Goal: Task Accomplishment & Management: Manage account settings

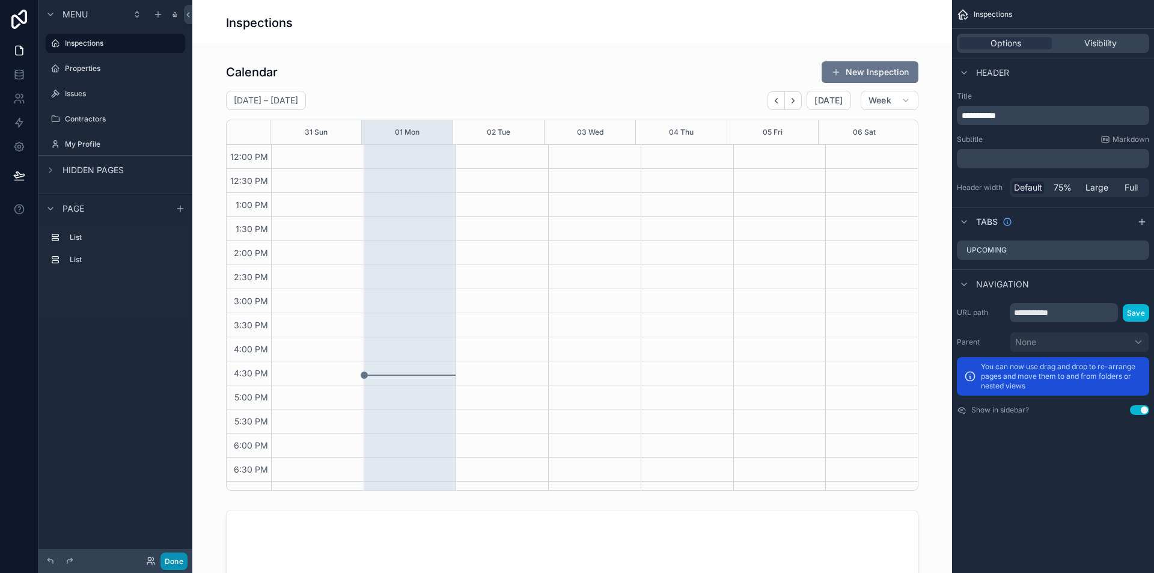
click at [169, 562] on button "Done" at bounding box center [174, 560] width 27 height 17
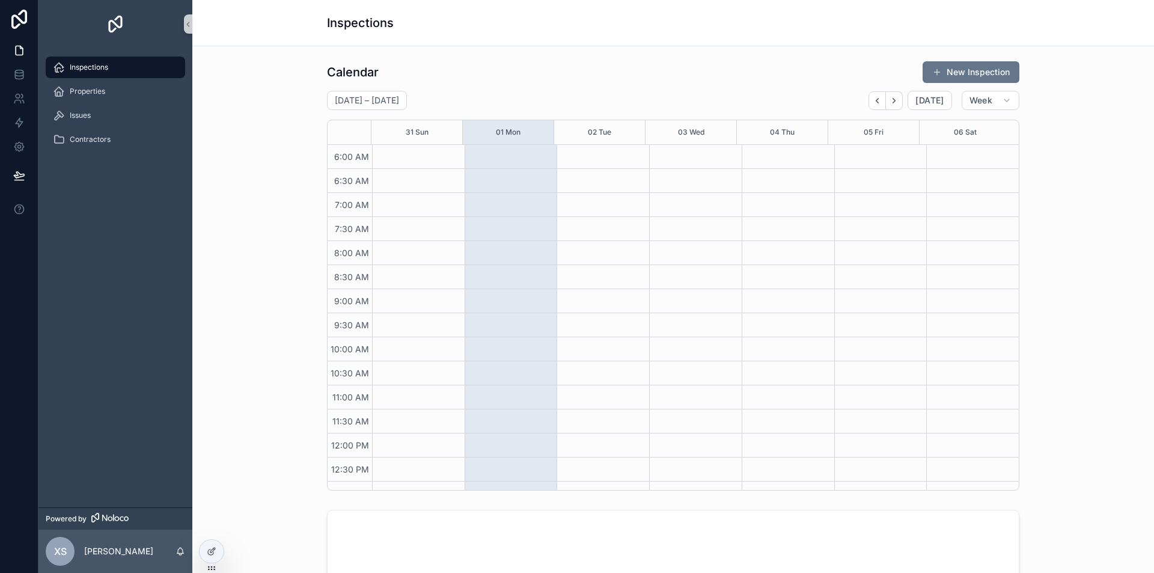
scroll to position [289, 0]
click at [138, 366] on div "Inspections Properties Issues Contractors" at bounding box center [115, 277] width 154 height 459
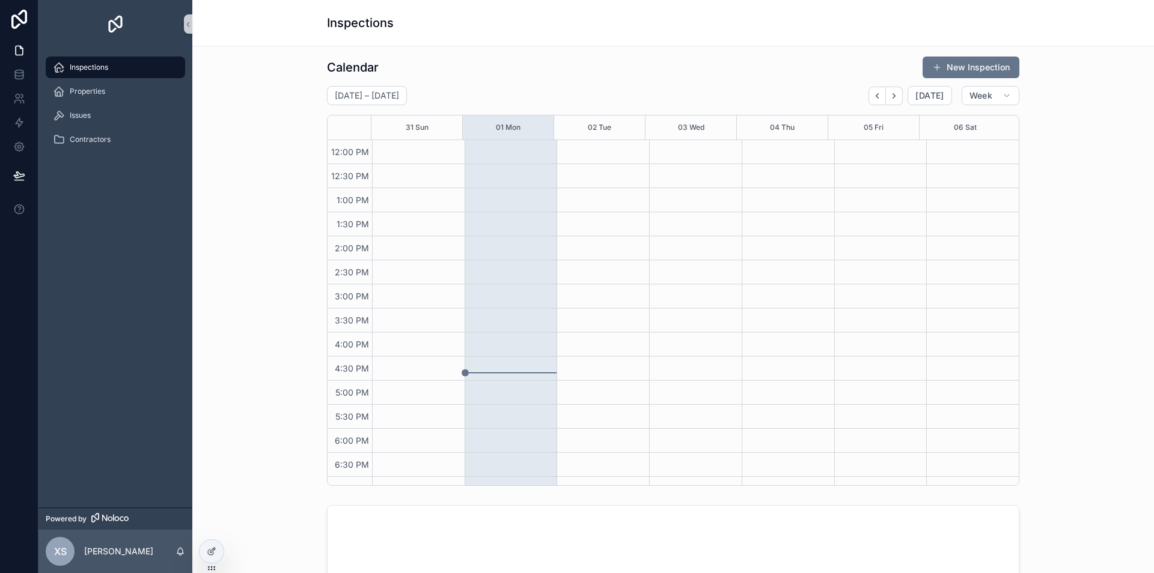
scroll to position [0, 0]
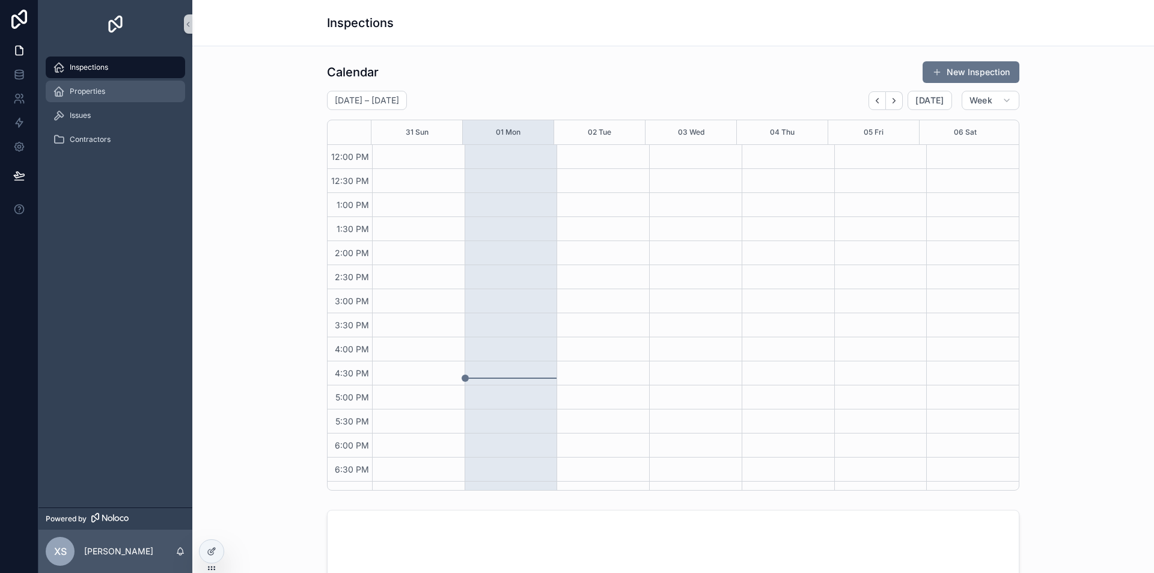
click at [79, 91] on span "Properties" at bounding box center [87, 92] width 35 height 10
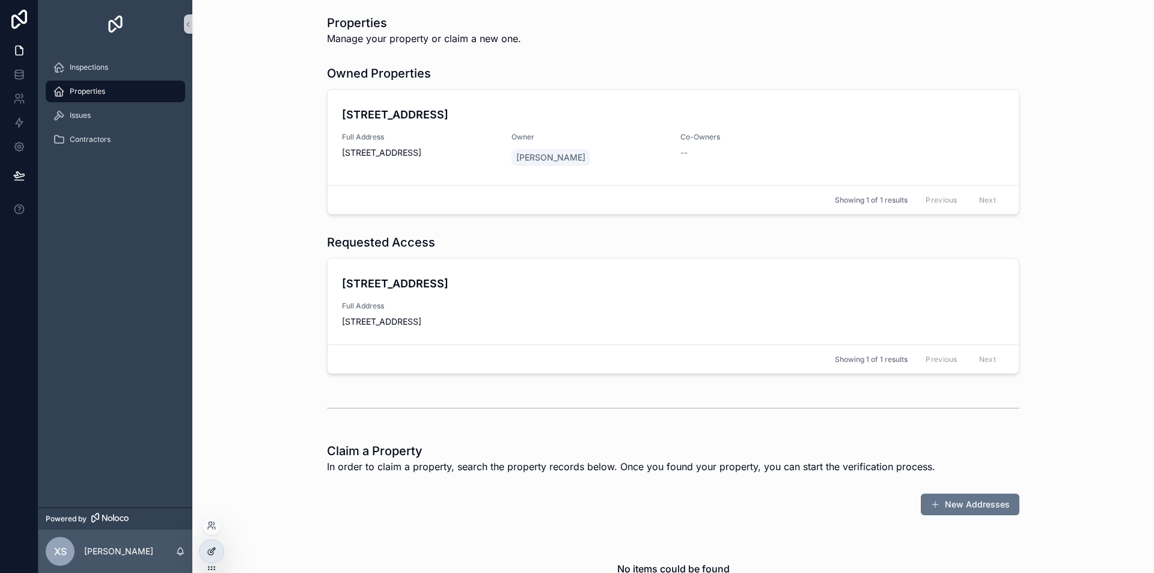
click at [213, 549] on icon at bounding box center [212, 551] width 10 height 10
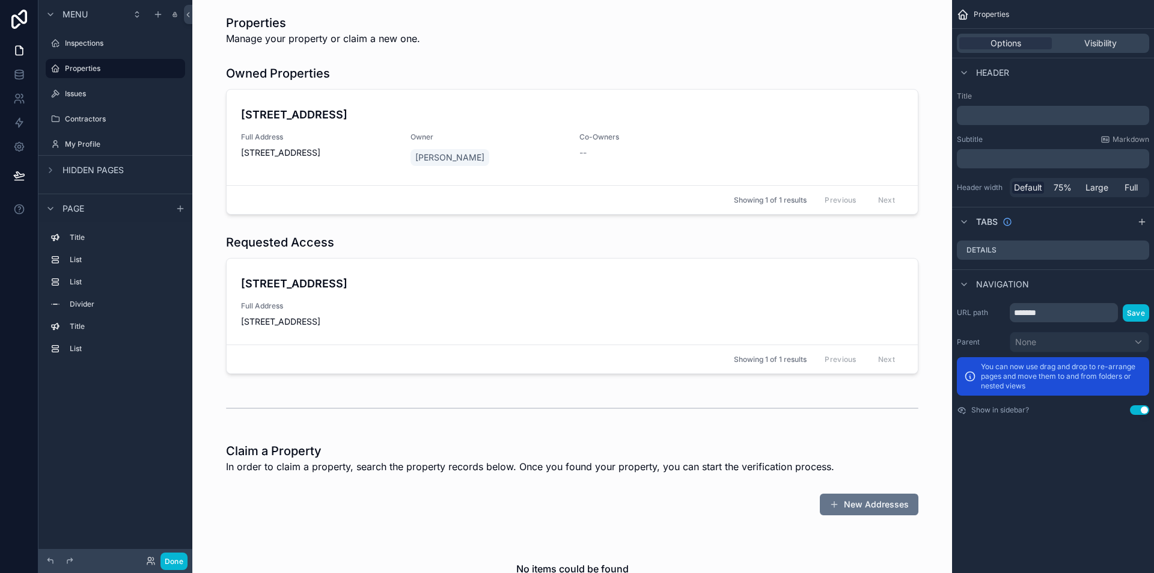
click at [435, 245] on div "scrollable content" at bounding box center [572, 304] width 741 height 150
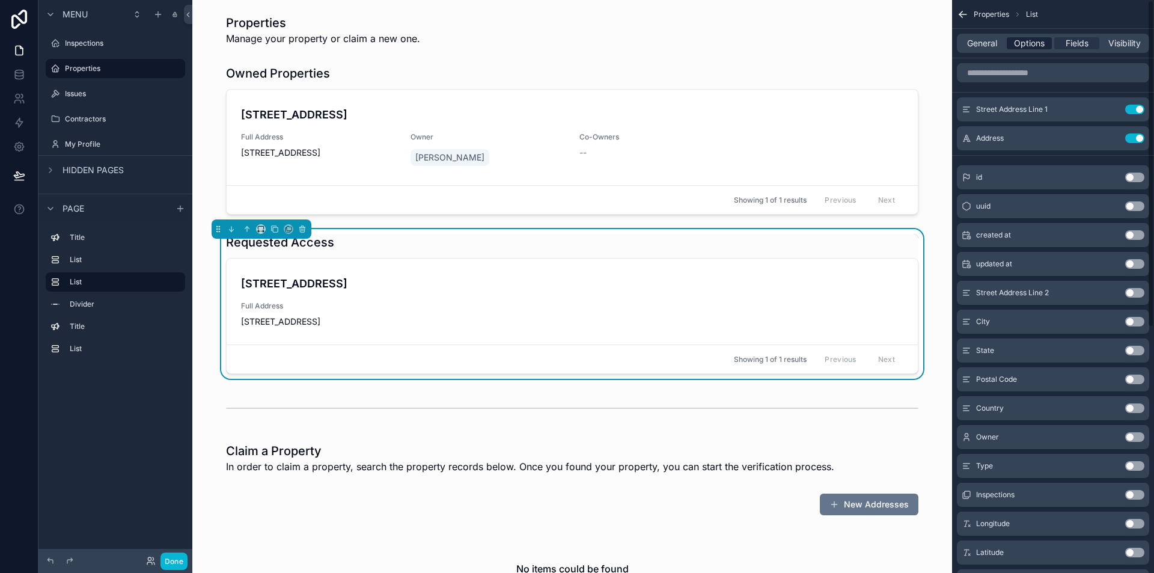
click at [1032, 45] on span "Options" at bounding box center [1029, 43] width 31 height 12
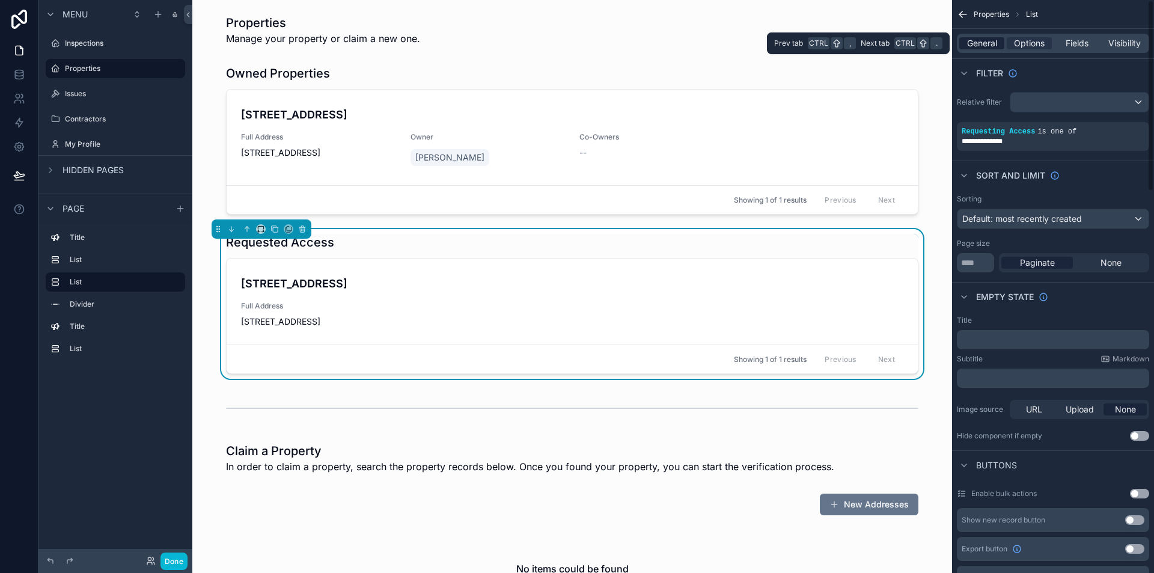
click at [982, 44] on span "General" at bounding box center [982, 43] width 30 height 12
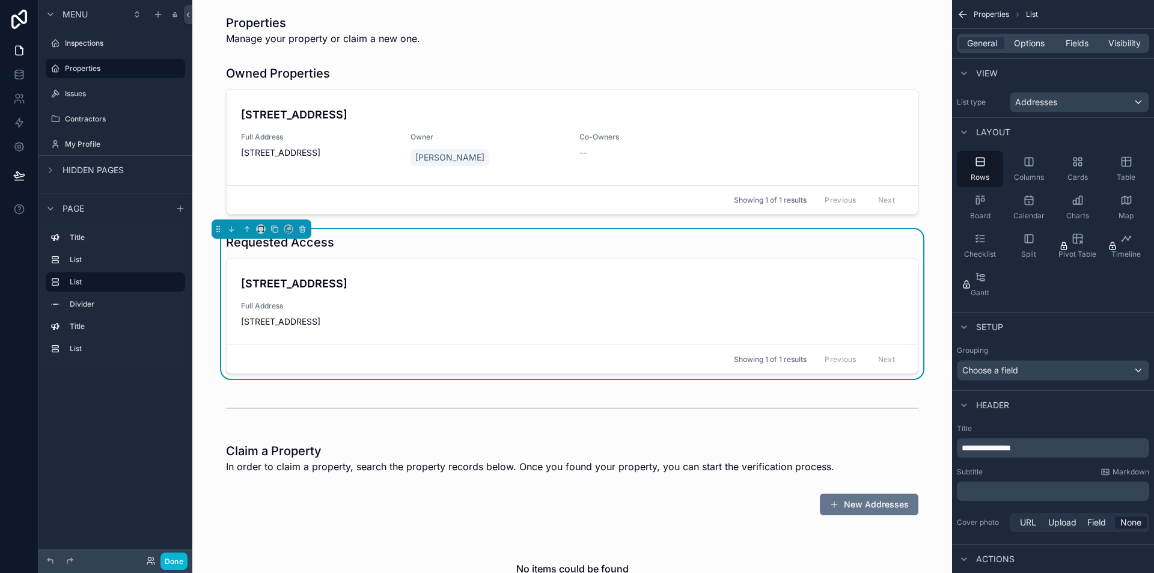
click at [999, 448] on span "**********" at bounding box center [986, 448] width 49 height 8
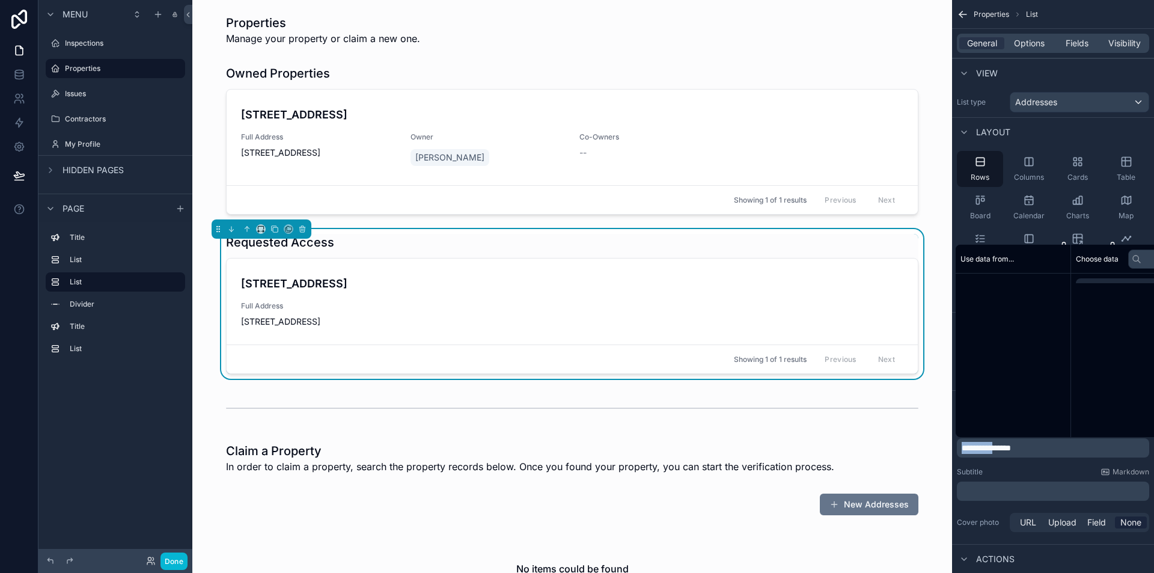
click at [999, 448] on span "**********" at bounding box center [986, 448] width 49 height 8
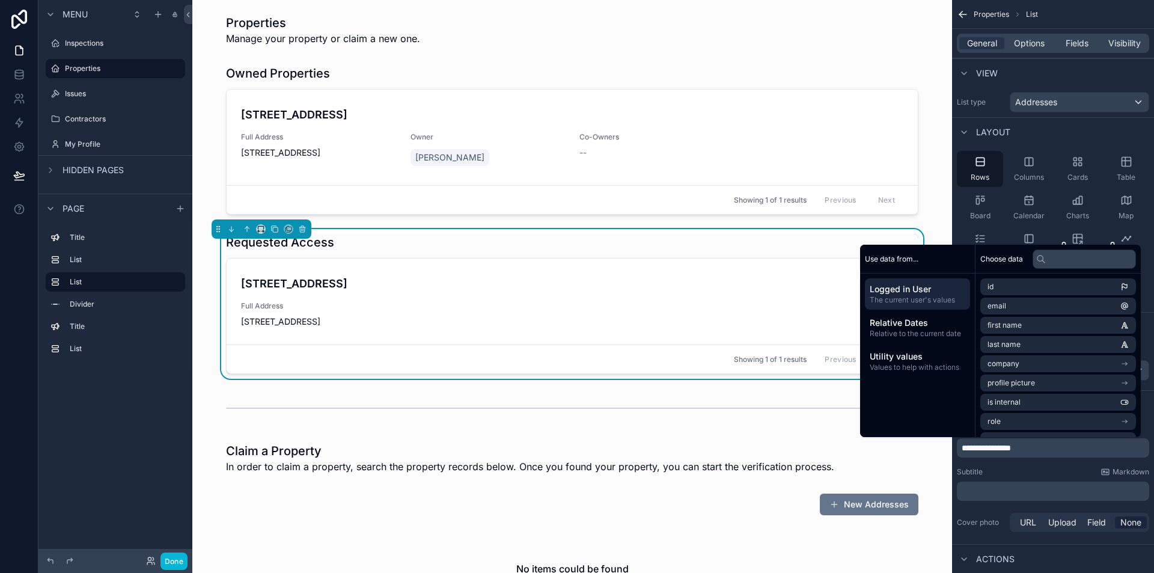
click at [1055, 448] on p "**********" at bounding box center [1054, 448] width 185 height 12
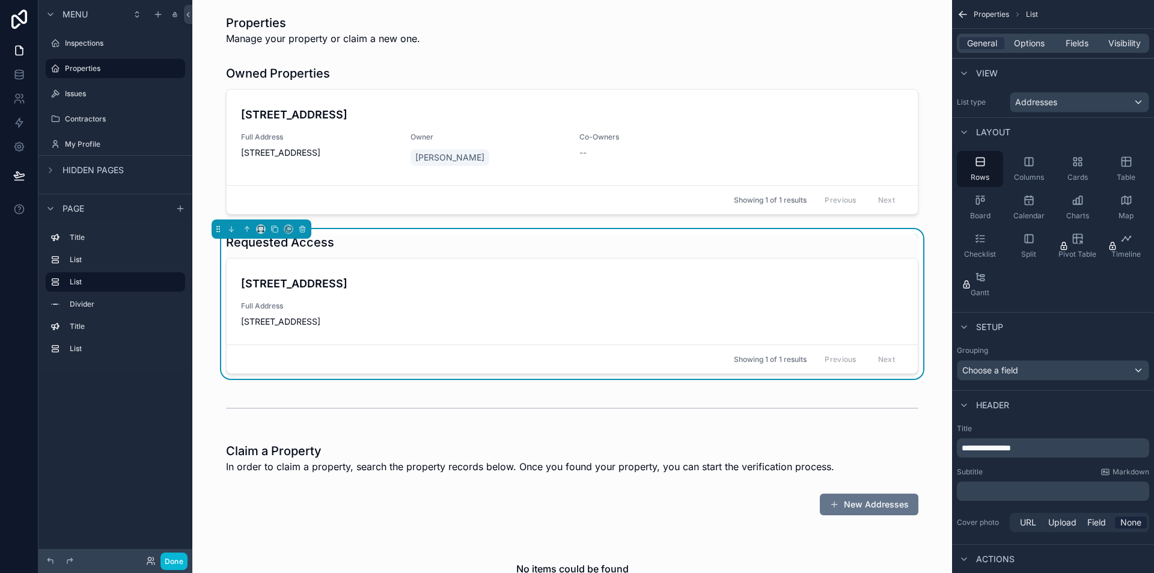
click at [1055, 448] on p "**********" at bounding box center [1054, 448] width 185 height 12
click at [1038, 471] on div "Subtitle Markdown" at bounding box center [1053, 472] width 192 height 10
click at [142, 390] on div "Menu Inspections Properties Issues Contractors My Profile Hidden pages Page Tit…" at bounding box center [115, 279] width 154 height 558
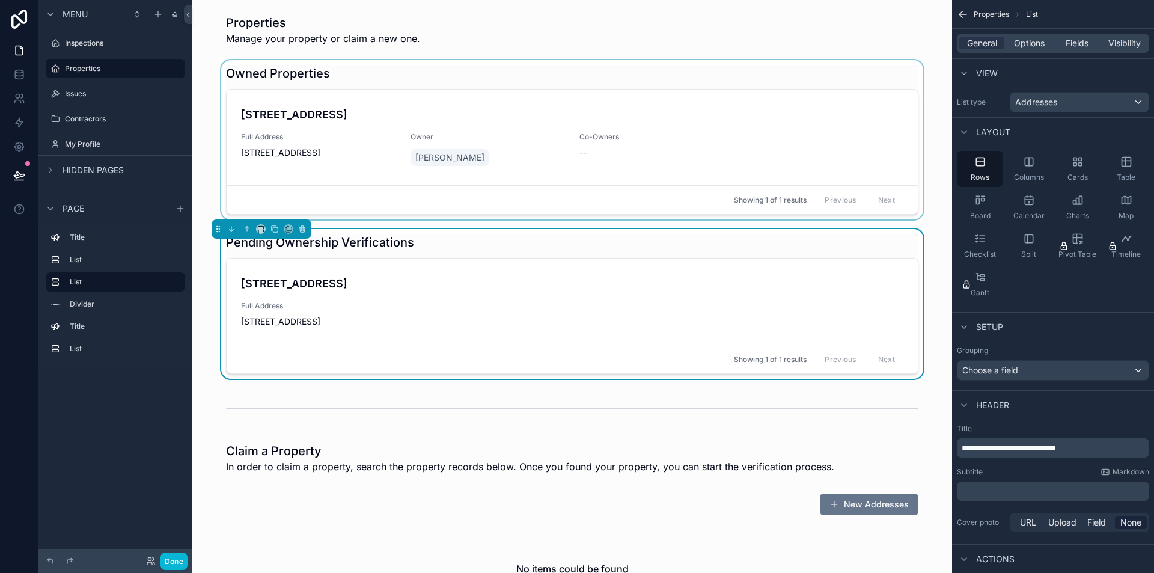
click at [204, 171] on div "scrollable content" at bounding box center [572, 139] width 741 height 159
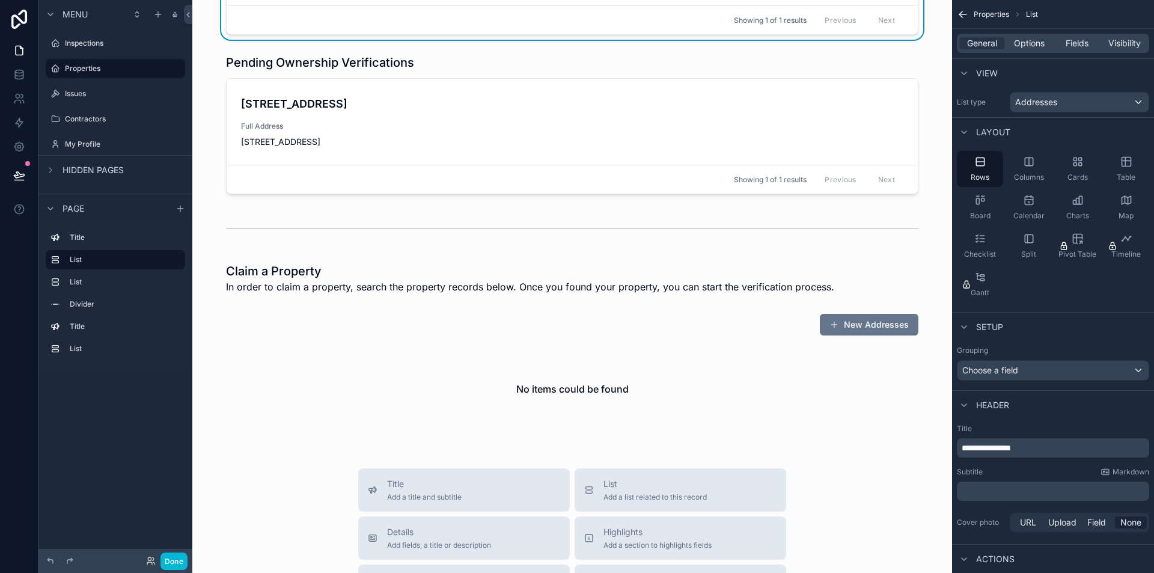
scroll to position [180, 0]
click at [682, 376] on div "scrollable content" at bounding box center [572, 373] width 741 height 131
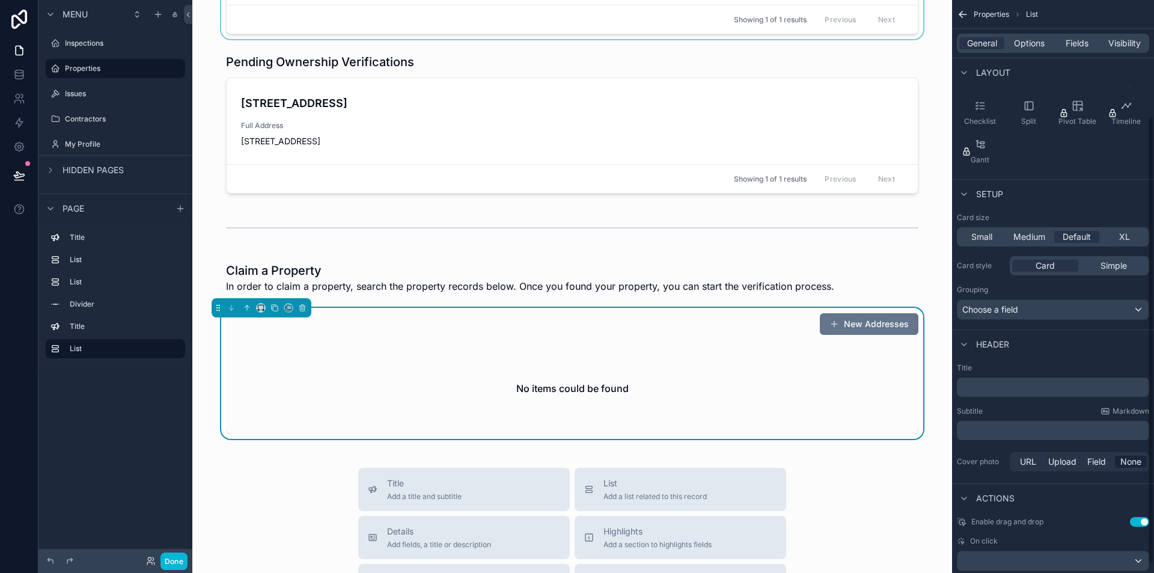
scroll to position [0, 0]
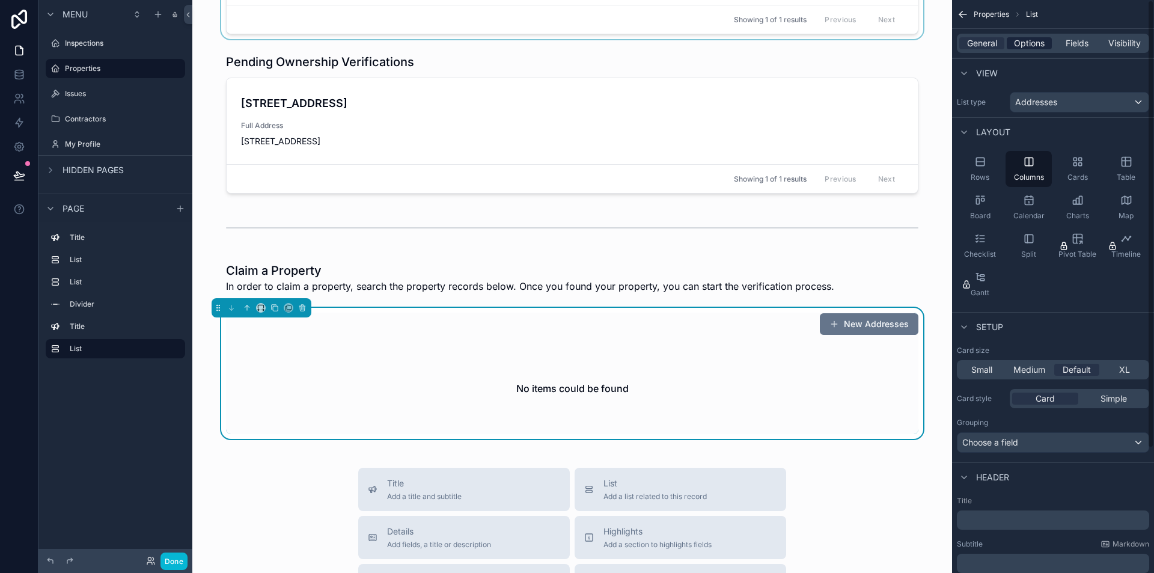
click at [1026, 44] on span "Options" at bounding box center [1029, 43] width 31 height 12
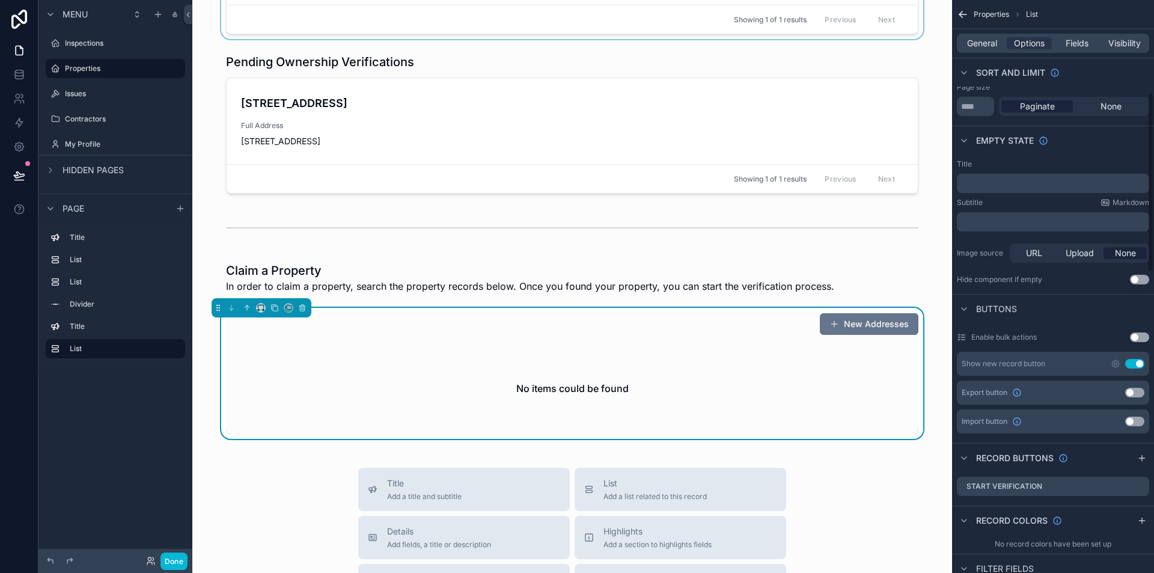
scroll to position [301, 0]
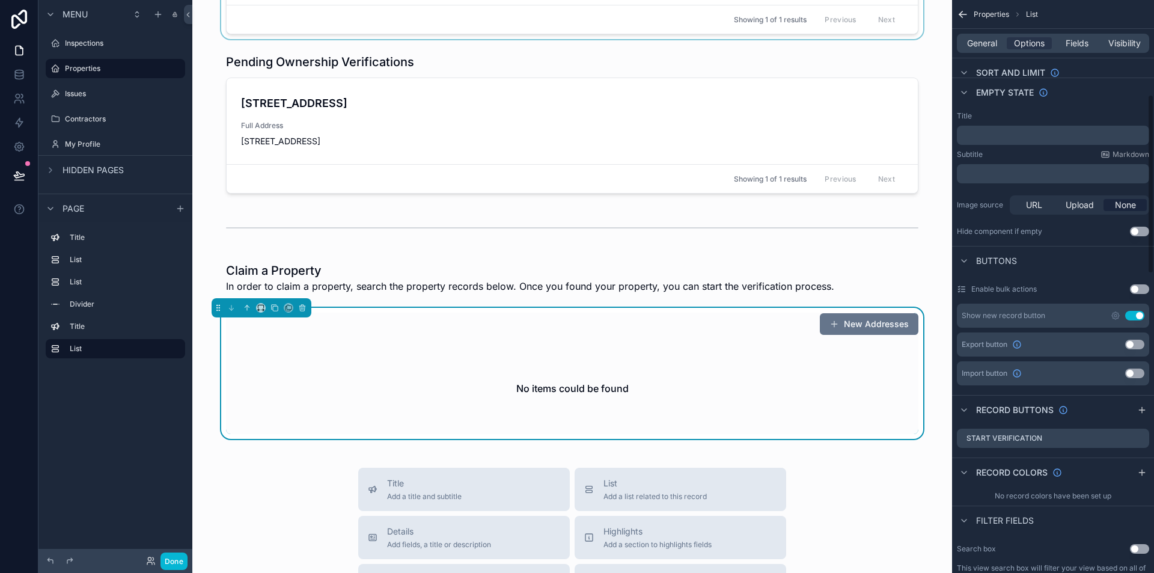
click at [1138, 313] on button "Use setting" at bounding box center [1134, 316] width 19 height 10
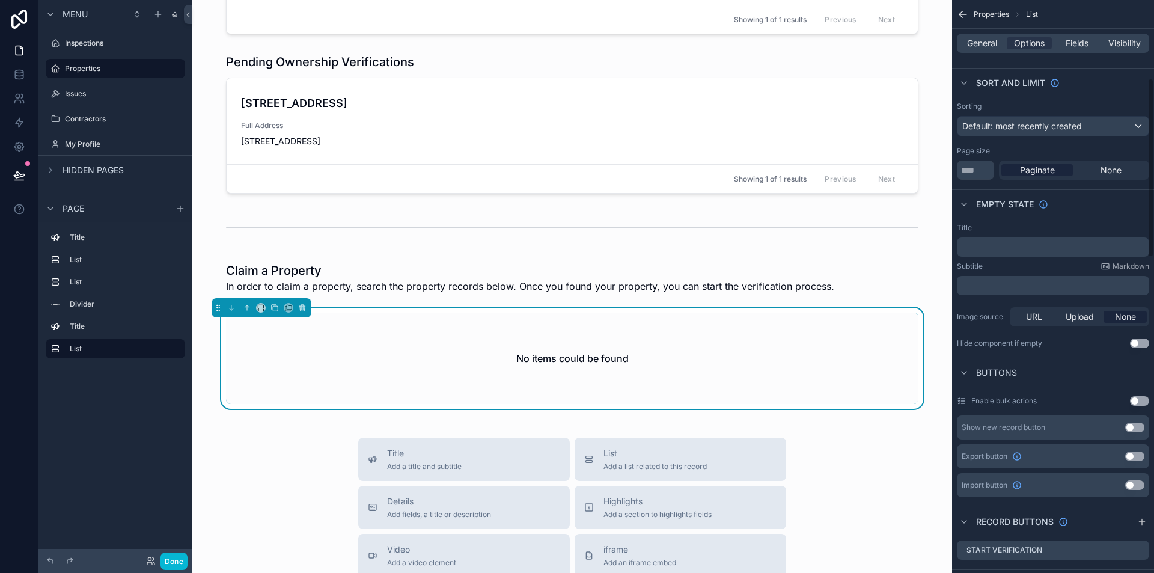
scroll to position [180, 0]
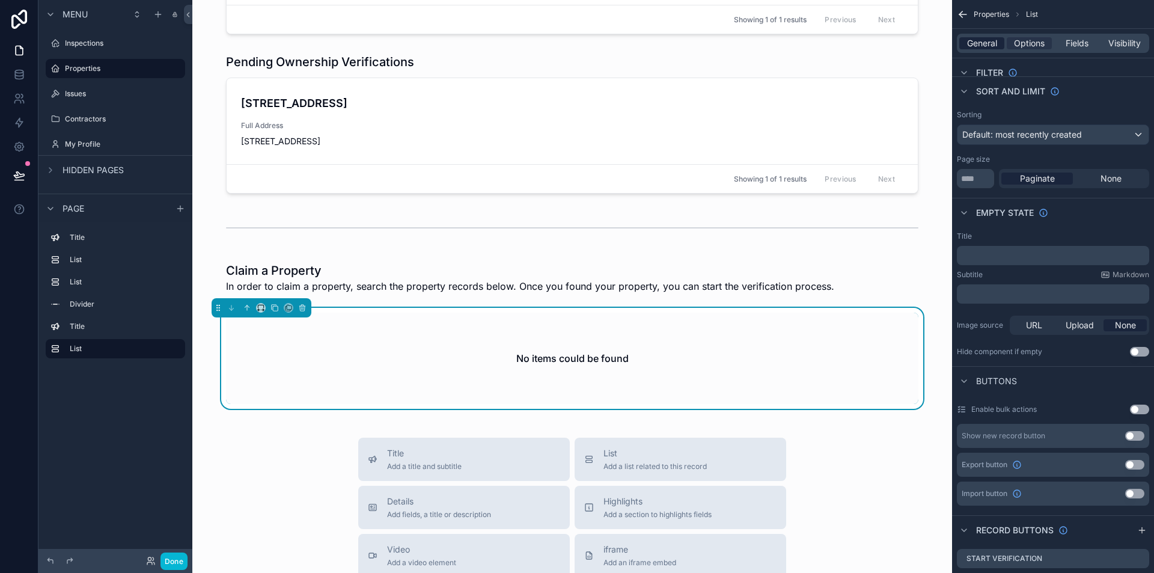
click at [978, 40] on span "General" at bounding box center [982, 43] width 30 height 12
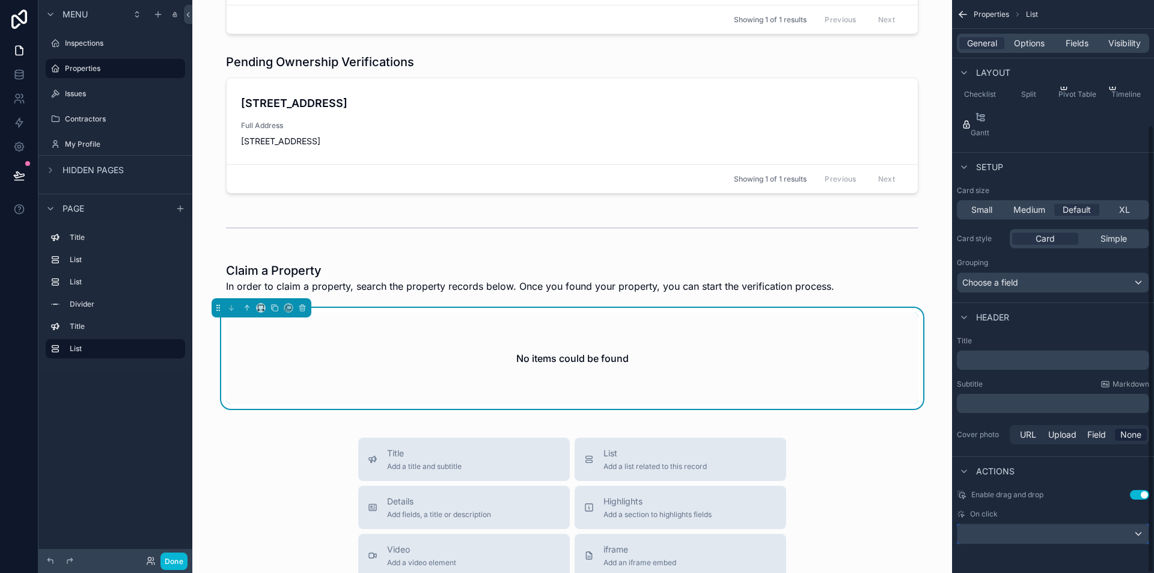
click at [1060, 529] on div "scrollable content" at bounding box center [1053, 533] width 191 height 19
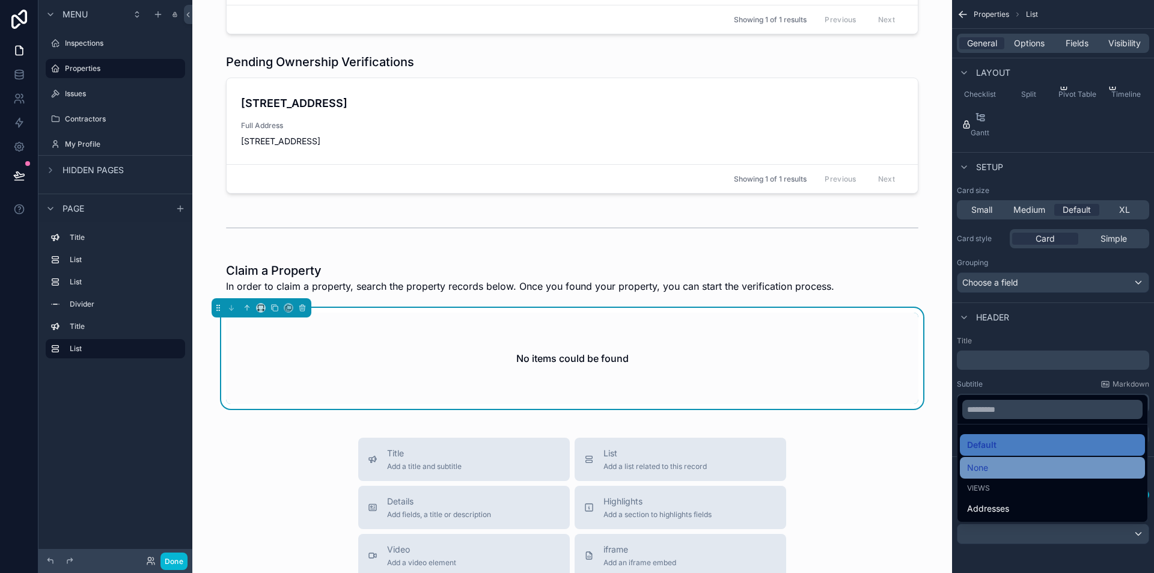
click at [988, 468] on span "None" at bounding box center [977, 468] width 21 height 14
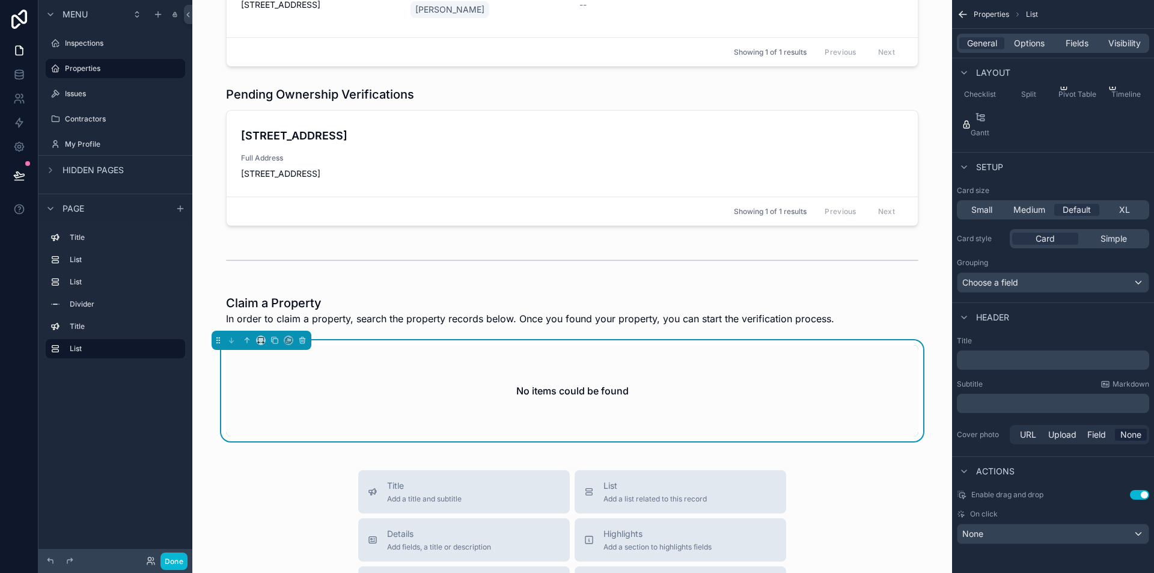
scroll to position [0, 0]
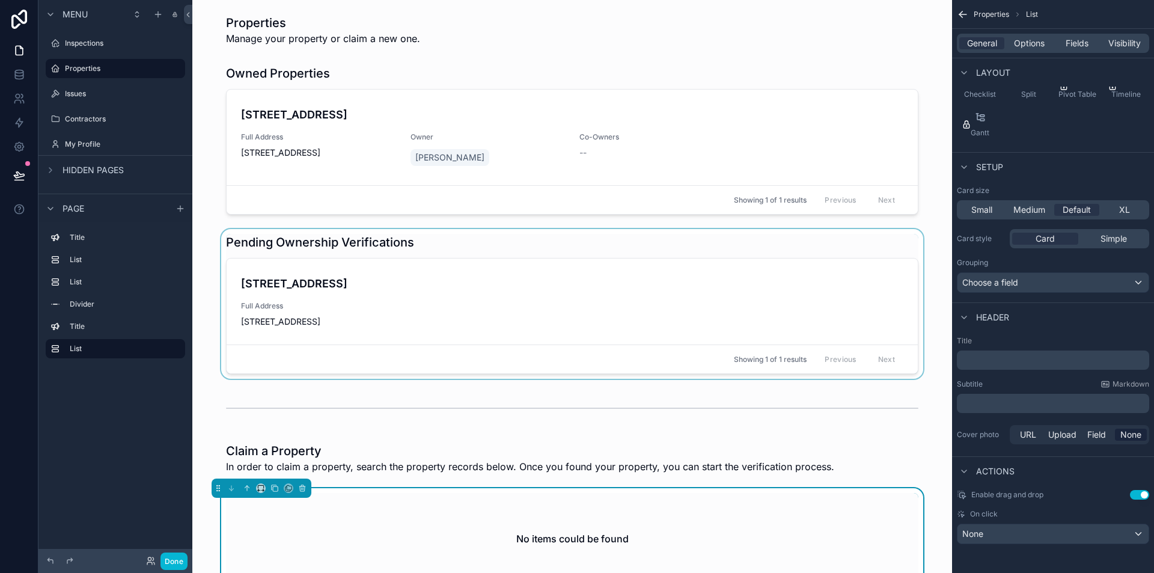
click at [415, 314] on div "scrollable content" at bounding box center [572, 304] width 741 height 150
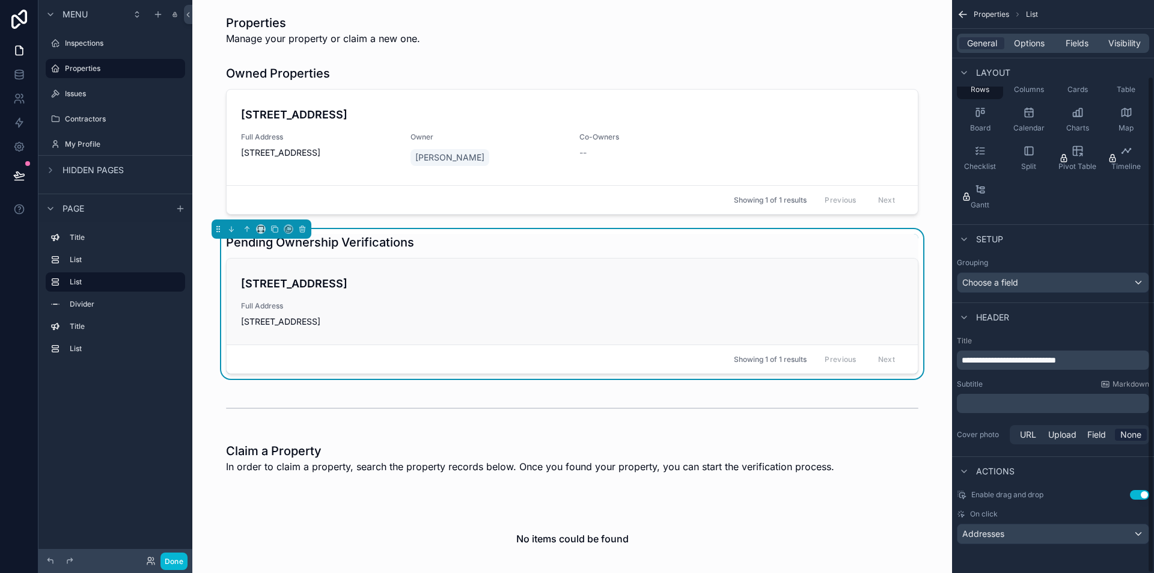
click at [483, 298] on div "[STREET_ADDRESS] Full Address [STREET_ADDRESS]" at bounding box center [572, 301] width 662 height 52
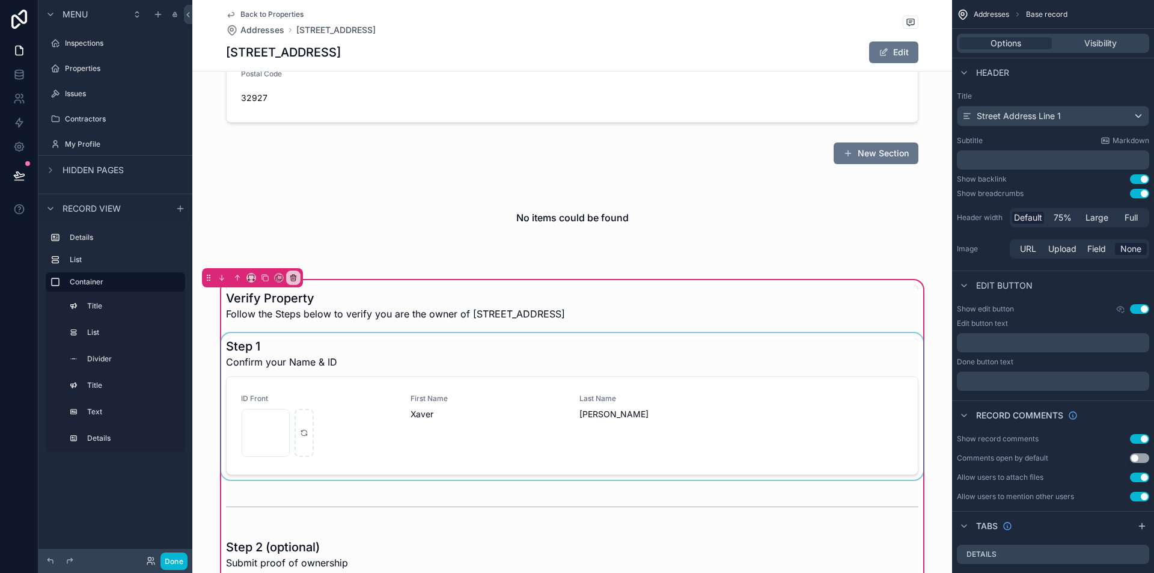
scroll to position [361, 0]
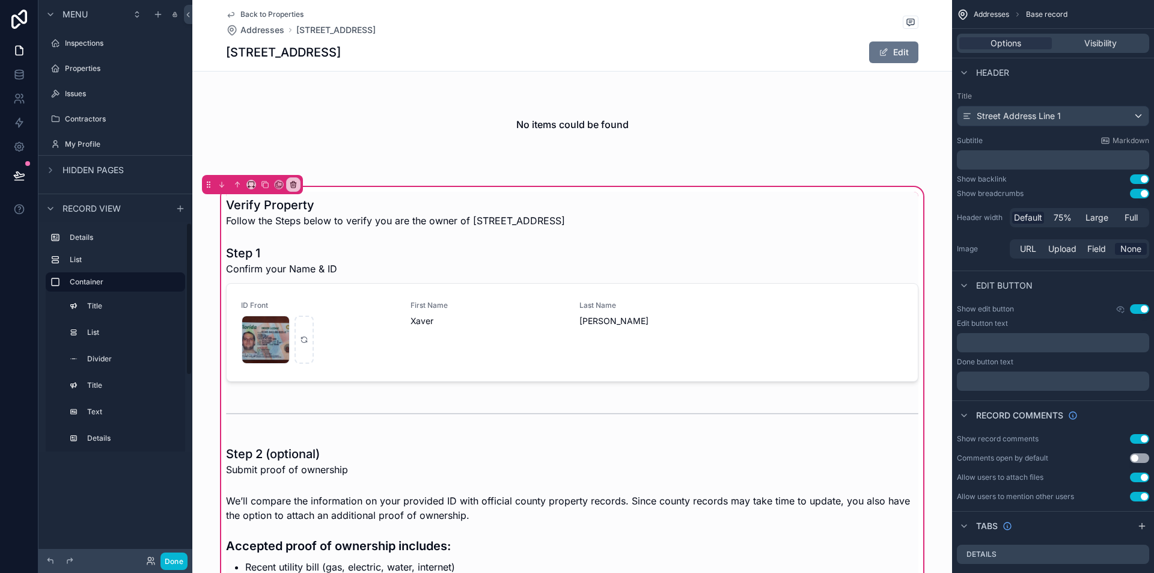
click at [141, 501] on div "Menu Inspections Properties Issues Contractors My Profile Hidden pages Record v…" at bounding box center [115, 279] width 154 height 558
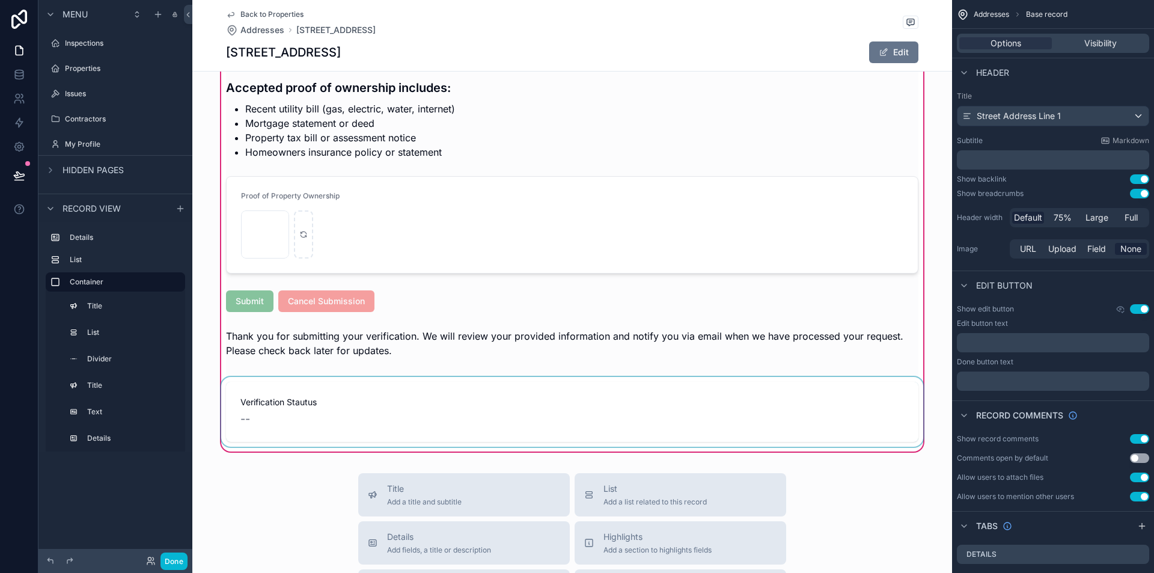
scroll to position [902, 0]
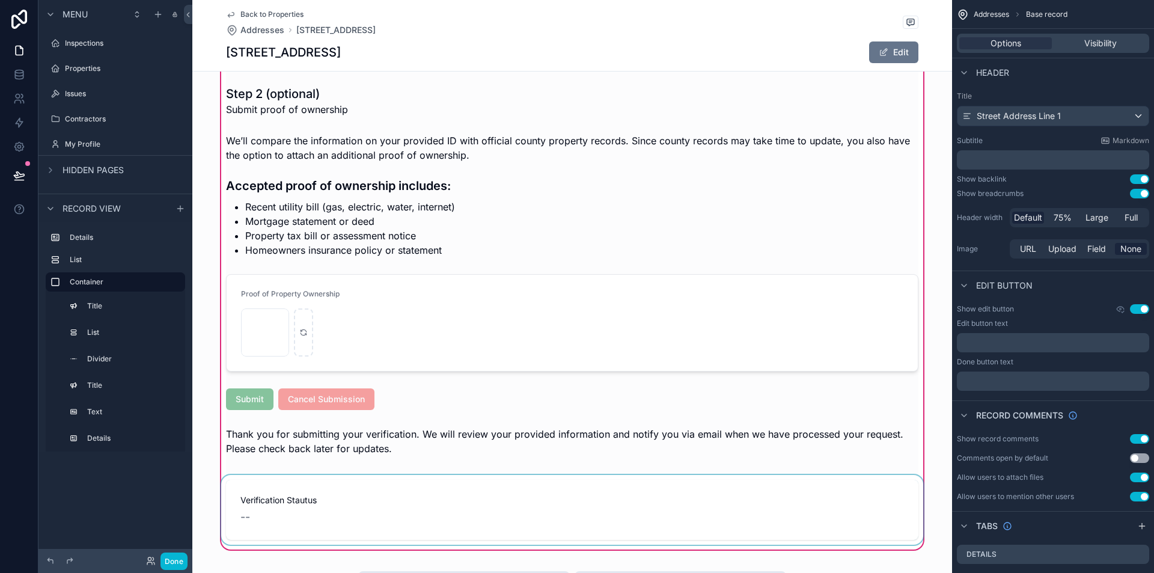
scroll to position [721, 0]
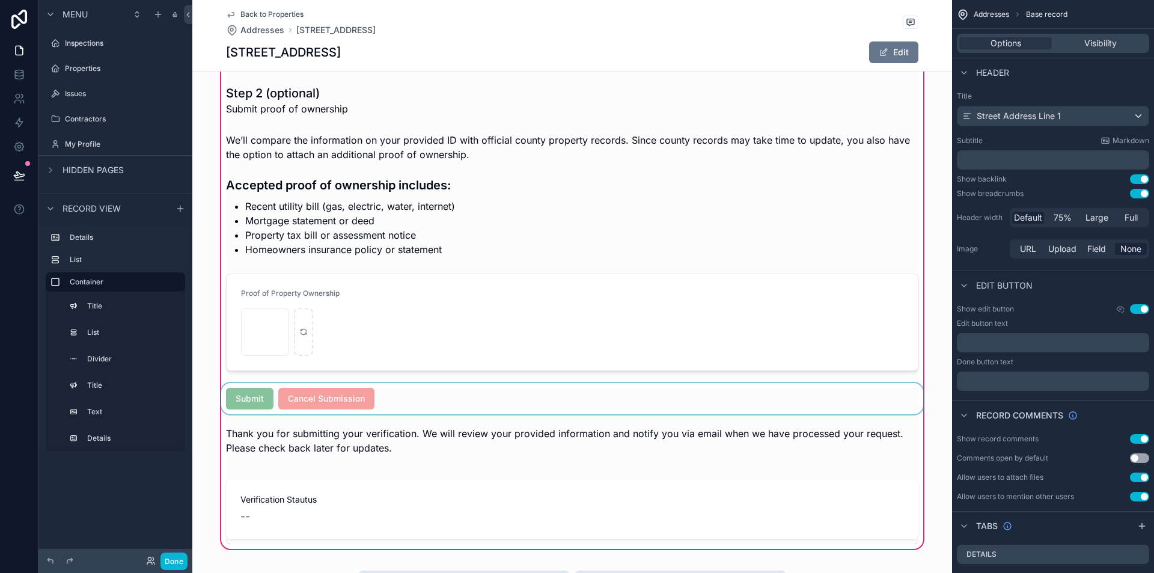
click at [408, 407] on div "scrollable content" at bounding box center [572, 398] width 707 height 31
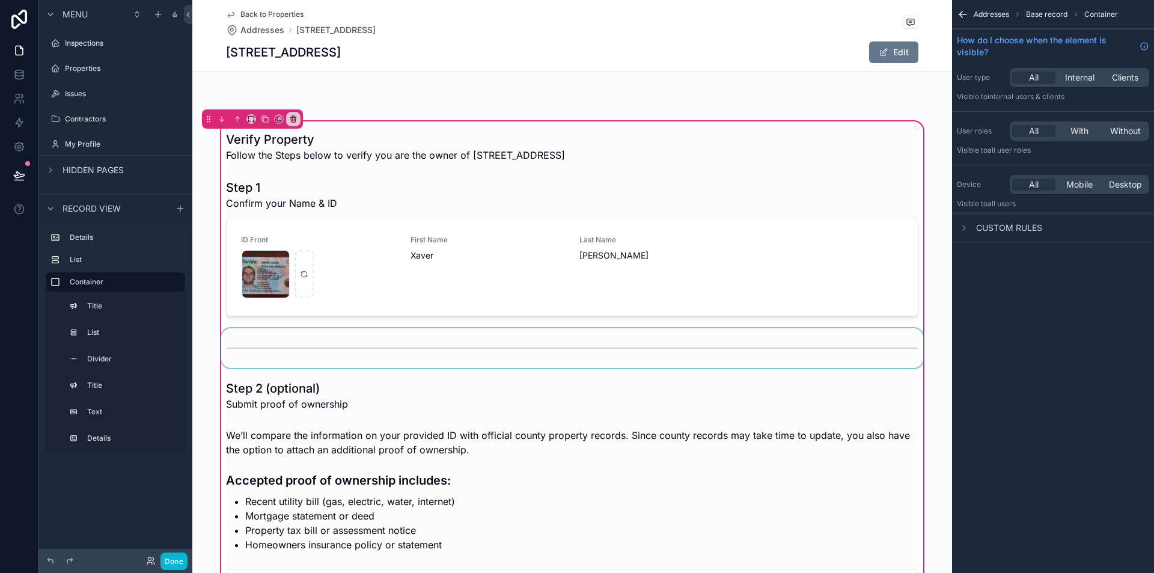
scroll to position [361, 0]
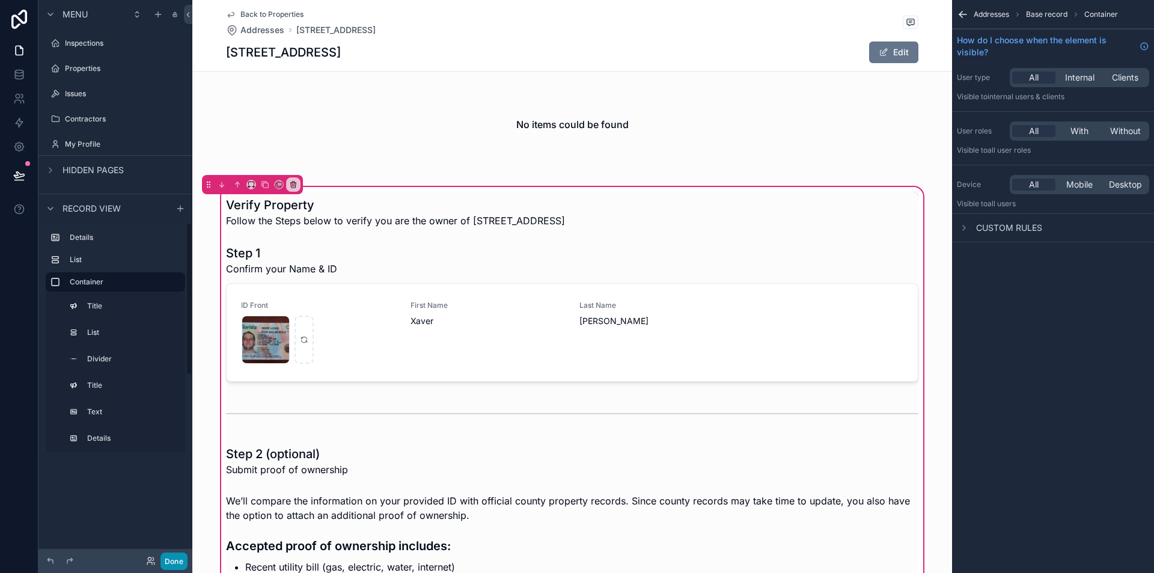
click at [177, 567] on button "Done" at bounding box center [174, 560] width 27 height 17
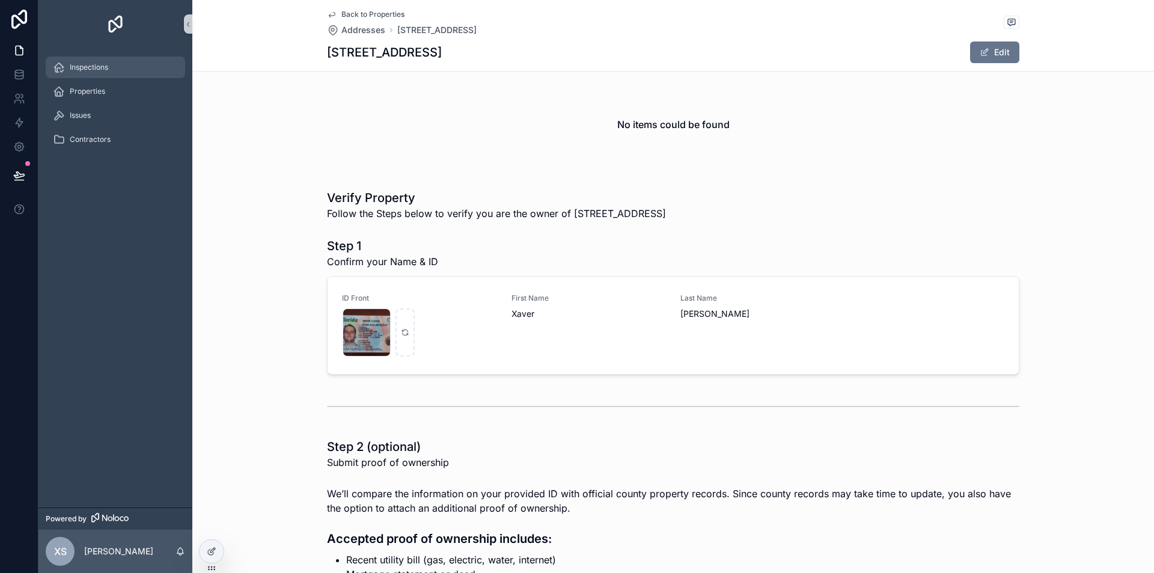
click at [84, 65] on span "Inspections" at bounding box center [89, 68] width 38 height 10
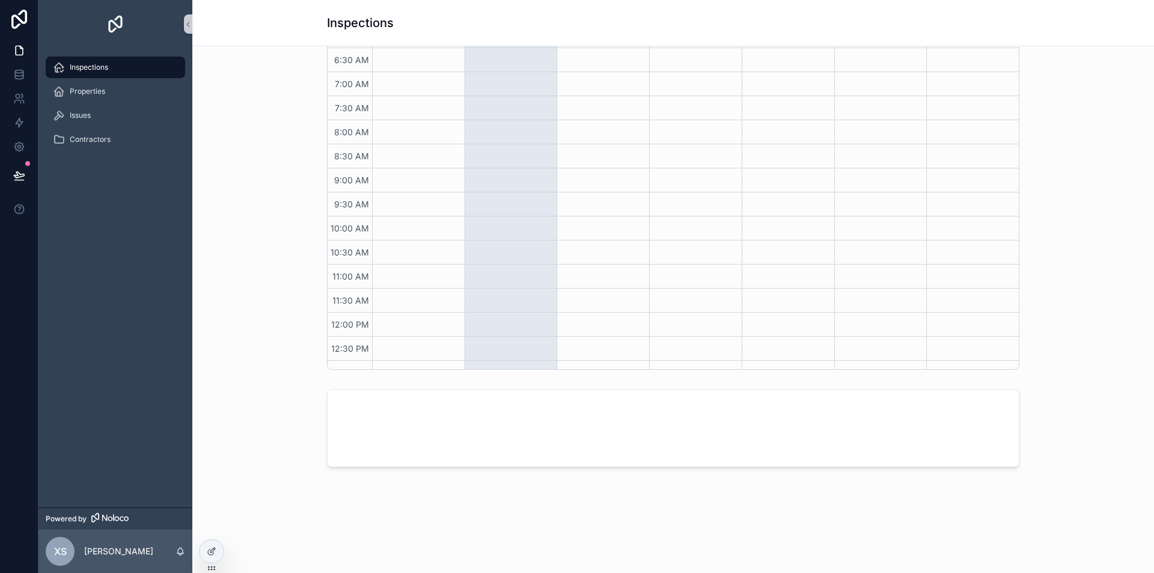
scroll to position [289, 0]
click at [81, 90] on span "Properties" at bounding box center [87, 92] width 35 height 10
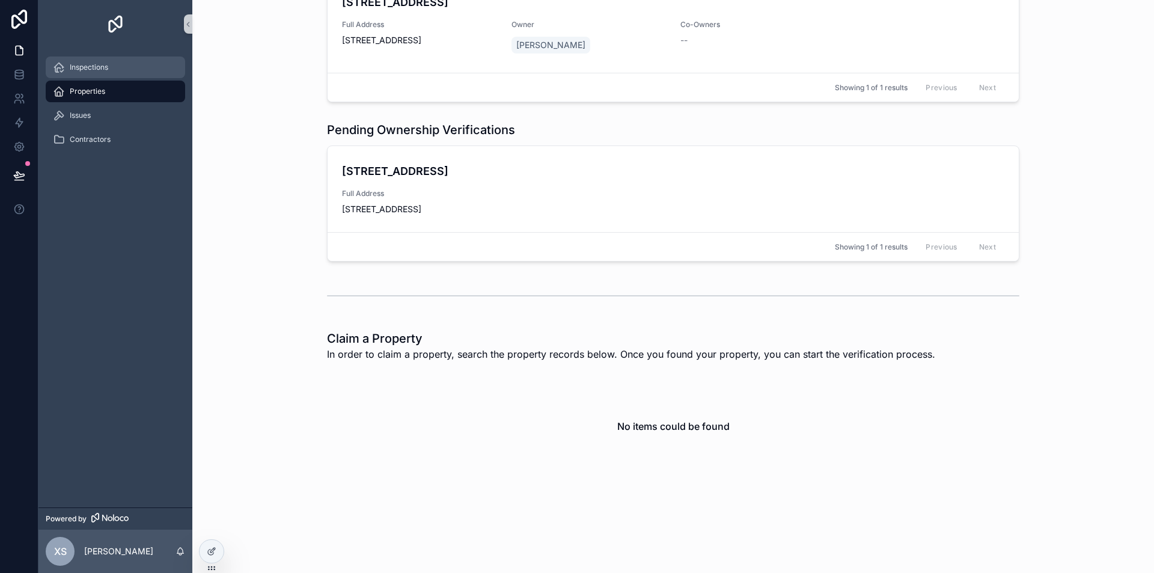
click at [86, 69] on span "Inspections" at bounding box center [89, 68] width 38 height 10
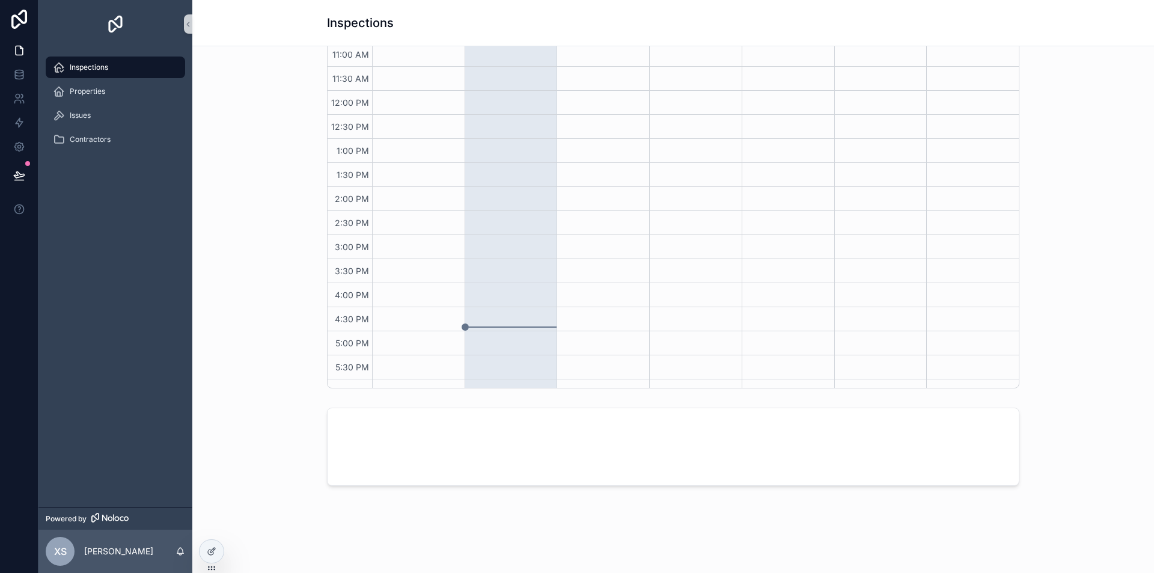
scroll to position [121, 0]
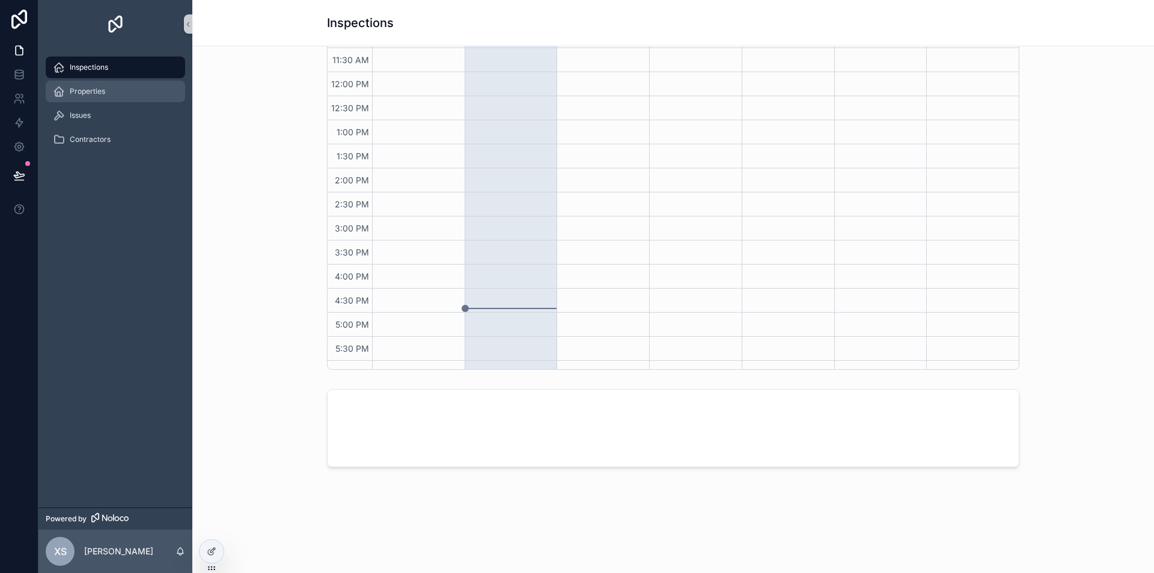
click at [93, 92] on span "Properties" at bounding box center [87, 92] width 35 height 10
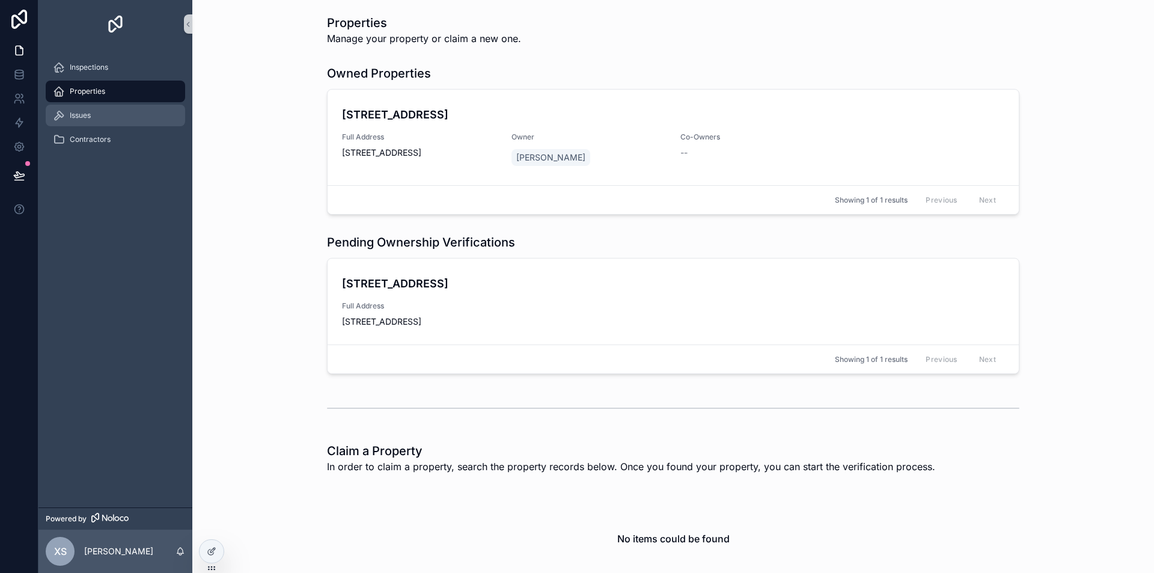
click at [70, 113] on span "Issues" at bounding box center [80, 116] width 21 height 10
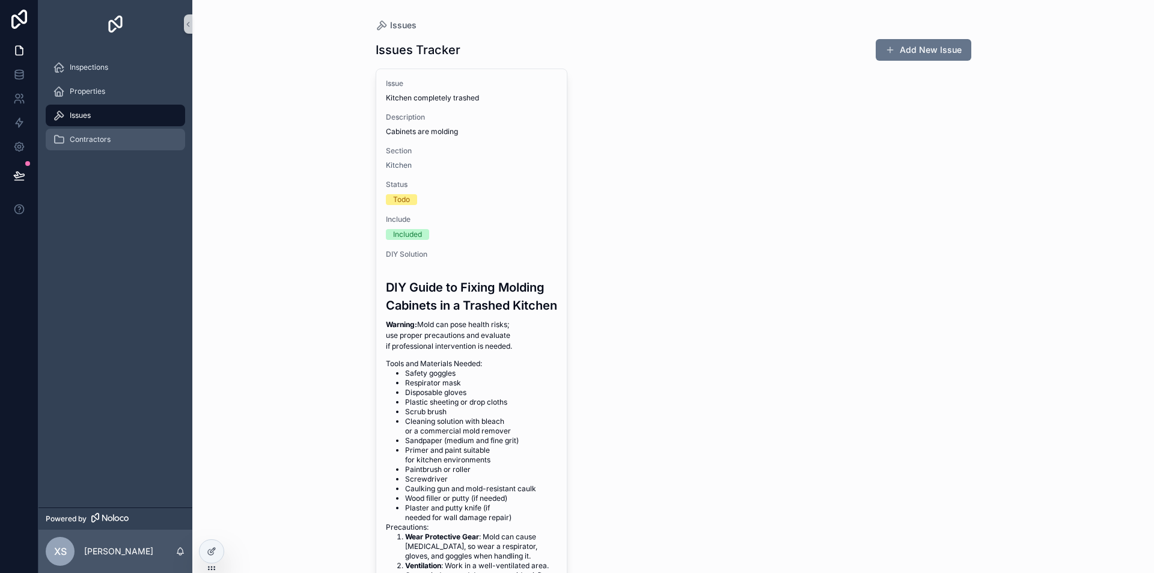
click at [94, 140] on span "Contractors" at bounding box center [90, 140] width 41 height 10
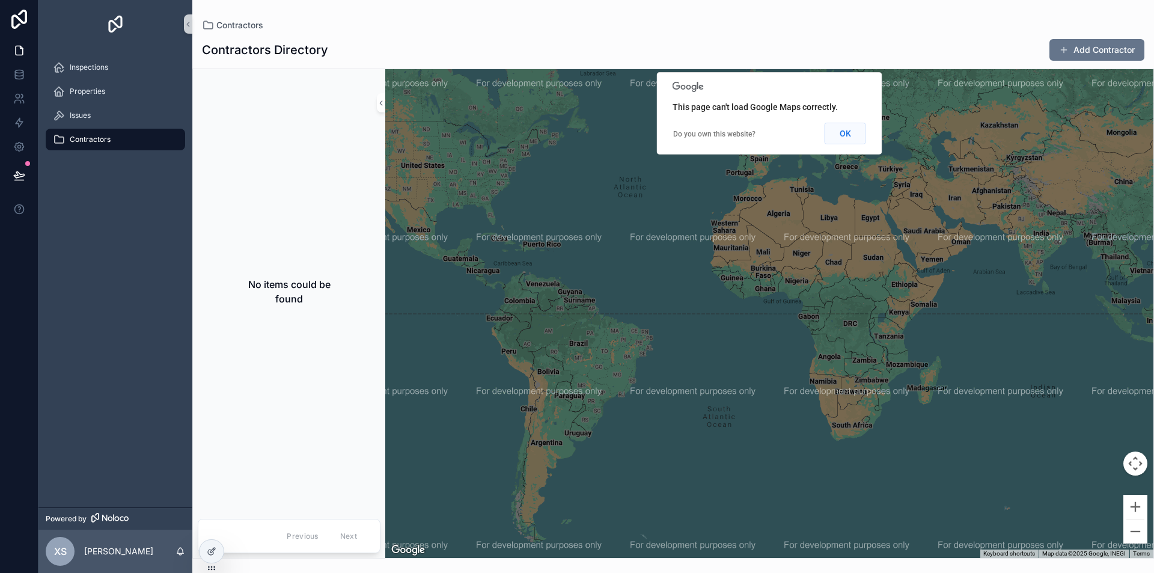
click at [855, 133] on button "OK" at bounding box center [845, 134] width 41 height 22
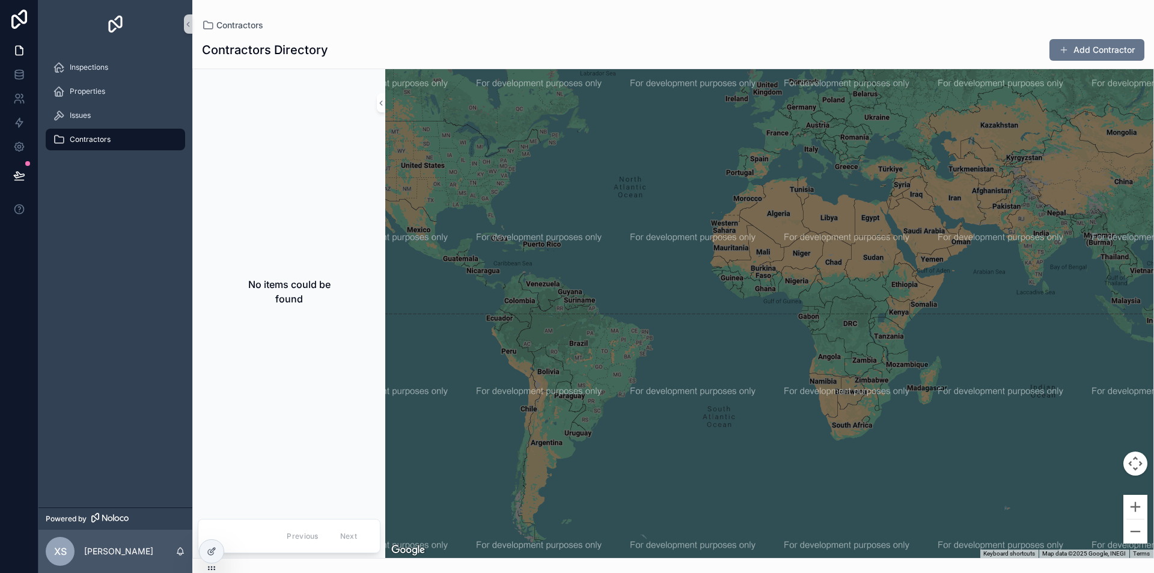
click at [93, 55] on div "Inspections Properties Issues Contractors" at bounding box center [115, 107] width 154 height 118
click at [95, 64] on span "Inspections" at bounding box center [89, 68] width 38 height 10
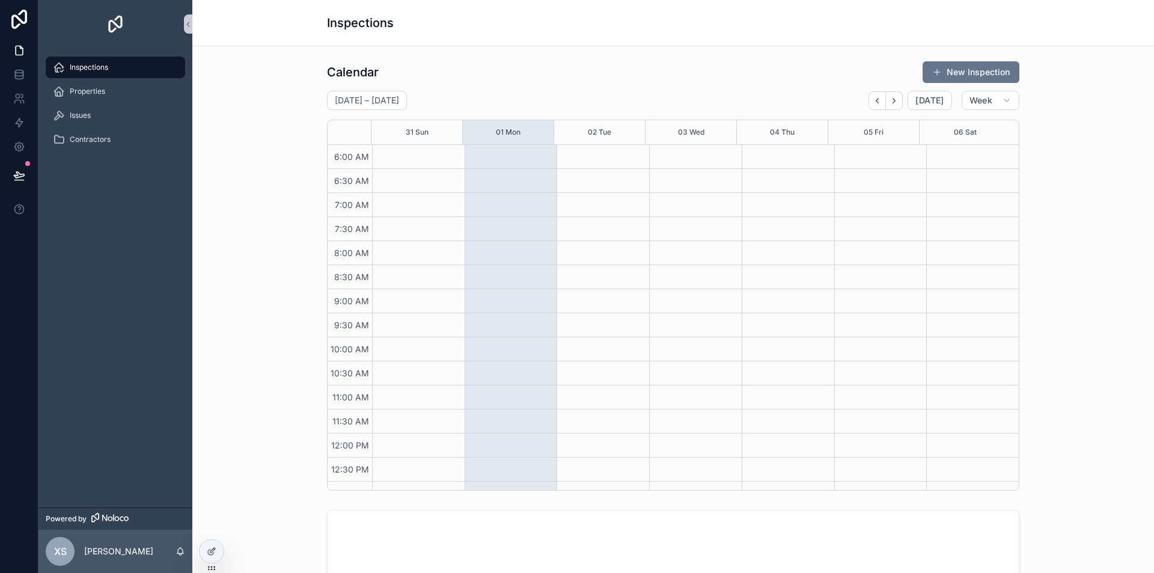
scroll to position [289, 0]
click at [398, 95] on h2 "[DATE] – [DATE]" at bounding box center [367, 100] width 64 height 12
select select "****"
select select "*"
click at [243, 198] on div "Calendar New Inspection [DATE] – [DATE] [DATE] Week 31 Sun 01 Mon 02 Tue 03 Wed…" at bounding box center [673, 275] width 943 height 439
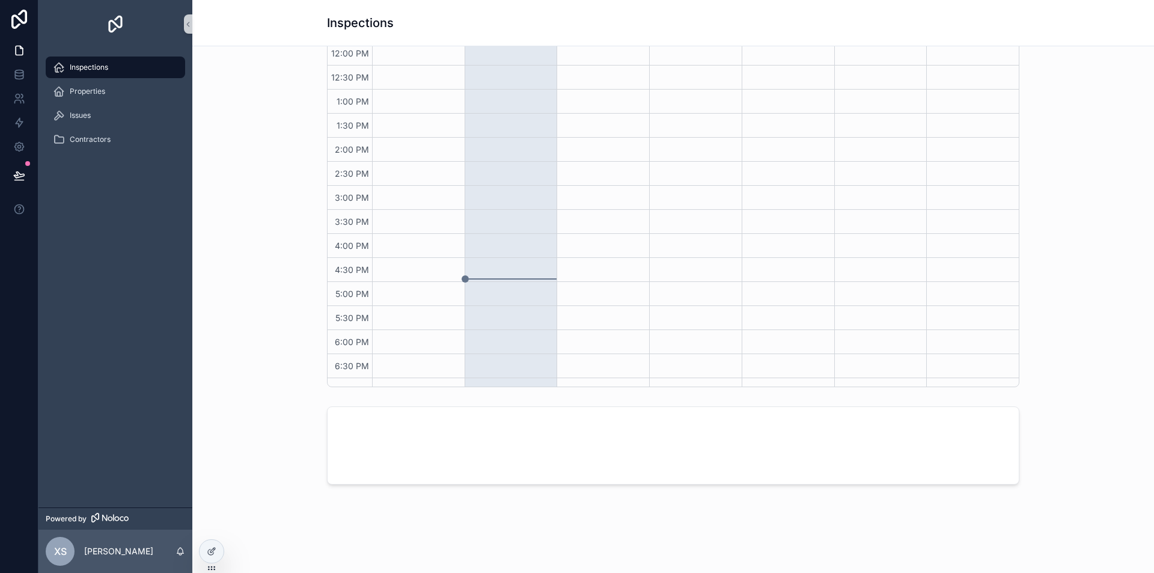
scroll to position [121, 0]
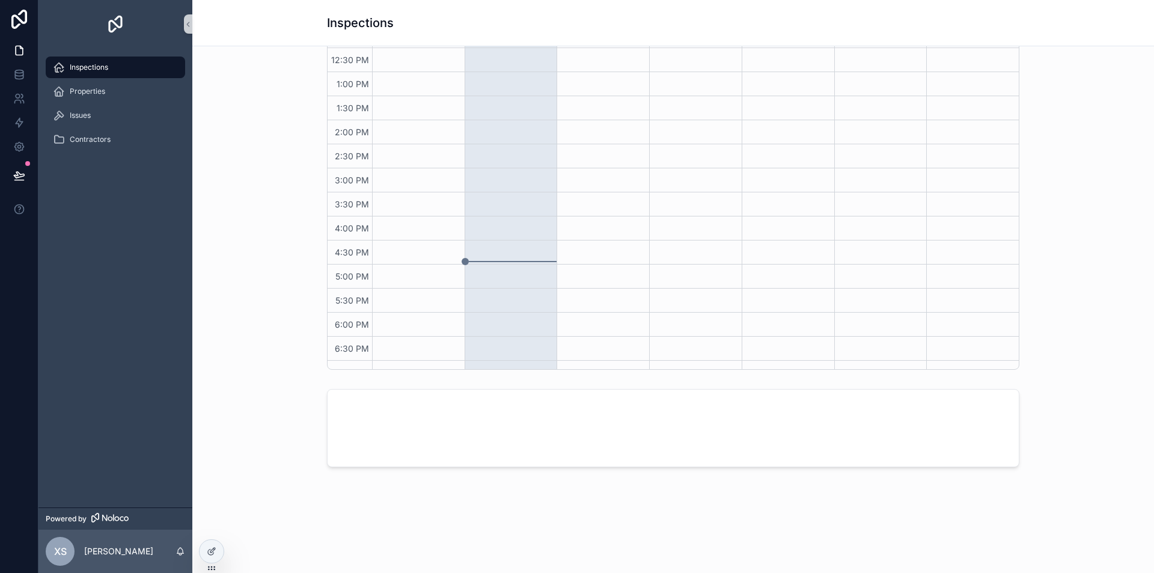
click at [441, 426] on div "scrollable content" at bounding box center [673, 428] width 691 height 77
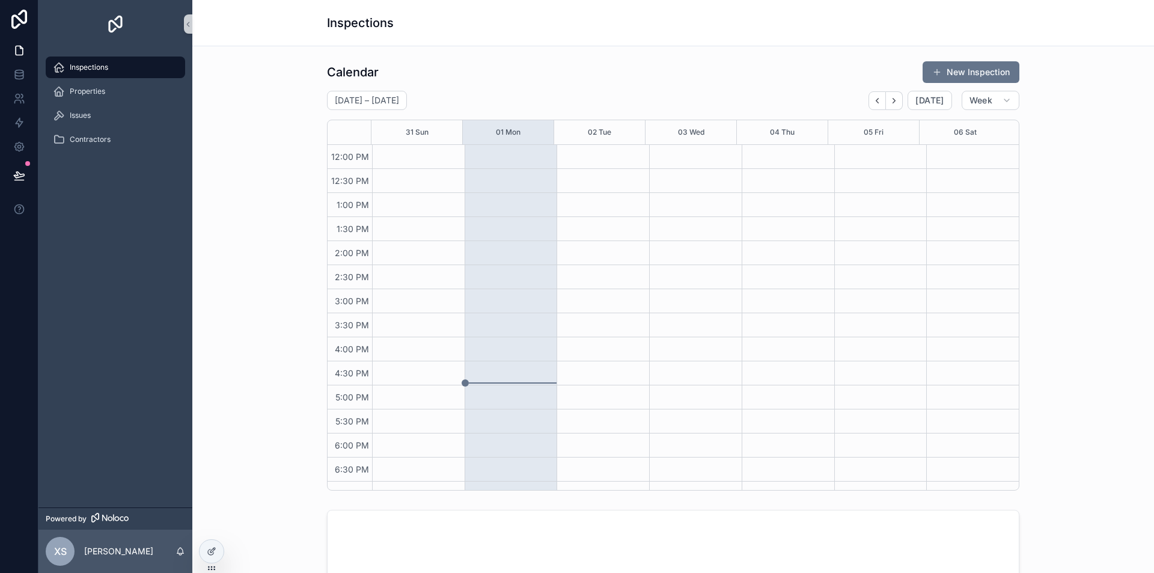
click at [286, 246] on div "Calendar New Inspection [DATE] – [DATE] [DATE] Week 31 Sun 01 Mon 02 Tue 03 Wed…" at bounding box center [673, 275] width 943 height 439
click at [76, 85] on div "Properties" at bounding box center [115, 91] width 125 height 19
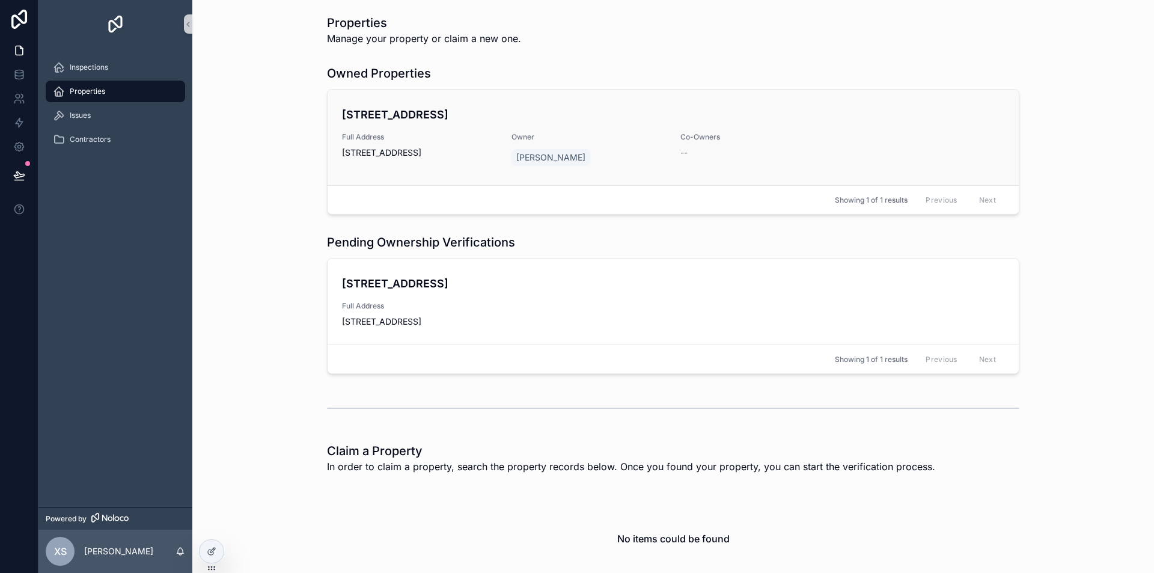
click at [450, 130] on div "[STREET_ADDRESS] Full Address [STREET_ADDRESS] Owner [PERSON_NAME] Co-Owners --" at bounding box center [673, 137] width 662 height 62
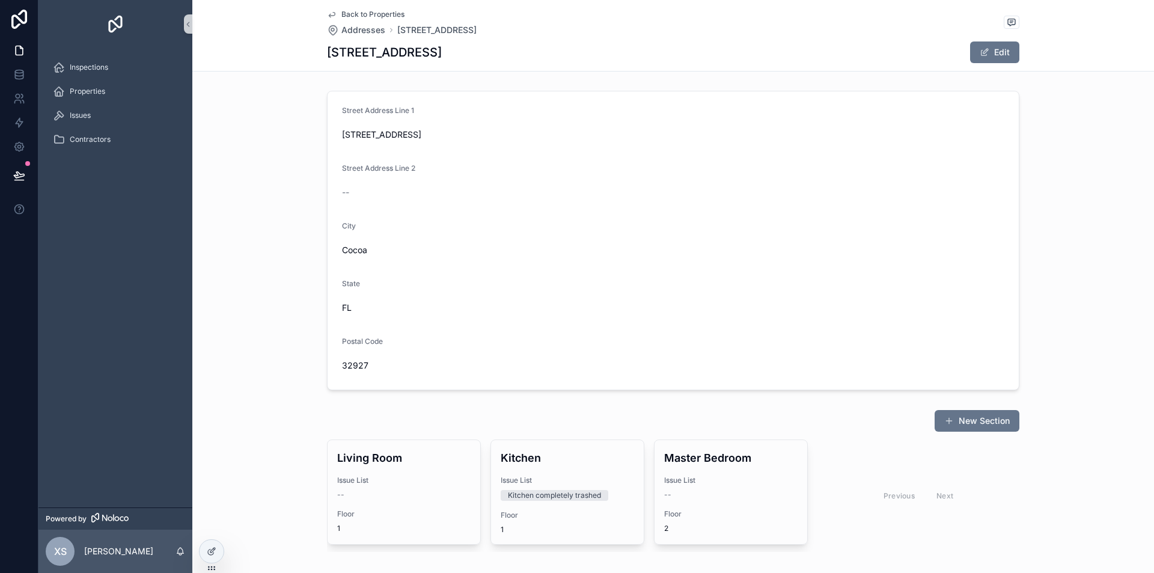
click at [503, 265] on form "Street Address Line [GEOGRAPHIC_DATA][STREET_ADDRESS] Address Line 2 -- City [G…" at bounding box center [673, 240] width 691 height 298
click at [216, 546] on div at bounding box center [212, 551] width 24 height 23
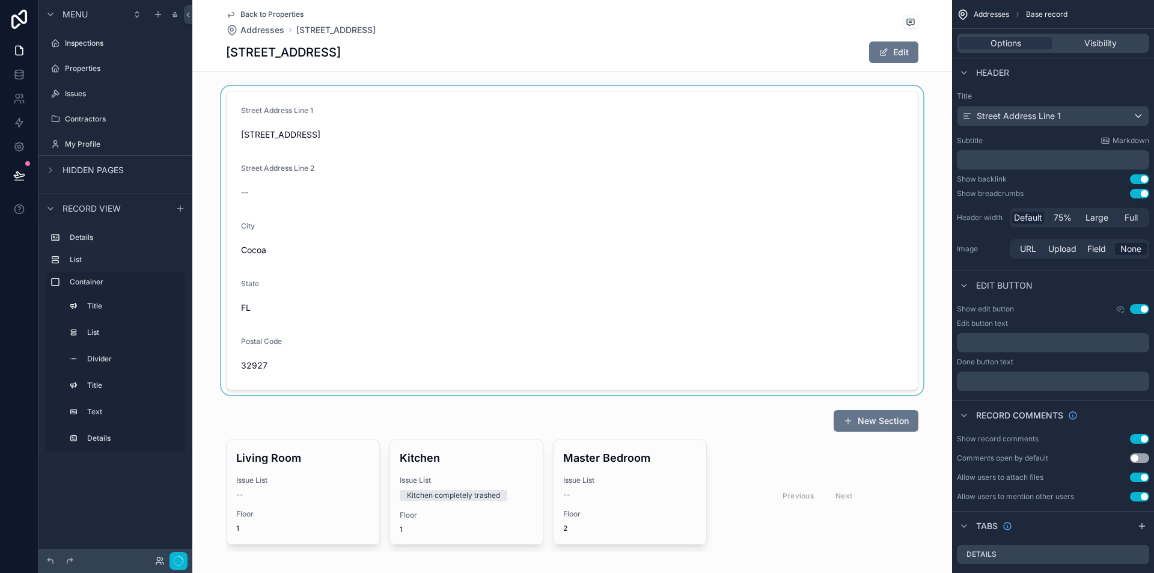
click at [455, 148] on div "scrollable content" at bounding box center [572, 240] width 760 height 309
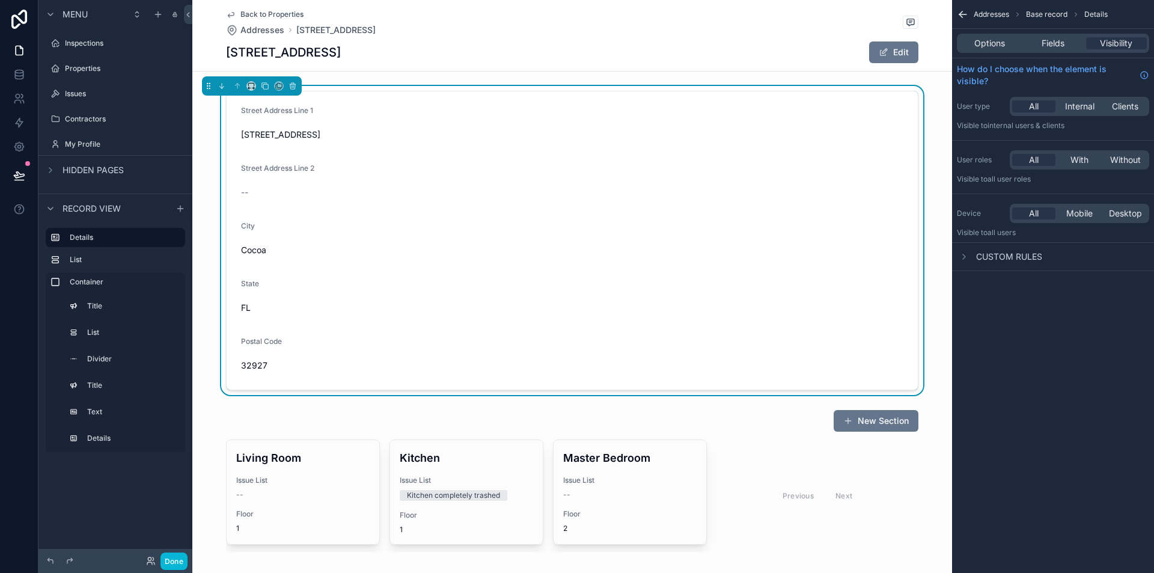
click at [491, 136] on span "[STREET_ADDRESS]" at bounding box center [572, 135] width 662 height 12
click at [737, 161] on form "Street Address Line [GEOGRAPHIC_DATA][STREET_ADDRESS] Address Line 2 -- City [G…" at bounding box center [572, 240] width 691 height 298
click at [1045, 38] on span "Fields" at bounding box center [1053, 43] width 23 height 12
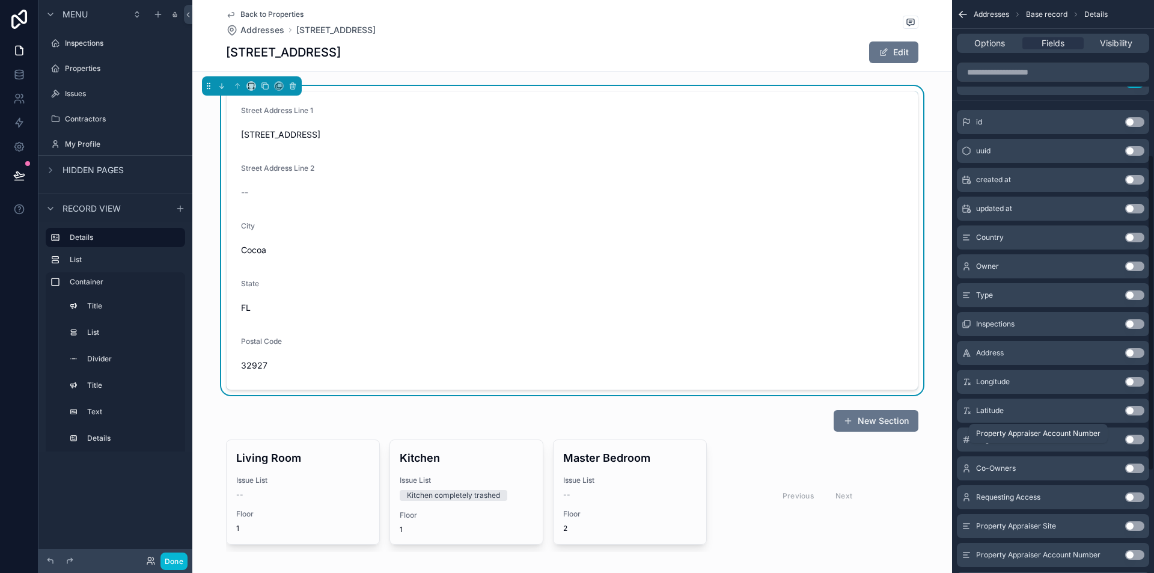
scroll to position [164, 0]
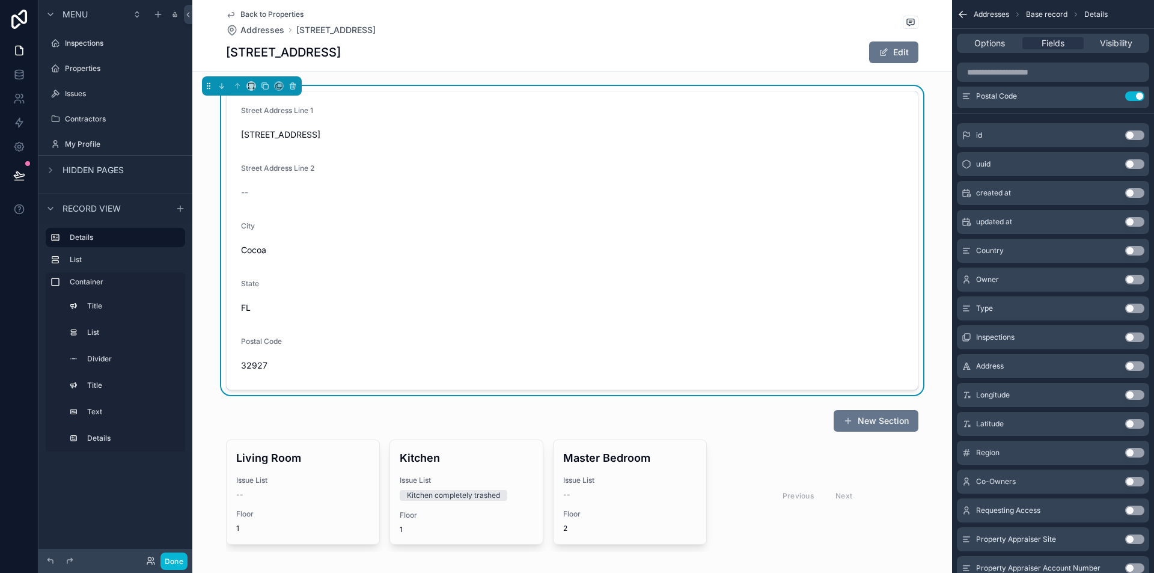
click at [1136, 361] on button "Use setting" at bounding box center [1134, 366] width 19 height 10
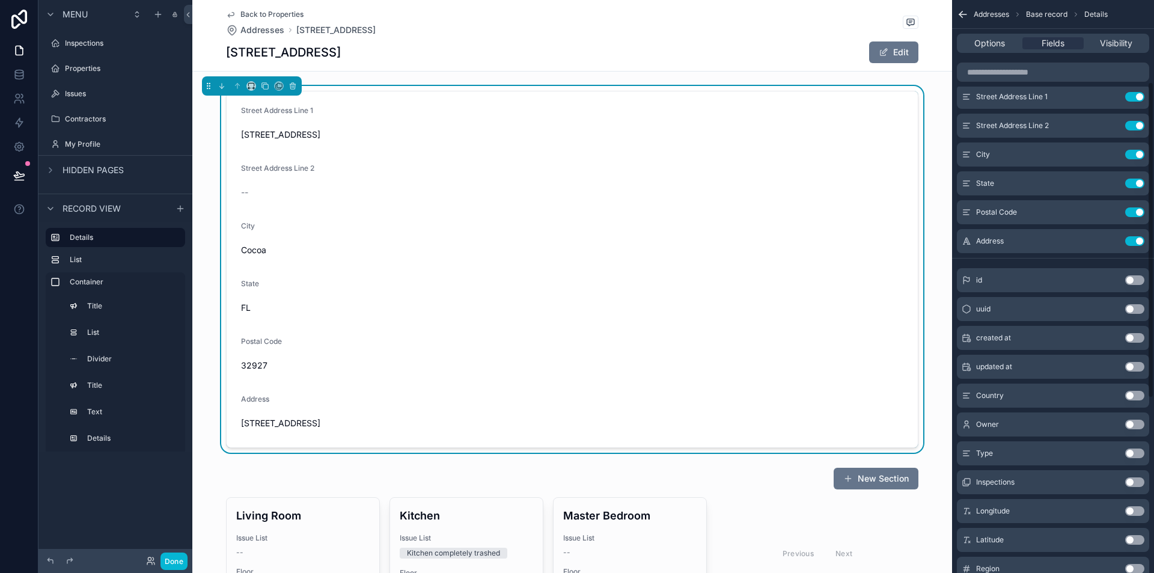
scroll to position [0, 0]
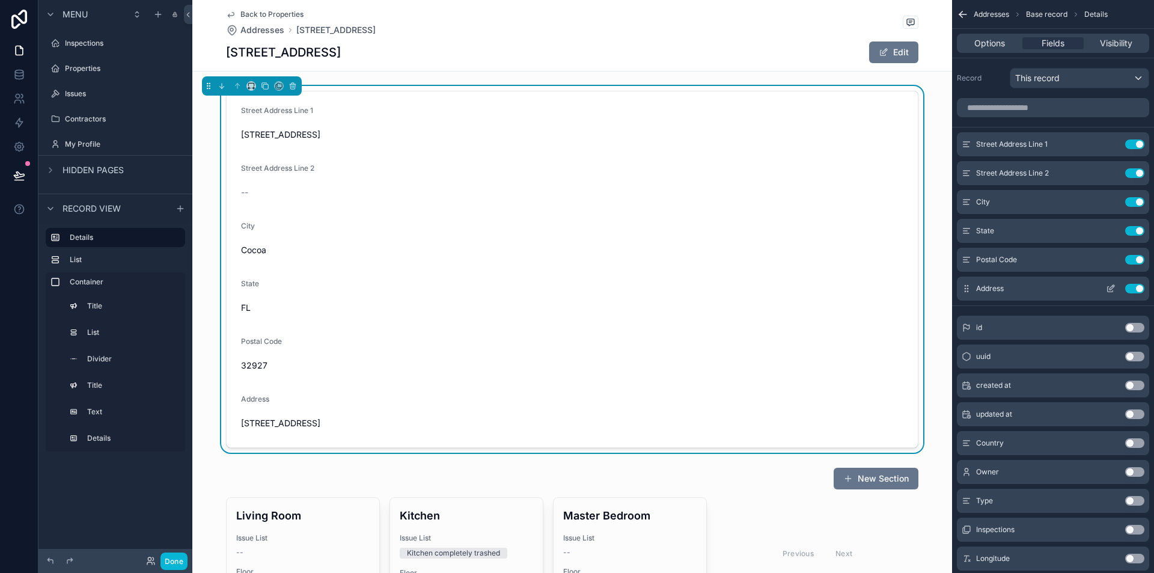
click at [1133, 287] on button "Use setting" at bounding box center [1134, 289] width 19 height 10
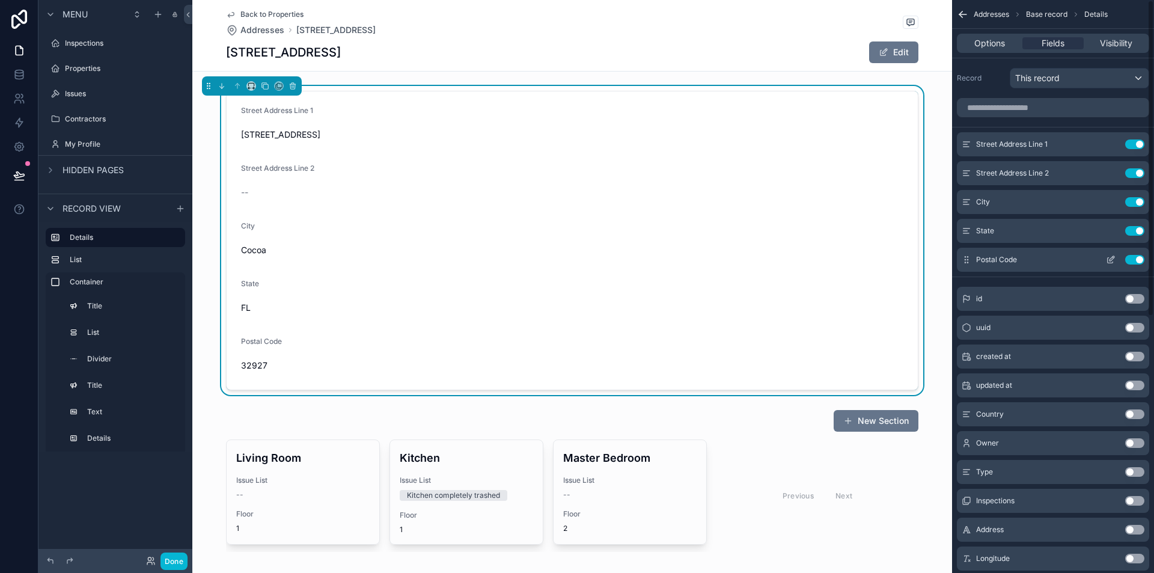
click at [1132, 259] on button "Use setting" at bounding box center [1134, 260] width 19 height 10
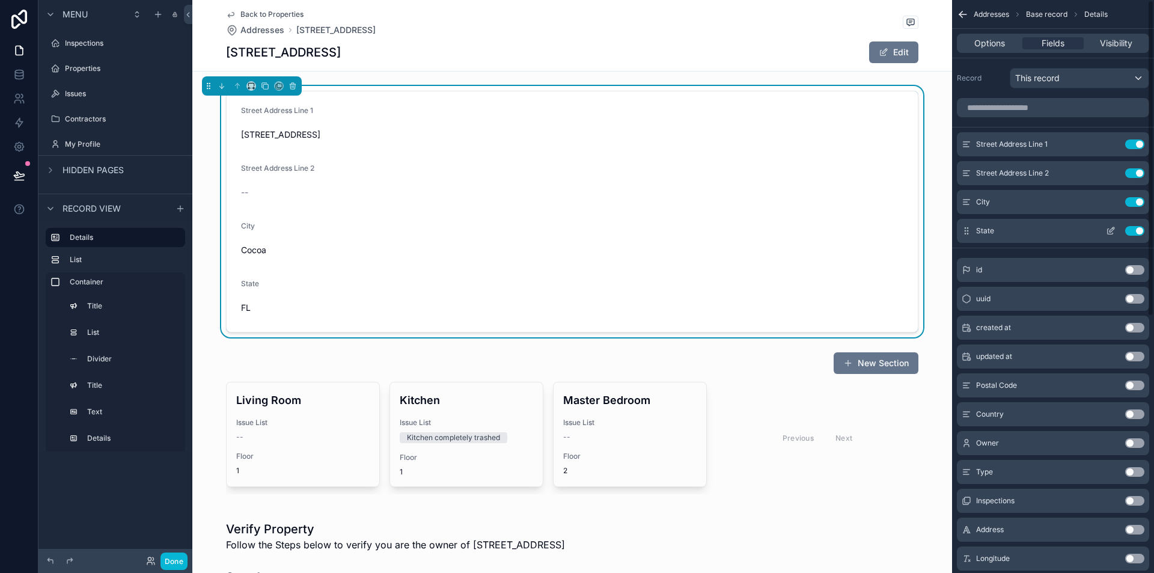
click at [1132, 225] on div "State Use setting" at bounding box center [1053, 231] width 192 height 24
click at [1137, 233] on button "Use setting" at bounding box center [1134, 231] width 19 height 10
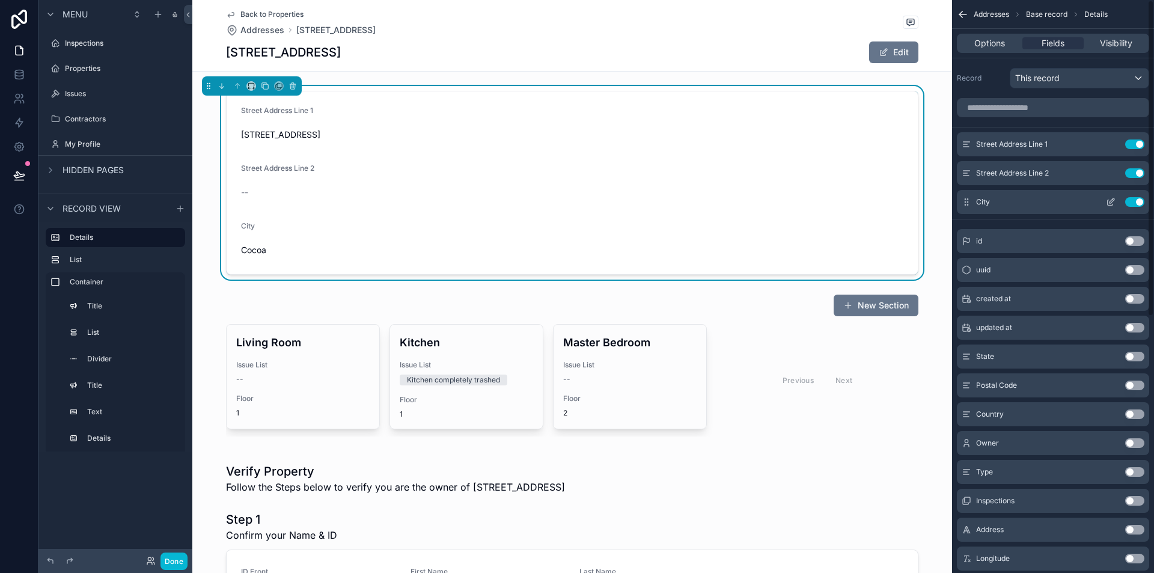
click at [1139, 206] on button "Use setting" at bounding box center [1134, 202] width 19 height 10
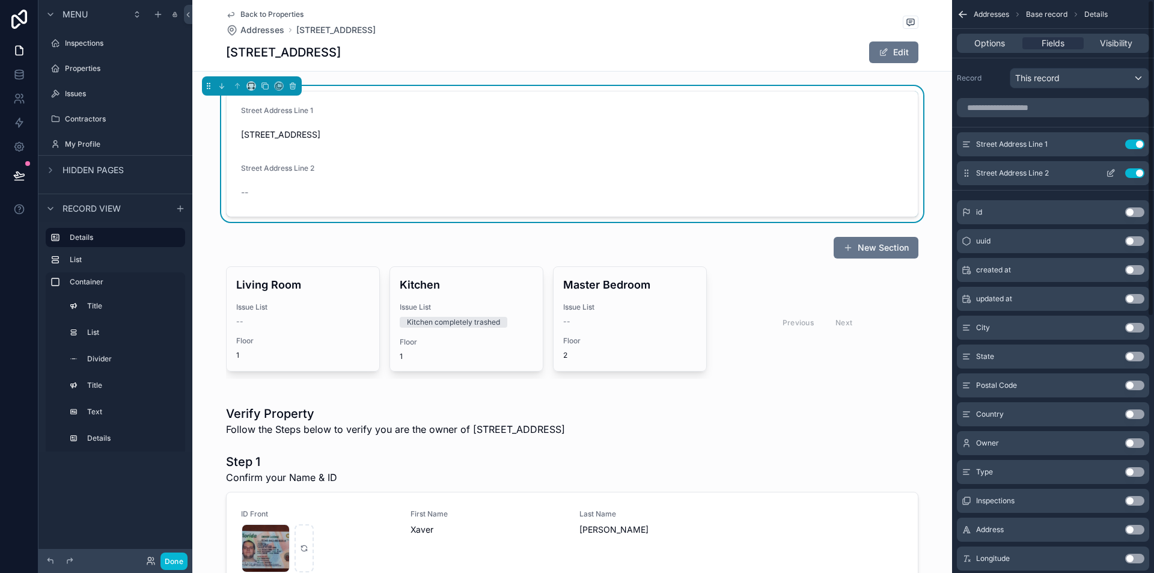
click at [1132, 177] on button "Use setting" at bounding box center [1134, 173] width 19 height 10
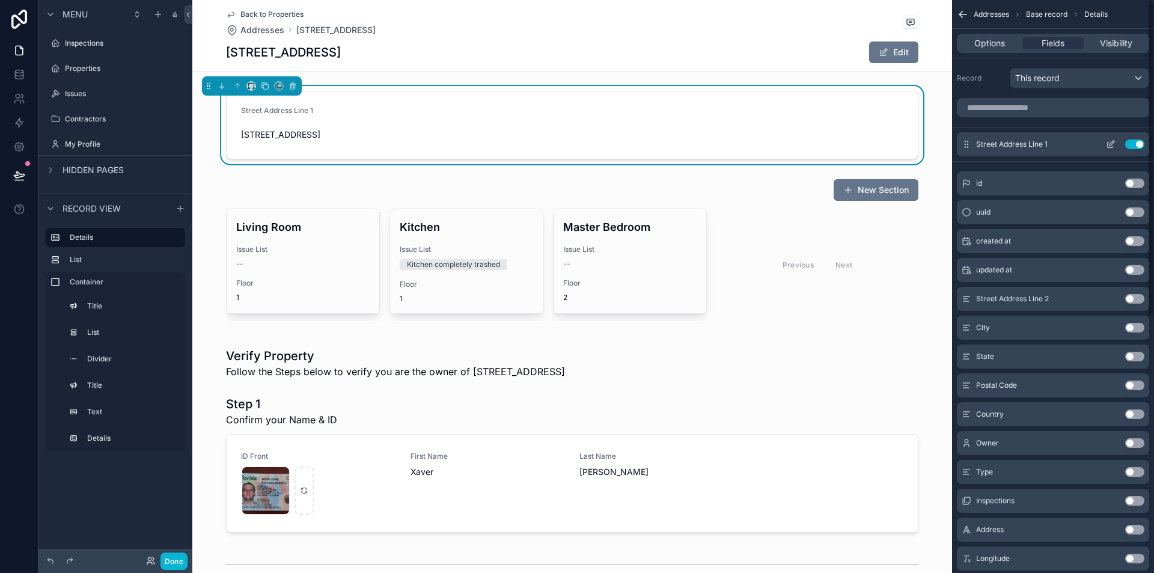
click at [1137, 145] on button "Use setting" at bounding box center [1134, 144] width 19 height 10
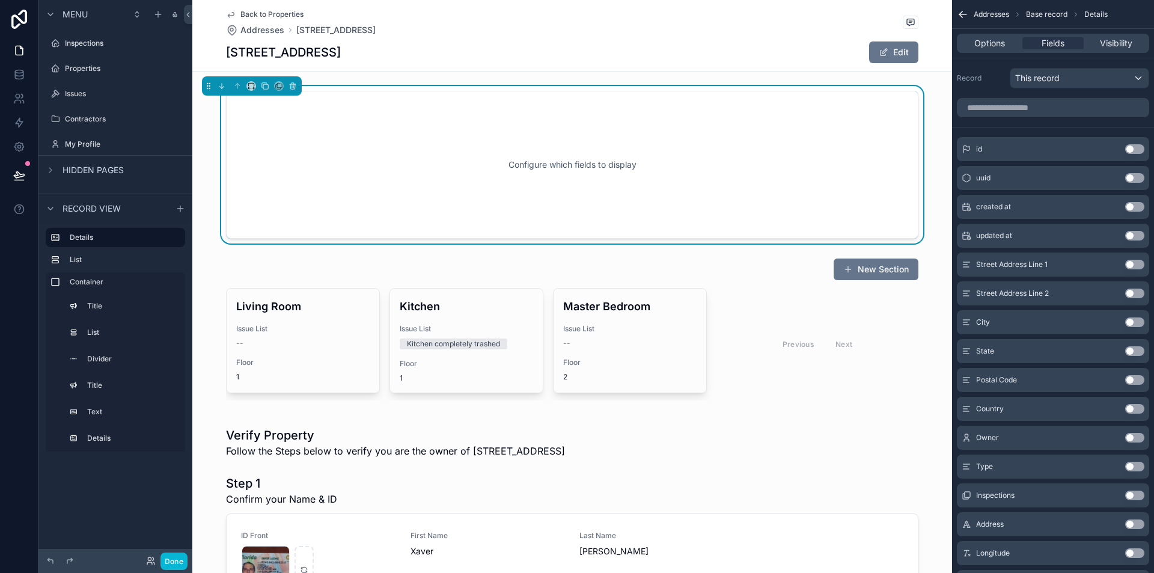
click at [1134, 518] on div "Address Use setting" at bounding box center [1053, 524] width 192 height 24
click at [1132, 522] on button "Use setting" at bounding box center [1134, 524] width 19 height 10
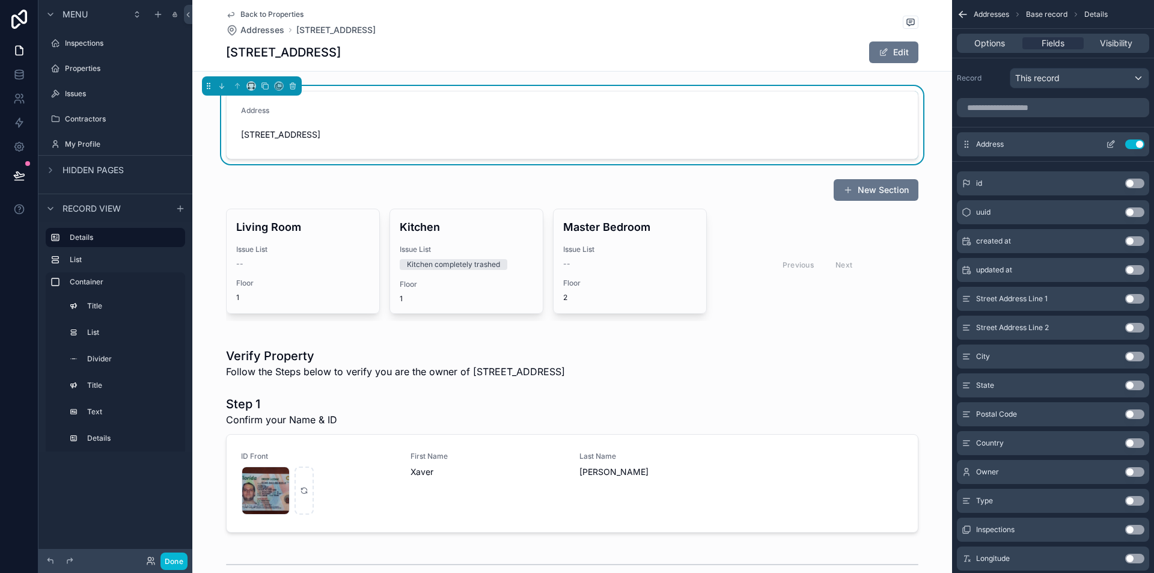
click at [1113, 144] on icon "scrollable content" at bounding box center [1111, 144] width 10 height 10
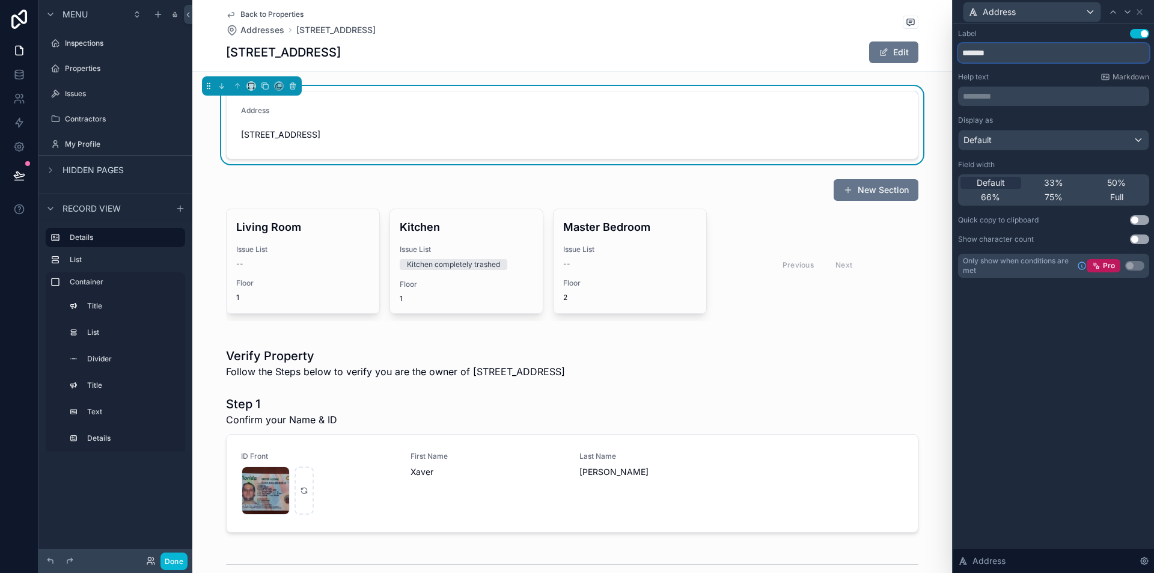
click at [965, 51] on input "*******" at bounding box center [1053, 52] width 191 height 19
type input "**********"
drag, startPoint x: 1121, startPoint y: 391, endPoint x: 1115, endPoint y: 396, distance: 8.5
click at [1117, 396] on div "**********" at bounding box center [1053, 298] width 201 height 549
click at [1140, 8] on icon at bounding box center [1140, 12] width 10 height 10
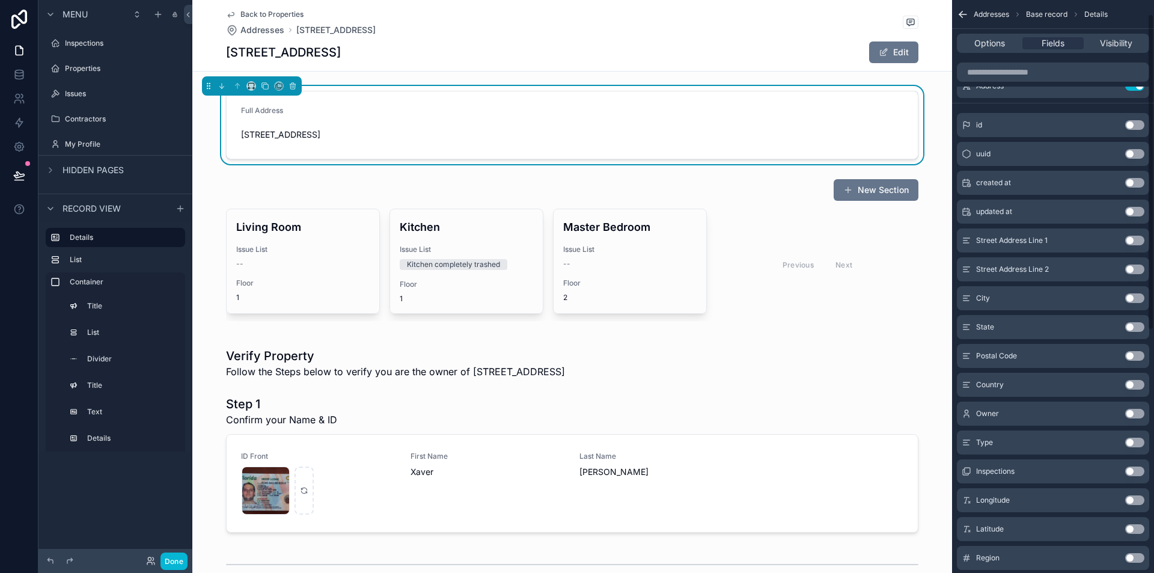
scroll to position [60, 0]
click at [1137, 408] on button "Use setting" at bounding box center [1134, 412] width 19 height 10
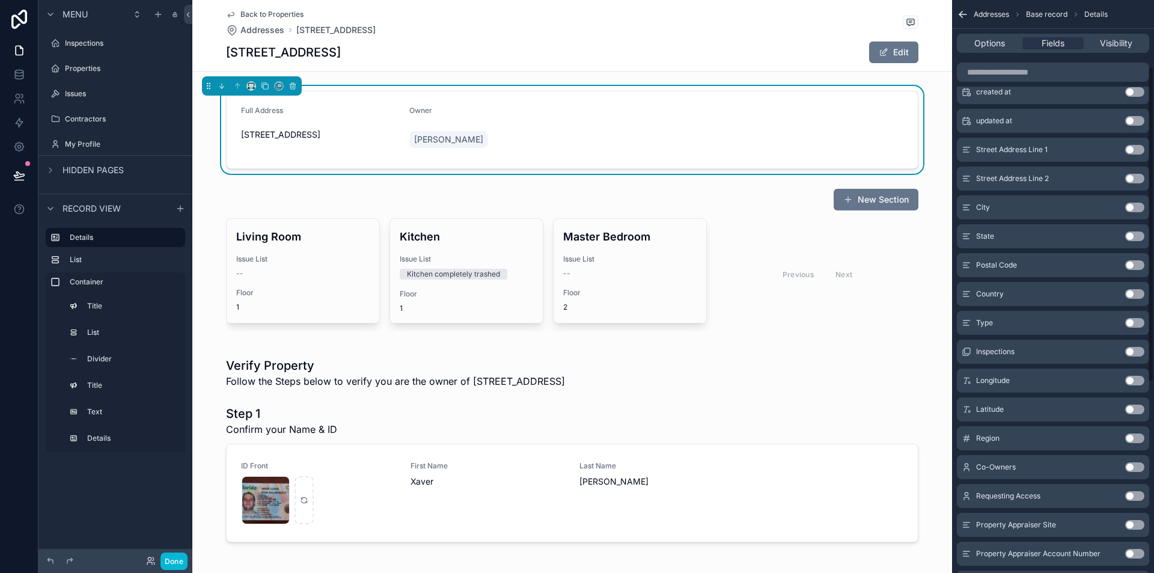
scroll to position [180, 0]
click at [1139, 434] on button "Use setting" at bounding box center [1134, 436] width 19 height 10
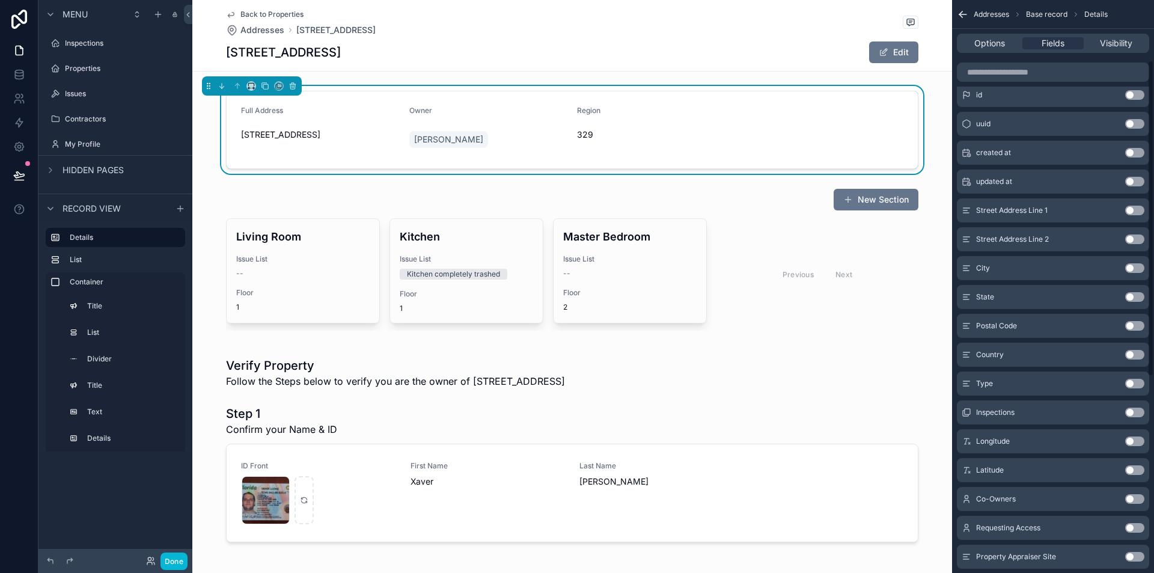
scroll to position [0, 0]
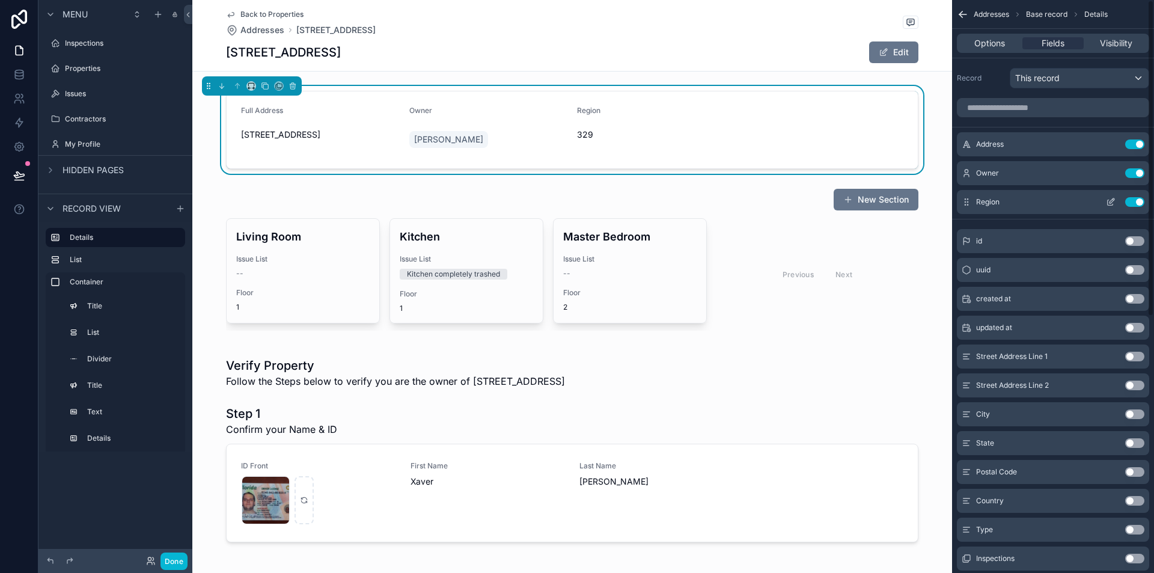
click at [1137, 203] on button "Use setting" at bounding box center [1134, 202] width 19 height 10
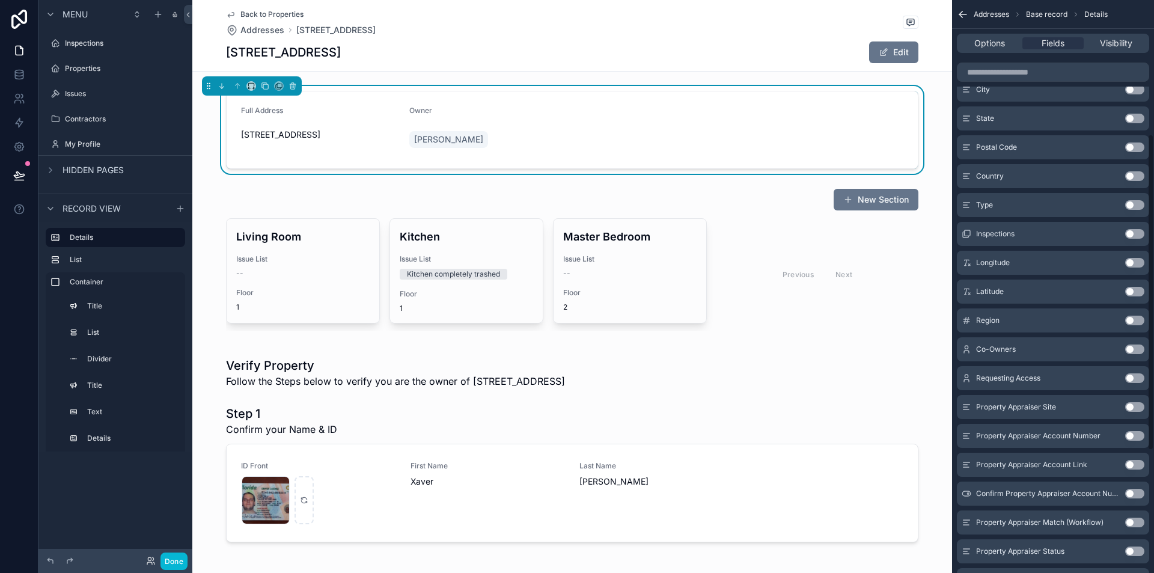
scroll to position [464, 0]
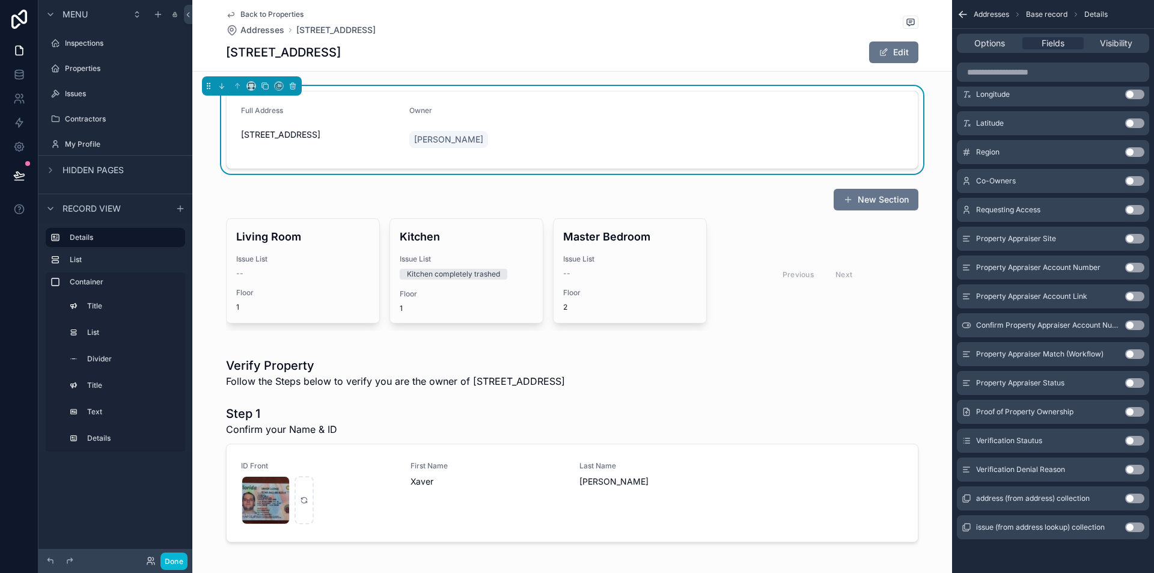
click at [1133, 441] on button "Use setting" at bounding box center [1134, 441] width 19 height 10
click at [1133, 209] on button "Use setting" at bounding box center [1134, 210] width 19 height 10
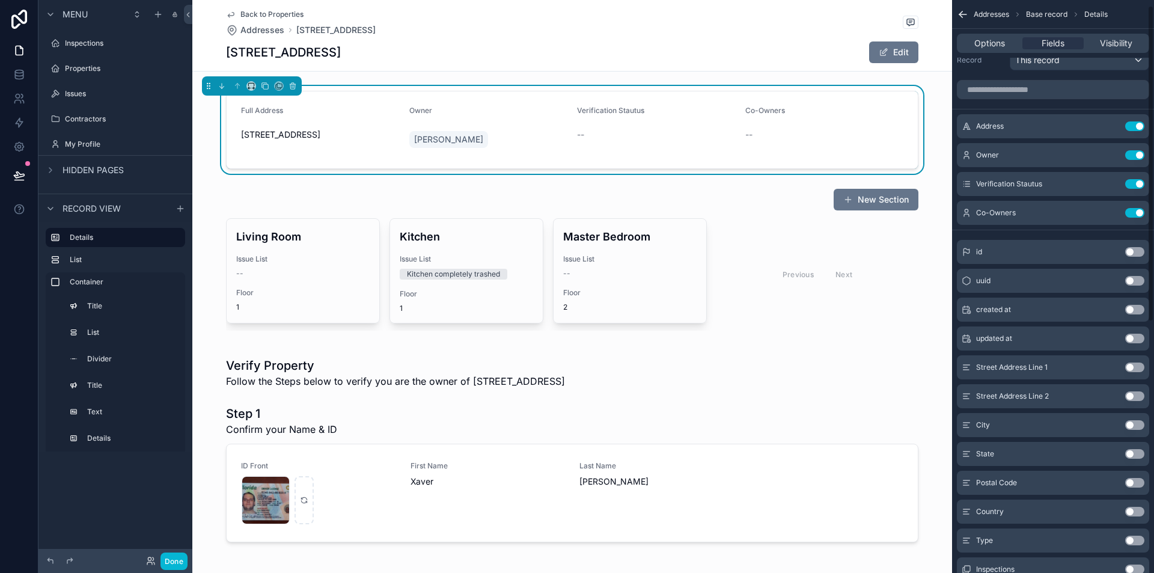
scroll to position [0, 0]
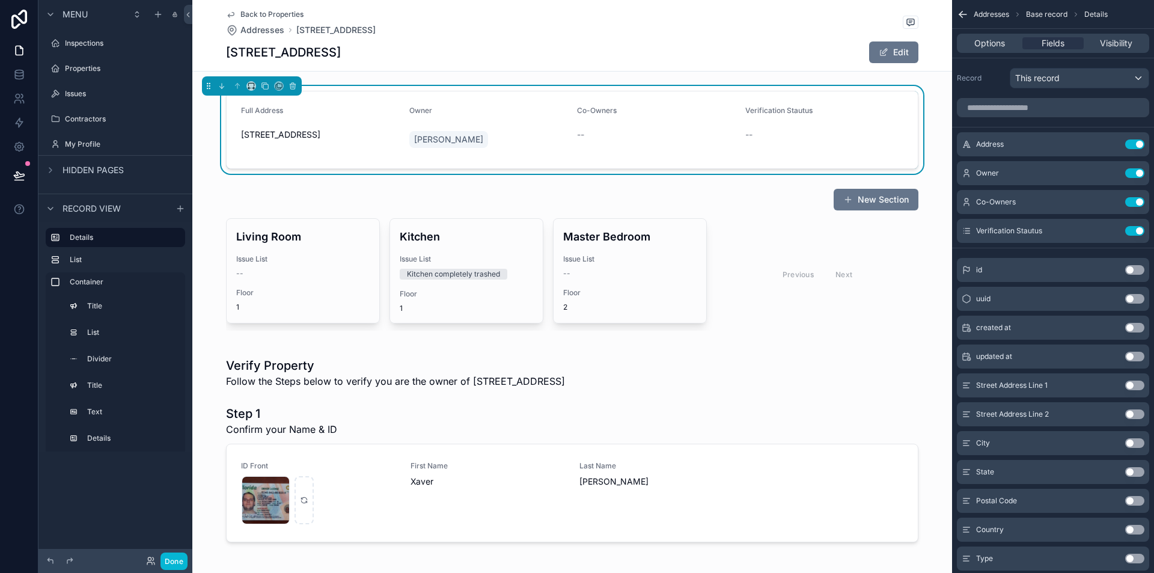
click at [932, 167] on div "Full Address [STREET_ADDRESS] Owner [PERSON_NAME] Co-Owners -- Verification Sta…" at bounding box center [572, 130] width 760 height 88
click at [497, 206] on div "scrollable content" at bounding box center [572, 259] width 760 height 152
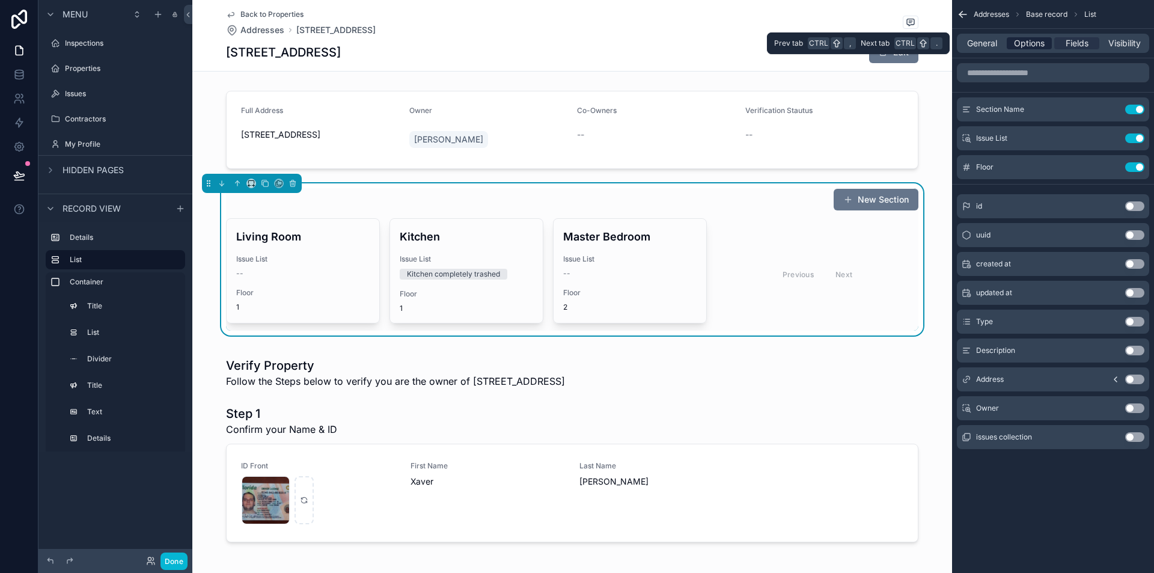
click at [1012, 42] on div "Options" at bounding box center [1029, 43] width 45 height 12
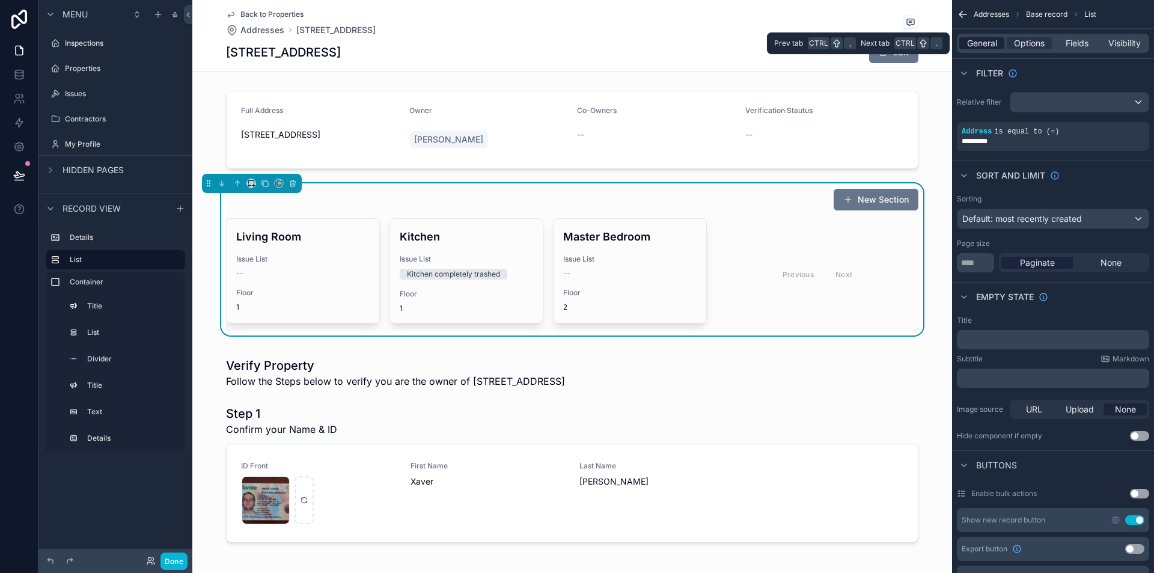
click at [986, 44] on span "General" at bounding box center [982, 43] width 30 height 12
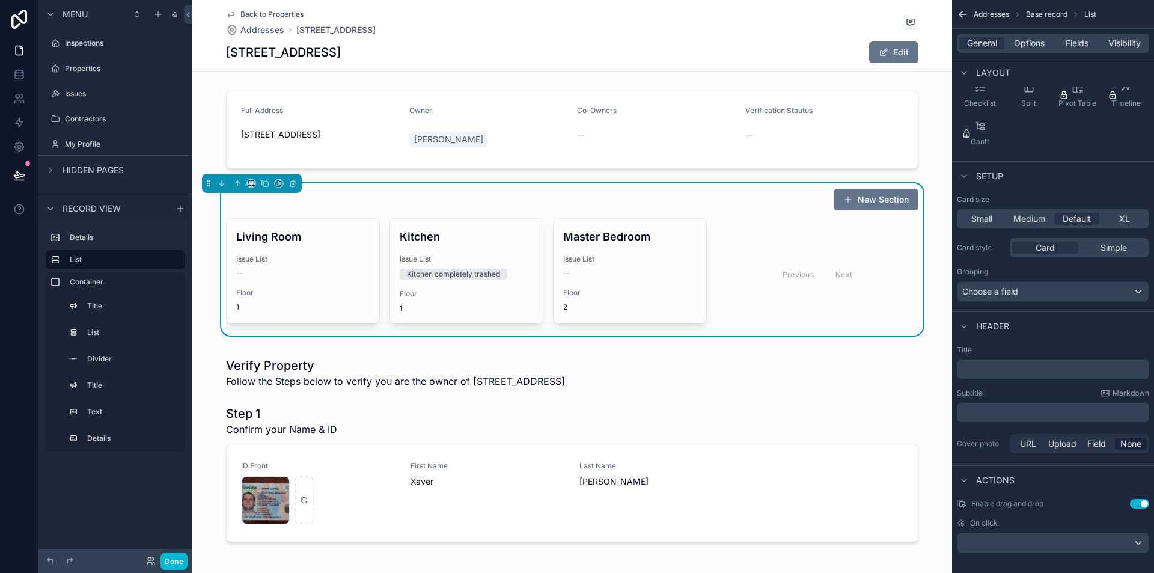
scroll to position [160, 0]
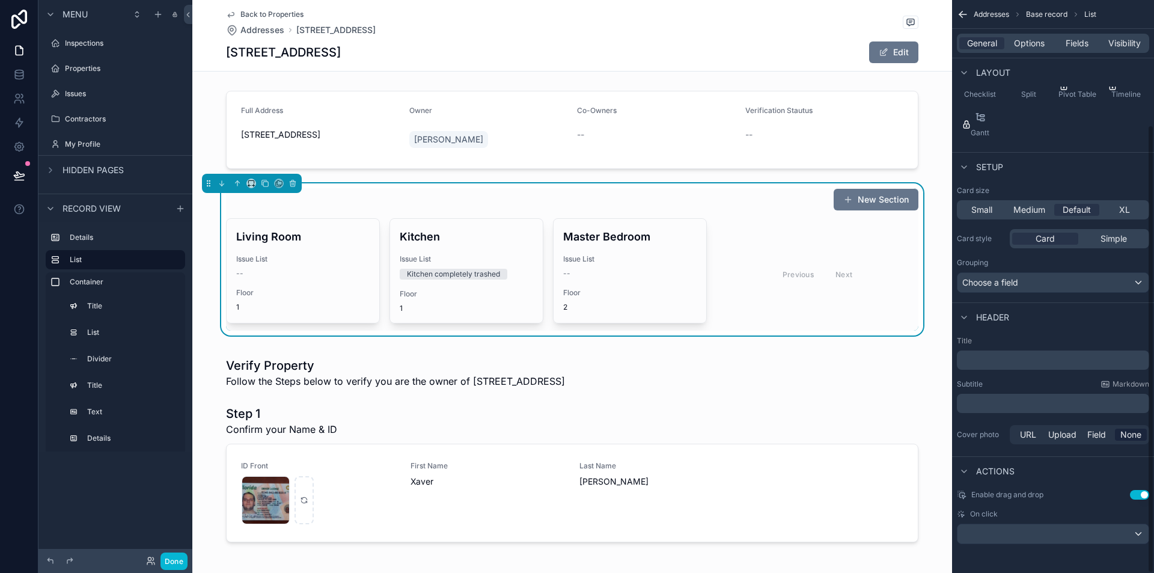
click at [1018, 363] on p "﻿" at bounding box center [1054, 360] width 185 height 12
click at [1003, 383] on div "Subtitle Markdown" at bounding box center [1053, 384] width 192 height 10
click at [765, 219] on div "Previous Next" at bounding box center [818, 274] width 202 height 112
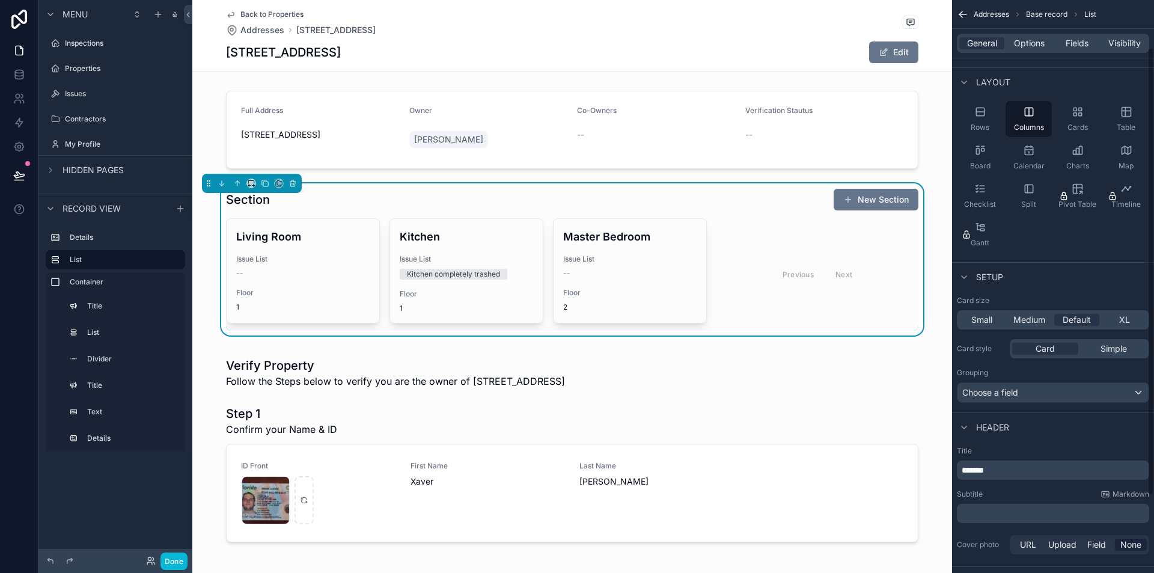
scroll to position [0, 0]
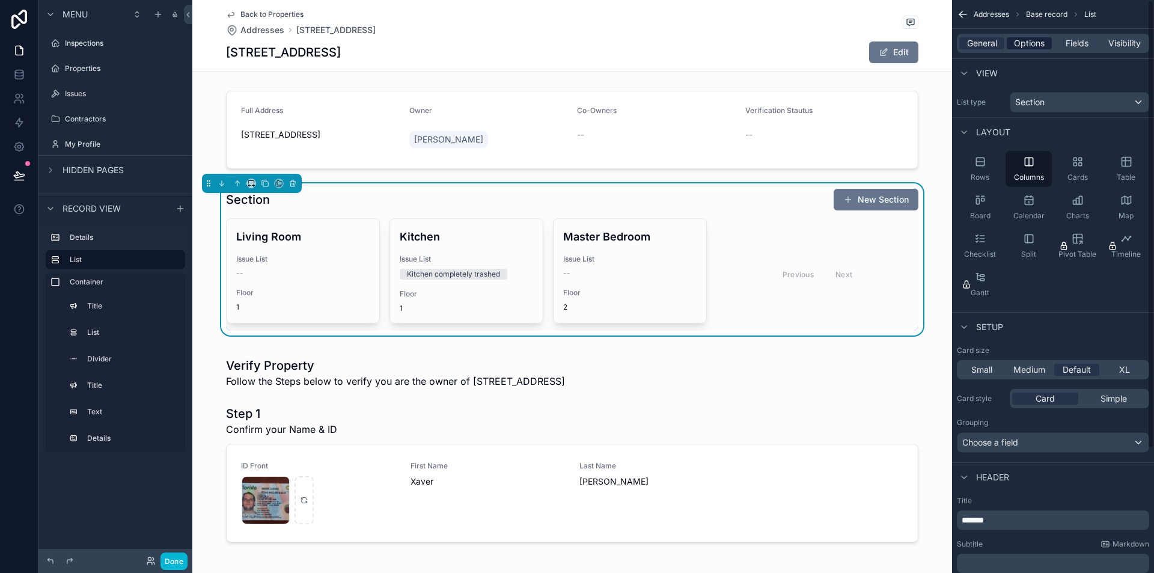
click at [1034, 40] on span "Options" at bounding box center [1029, 43] width 31 height 12
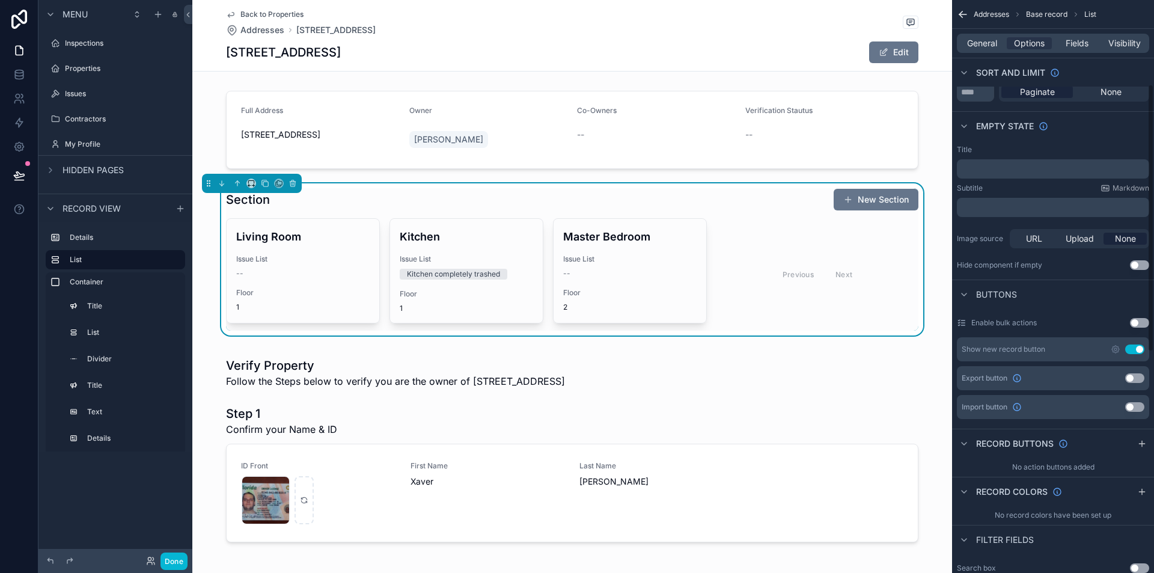
scroll to position [180, 0]
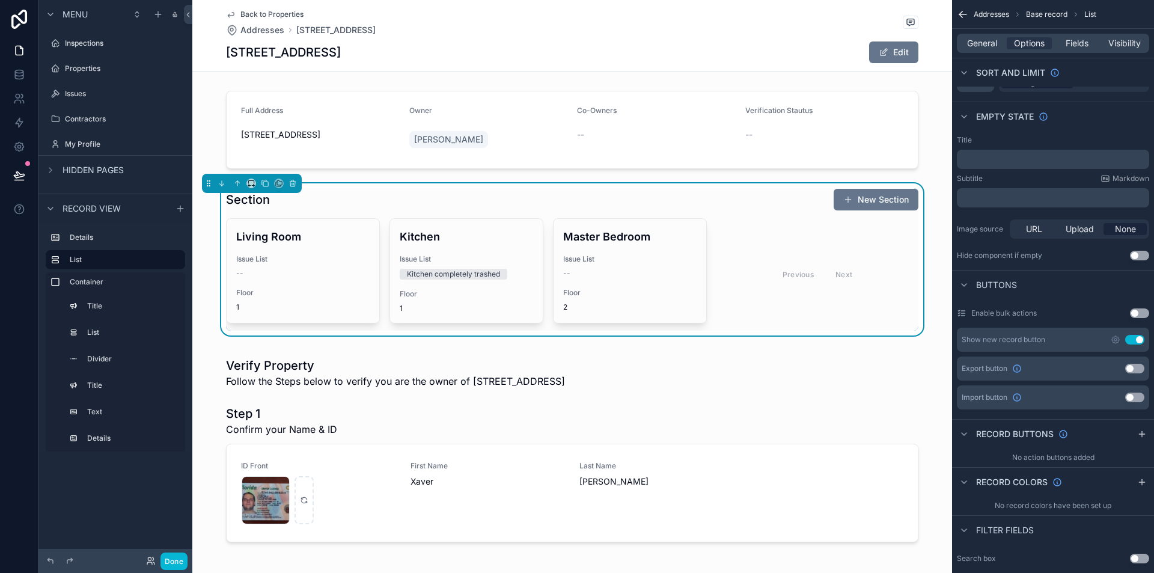
click at [1137, 337] on button "Use setting" at bounding box center [1134, 340] width 19 height 10
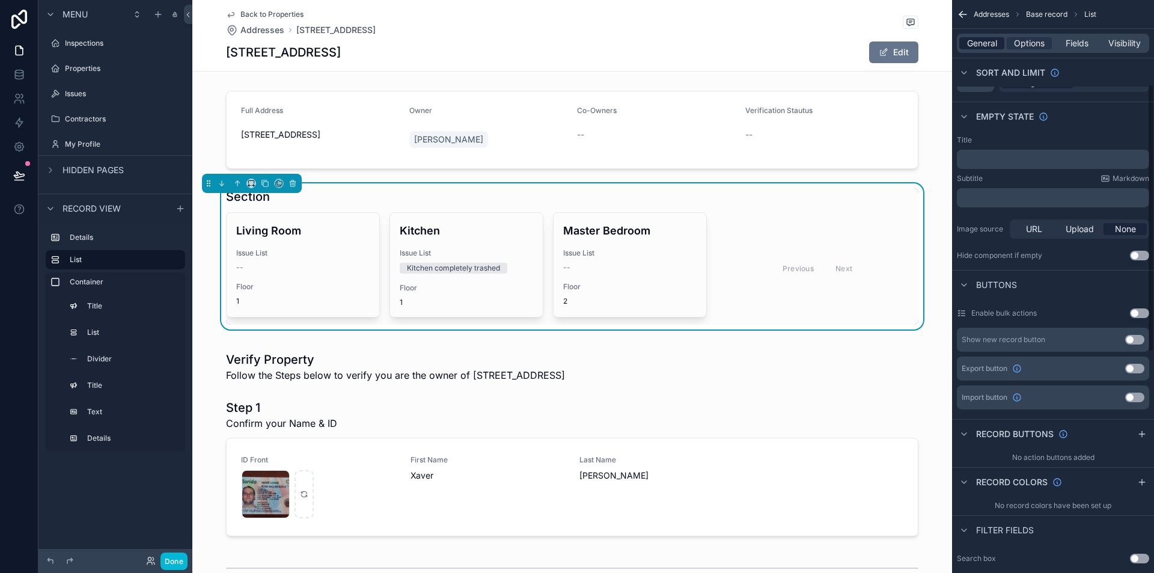
click at [980, 41] on span "General" at bounding box center [982, 43] width 30 height 12
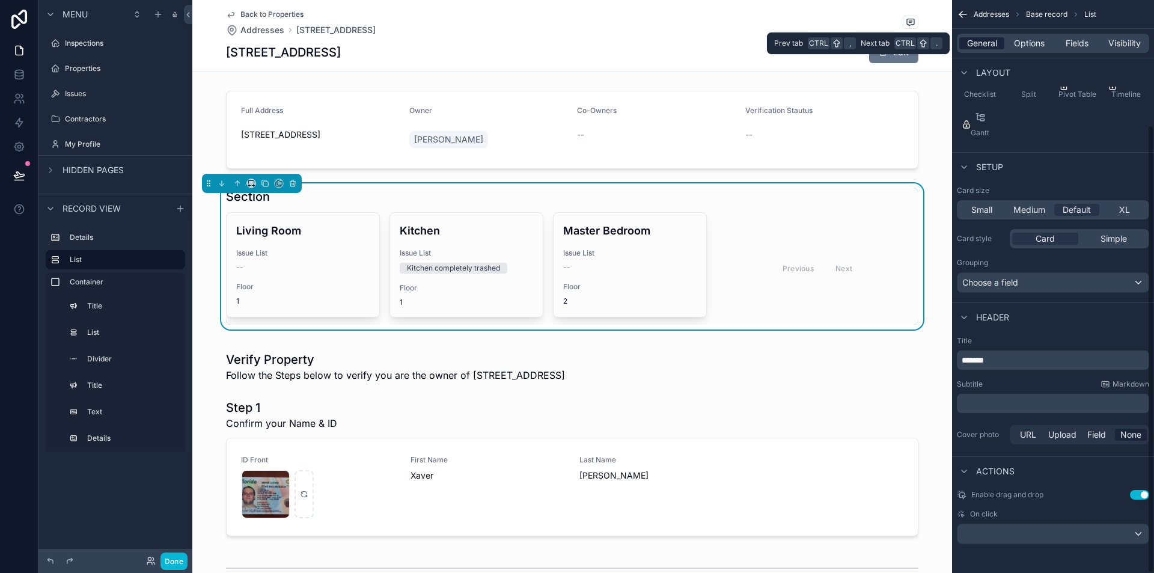
scroll to position [160, 0]
click at [1017, 367] on div "*******" at bounding box center [1053, 359] width 192 height 19
click at [1012, 356] on p "*******" at bounding box center [1054, 360] width 185 height 12
click at [1015, 360] on p "********" at bounding box center [1054, 360] width 185 height 12
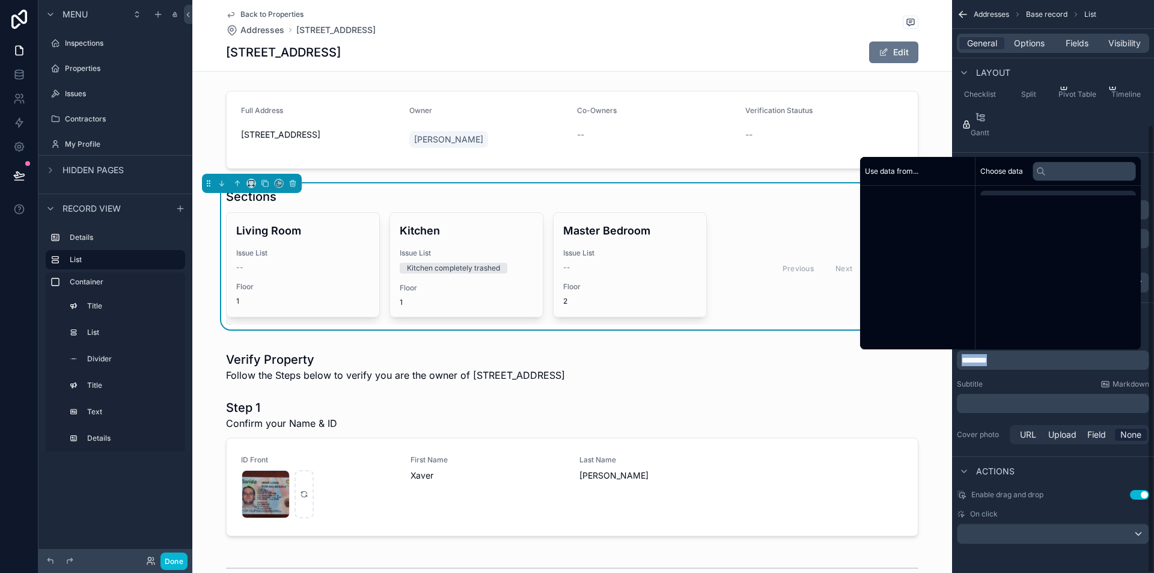
click at [1015, 360] on p "********" at bounding box center [1054, 360] width 185 height 12
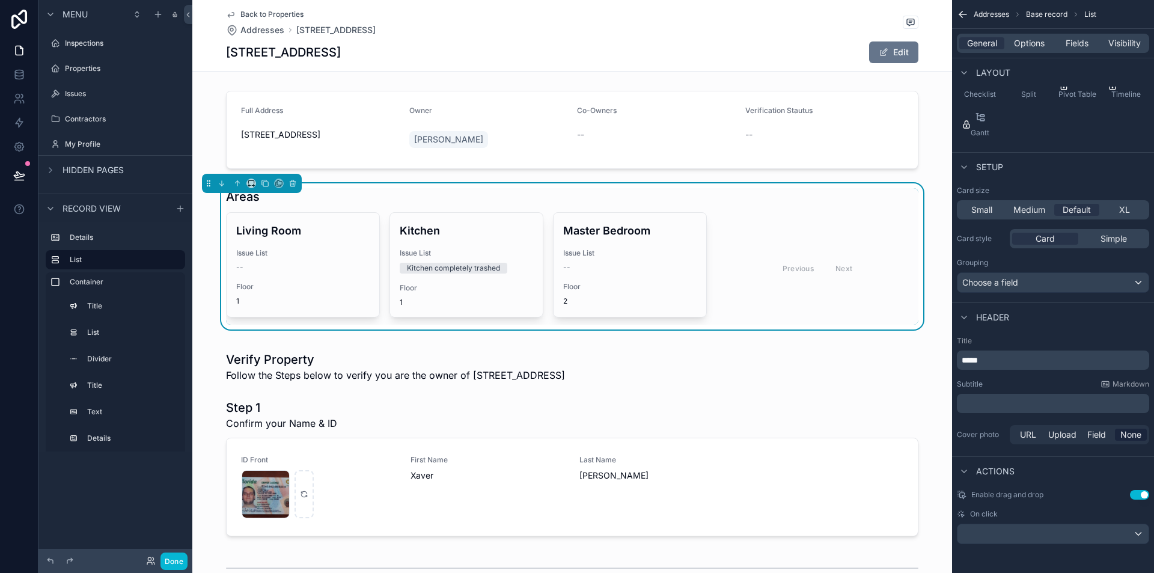
click at [1044, 377] on div "Title ***** Subtitle Markdown ﻿ Cover photo URL Upload Field None" at bounding box center [1053, 391] width 202 height 120
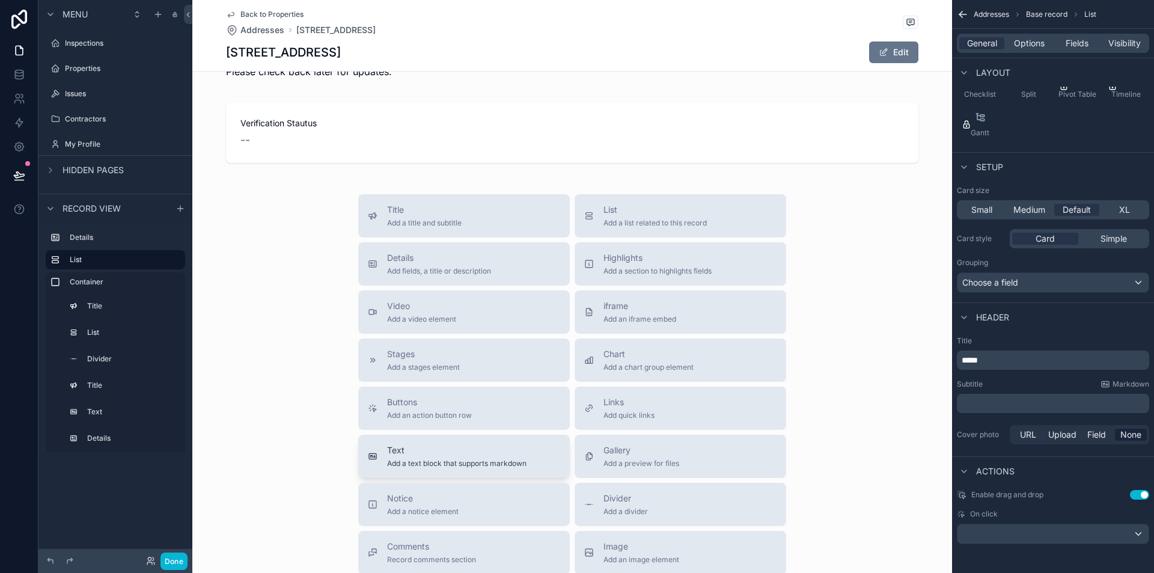
scroll to position [842, 0]
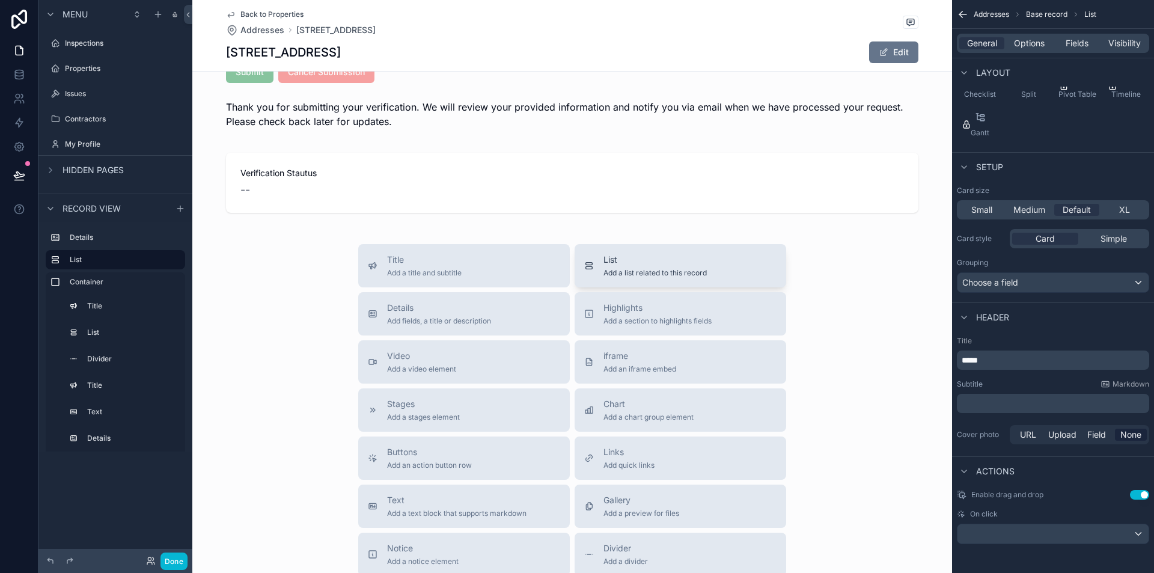
click at [673, 268] on div "List Add a list related to this record" at bounding box center [655, 266] width 103 height 24
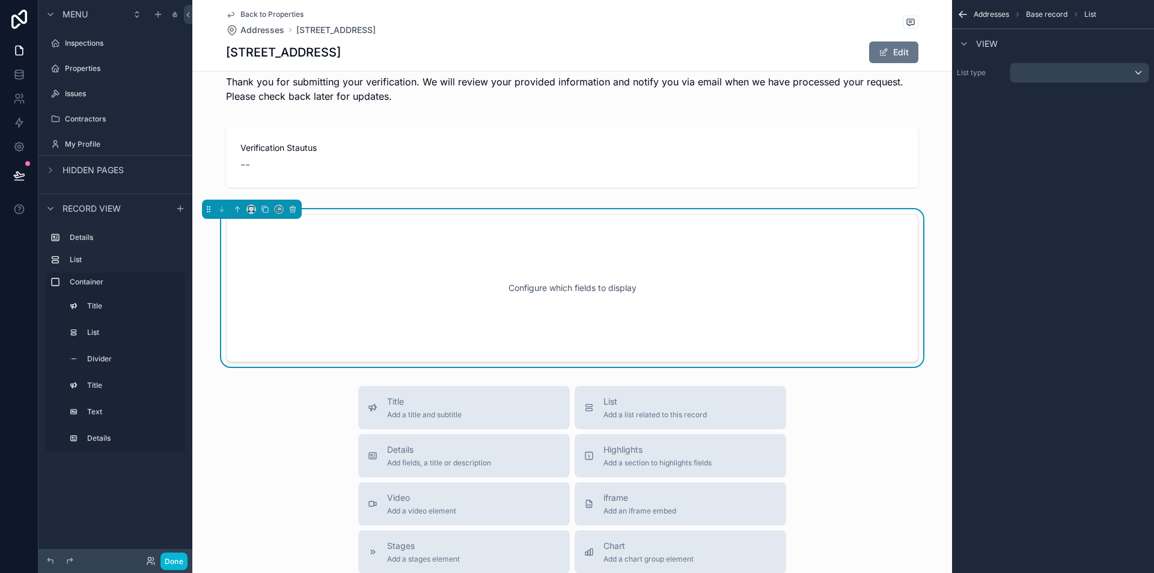
scroll to position [869, 0]
click at [238, 208] on icon "scrollable content" at bounding box center [237, 207] width 8 height 8
click at [238, 207] on icon "scrollable content" at bounding box center [237, 207] width 8 height 8
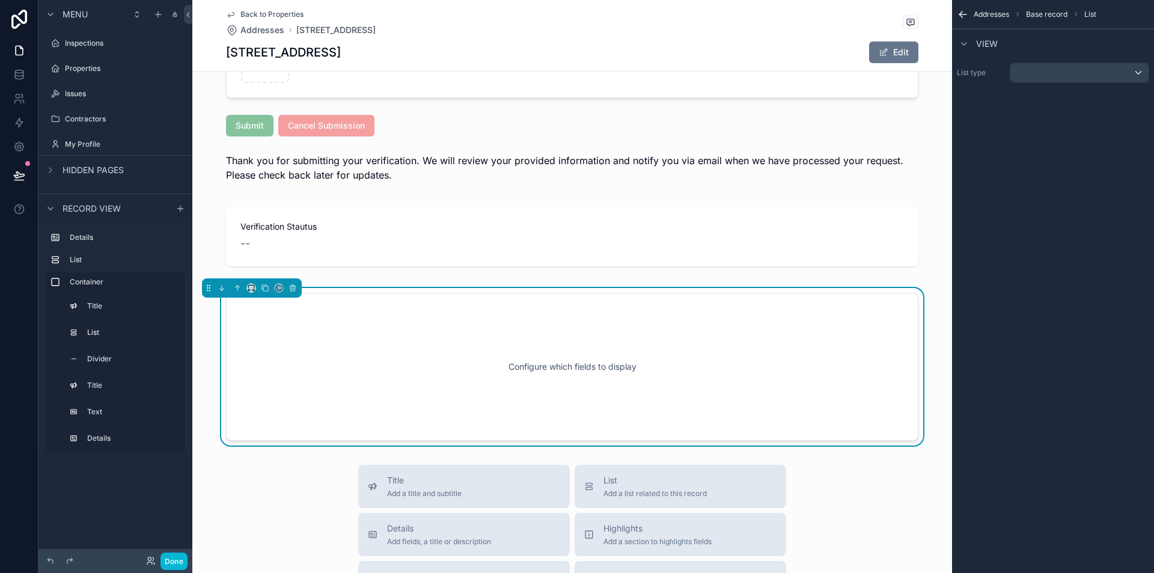
scroll to position [748, 0]
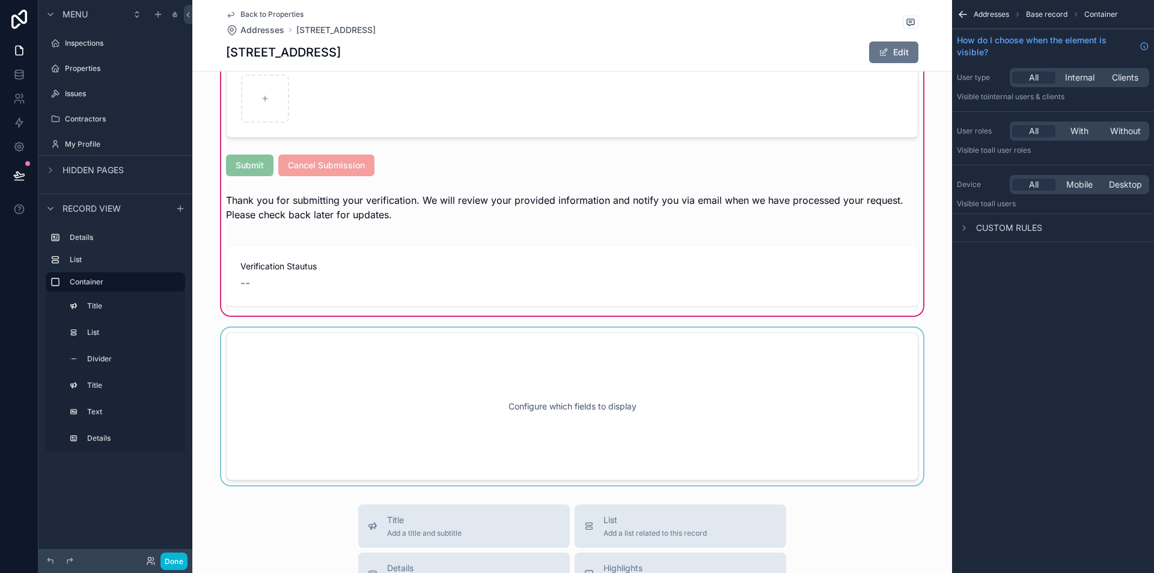
drag, startPoint x: 449, startPoint y: 365, endPoint x: 416, endPoint y: 365, distance: 33.1
click at [448, 365] on div "scrollable content" at bounding box center [572, 407] width 760 height 158
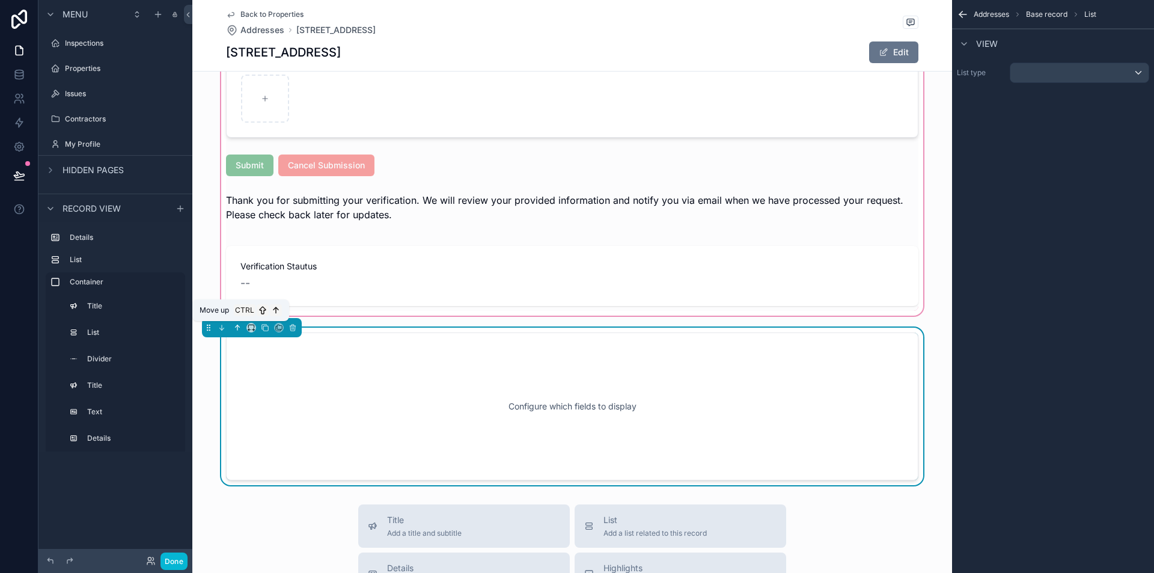
click at [237, 329] on icon "scrollable content" at bounding box center [237, 327] width 0 height 5
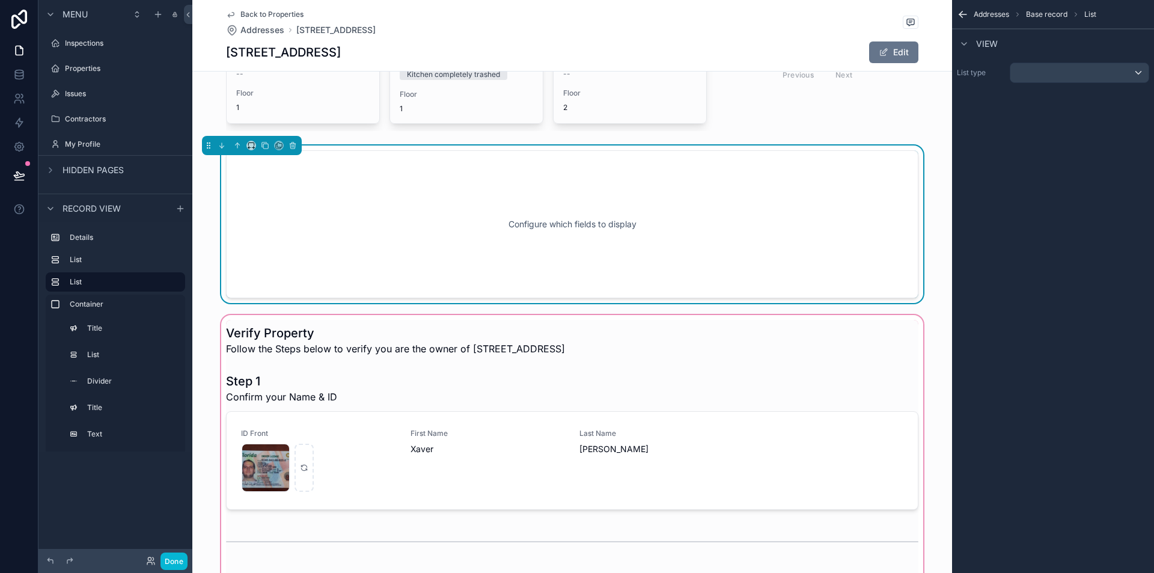
scroll to position [87, 0]
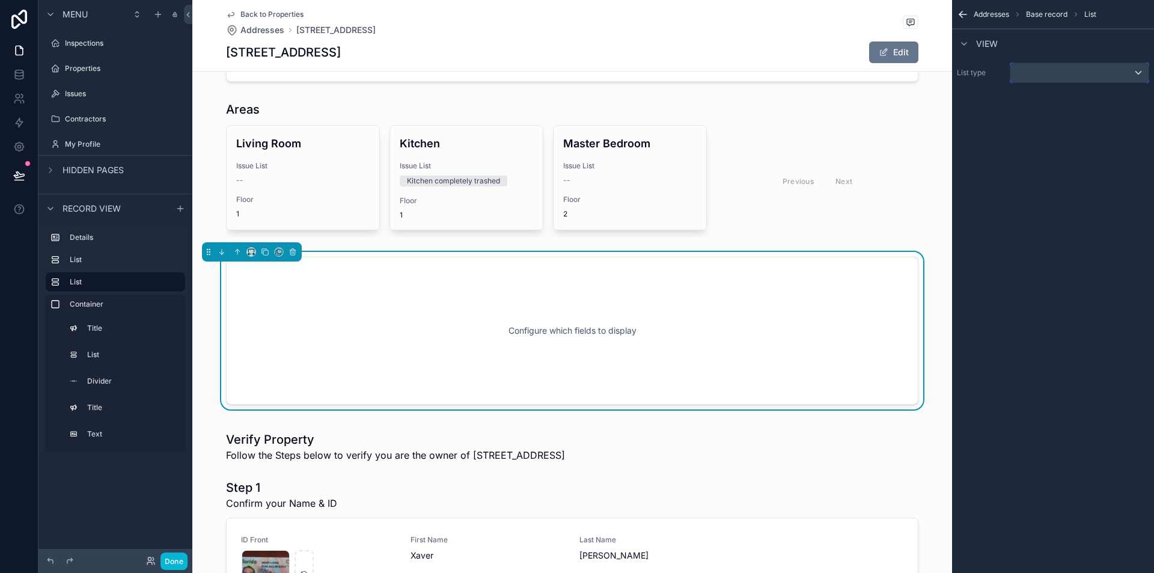
click at [1057, 73] on div "scrollable content" at bounding box center [1080, 72] width 138 height 19
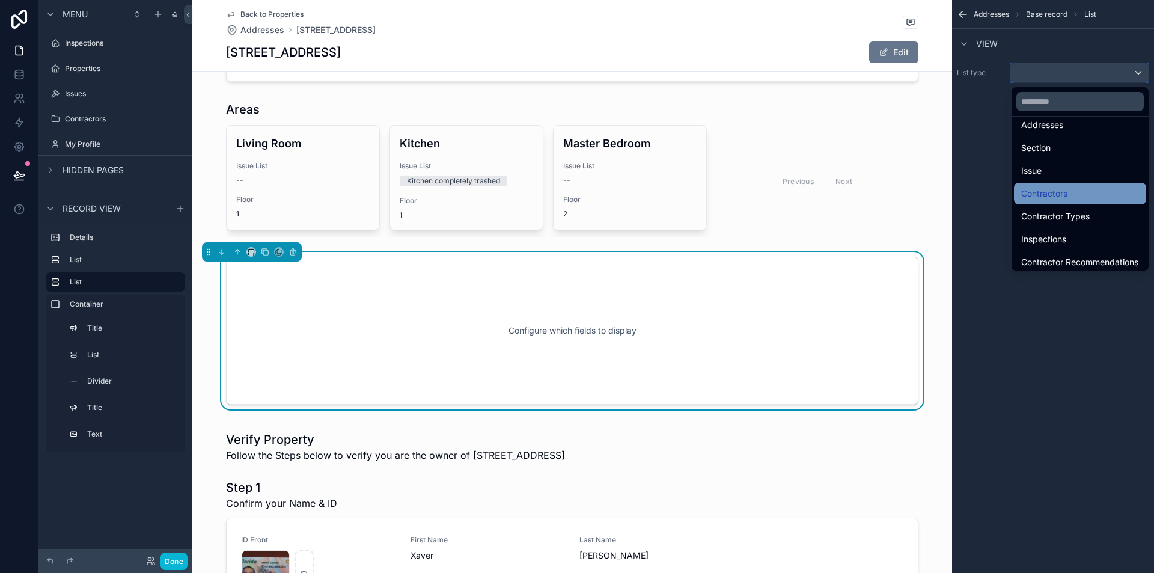
scroll to position [58, 0]
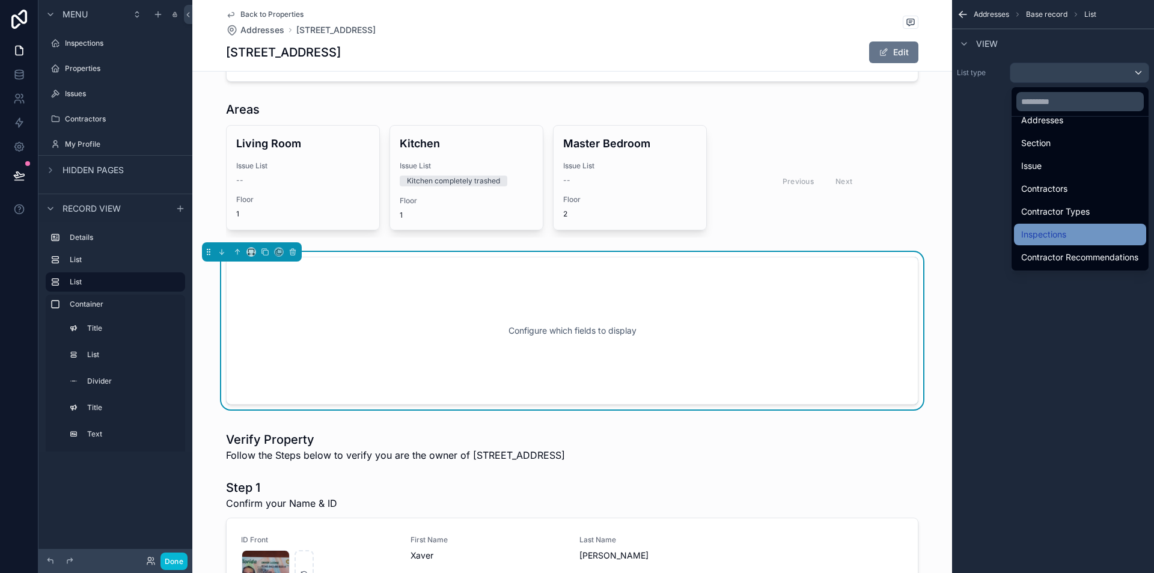
click at [1066, 233] on div "Inspections" at bounding box center [1080, 234] width 118 height 14
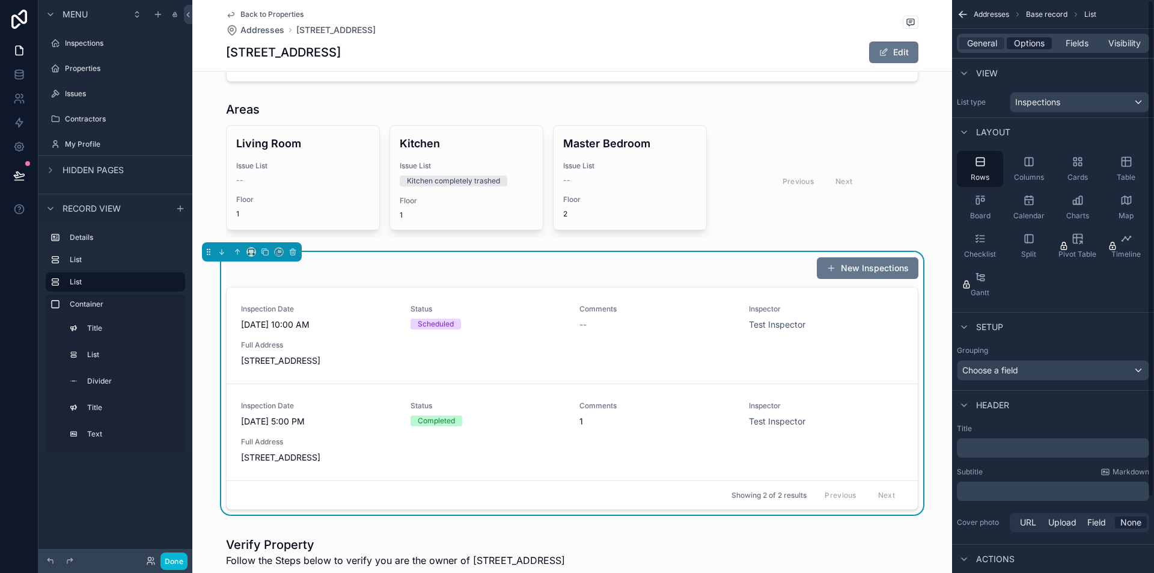
click at [1035, 43] on span "Options" at bounding box center [1029, 43] width 31 height 12
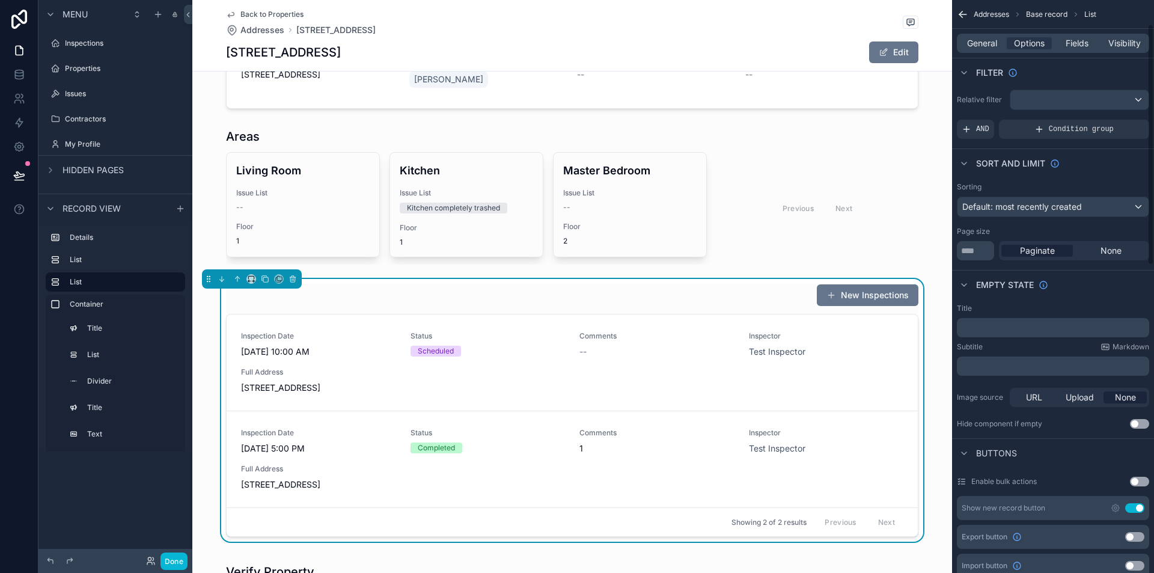
scroll to position [0, 0]
click at [990, 43] on span "General" at bounding box center [982, 43] width 30 height 12
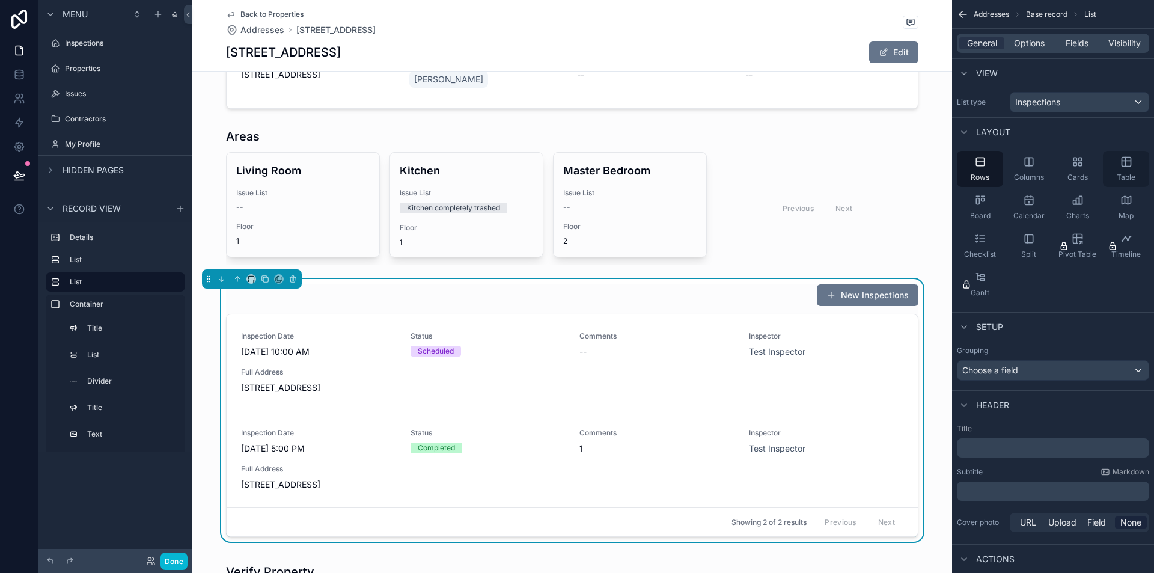
click at [1134, 161] on div "Table" at bounding box center [1126, 169] width 46 height 36
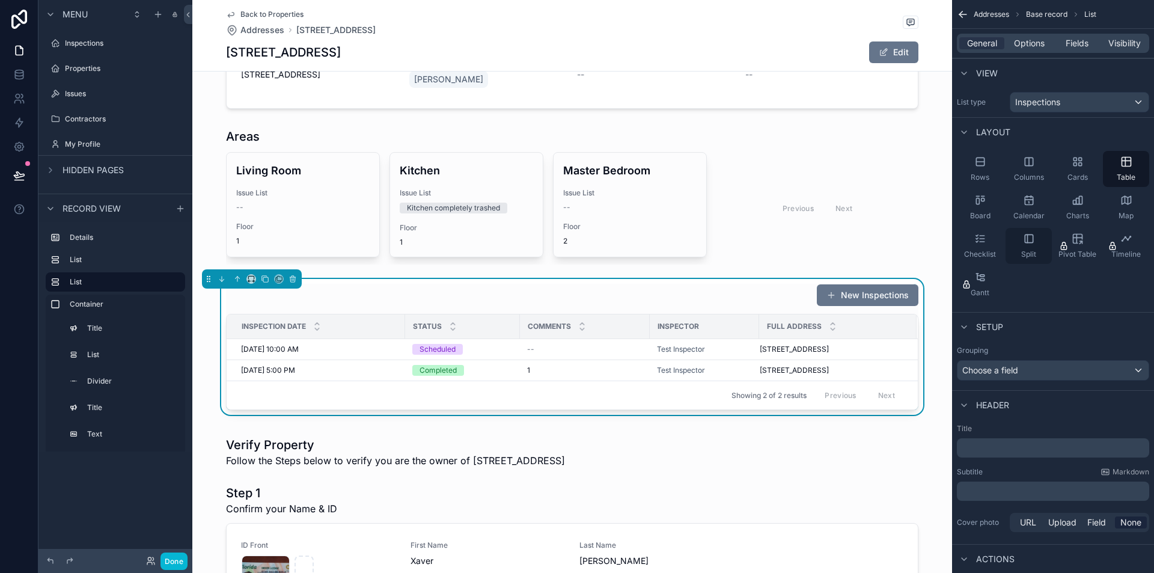
click at [1034, 246] on div "Split" at bounding box center [1029, 246] width 46 height 36
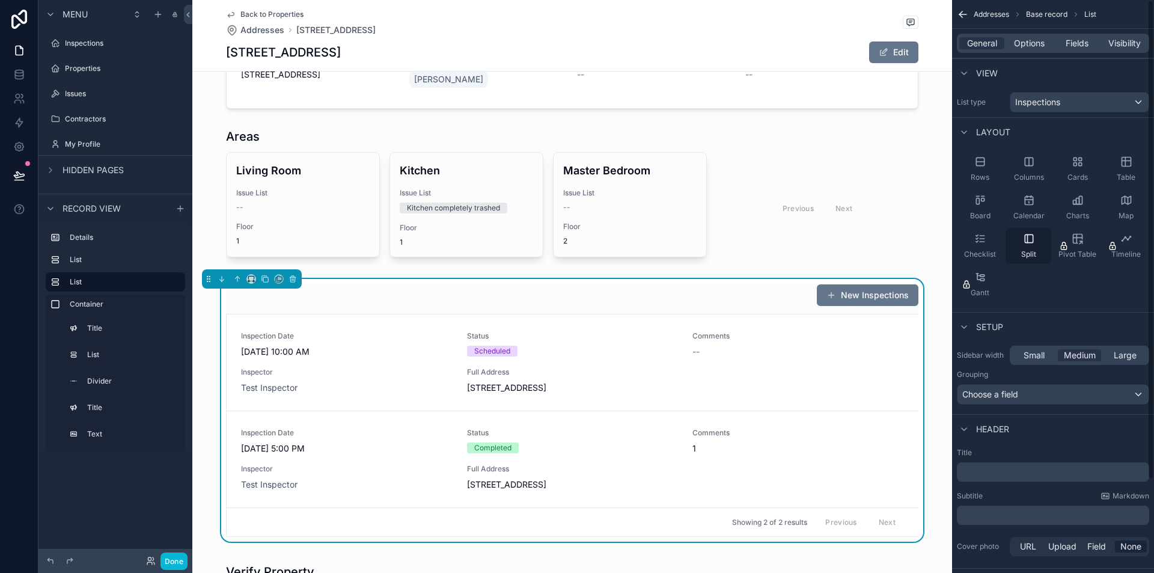
click at [1030, 248] on div "Split" at bounding box center [1029, 246] width 46 height 36
click at [1116, 167] on div "Table" at bounding box center [1126, 169] width 46 height 36
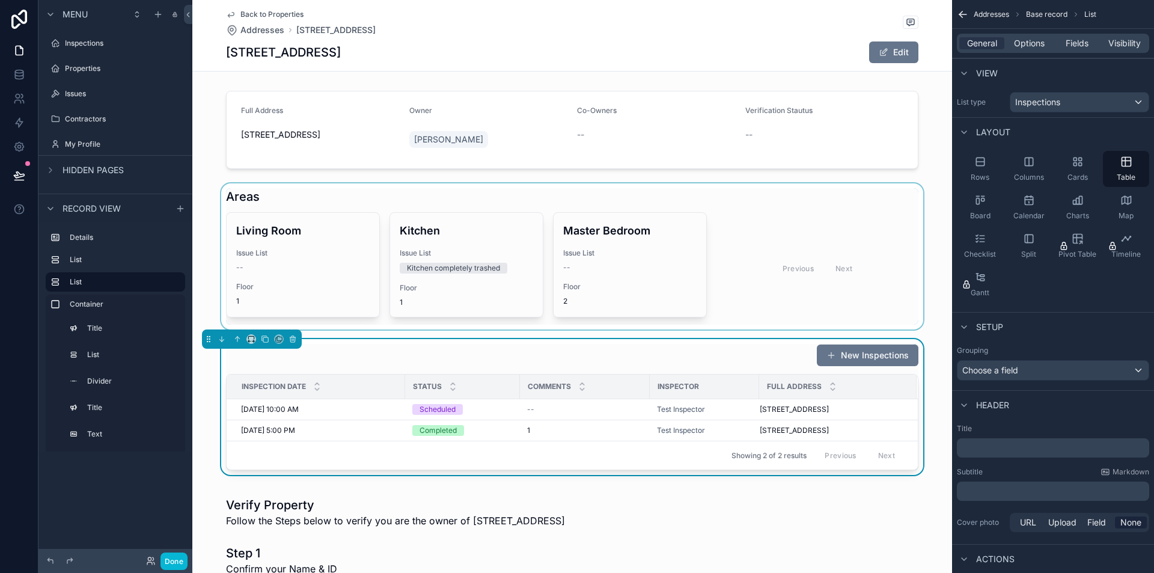
click at [341, 194] on div "scrollable content" at bounding box center [572, 256] width 760 height 146
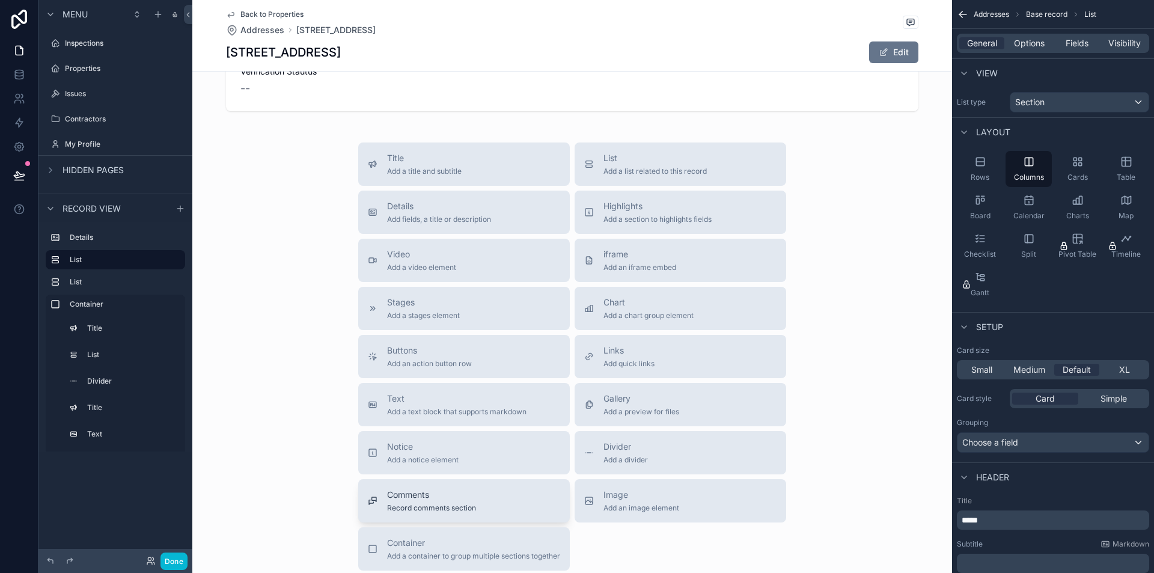
scroll to position [1062, 0]
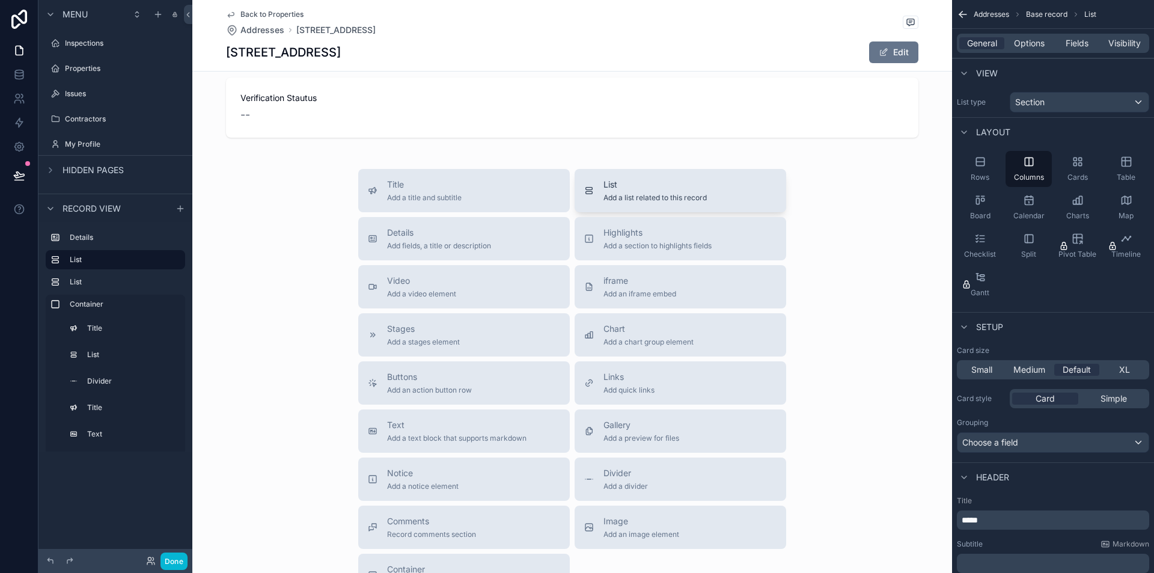
click at [619, 195] on span "Add a list related to this record" at bounding box center [655, 198] width 103 height 10
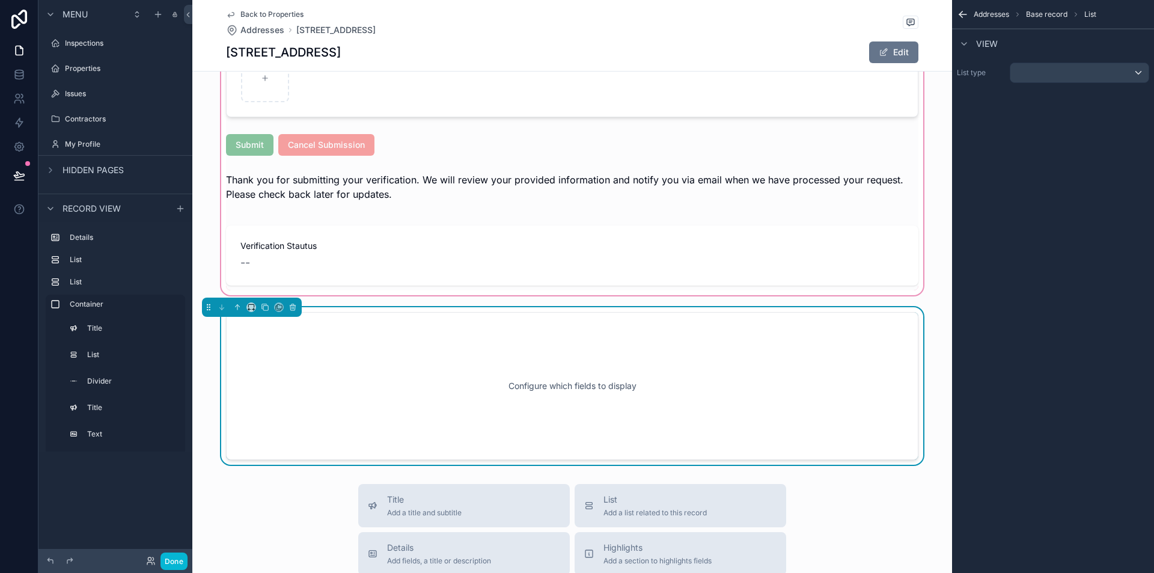
scroll to position [913, 0]
click at [236, 309] on icon "scrollable content" at bounding box center [237, 308] width 8 height 8
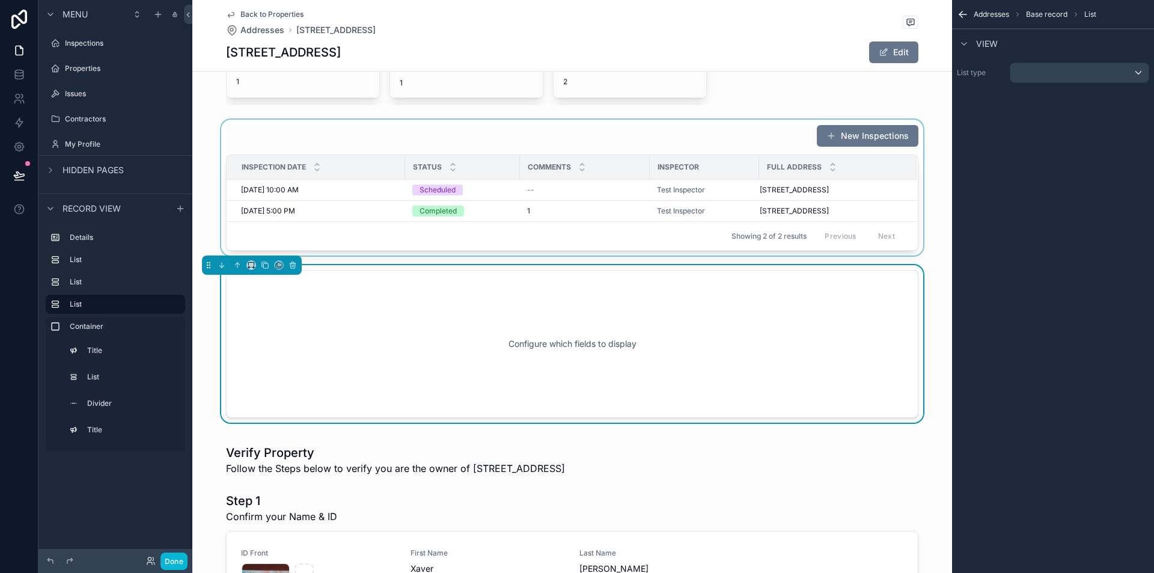
scroll to position [72, 0]
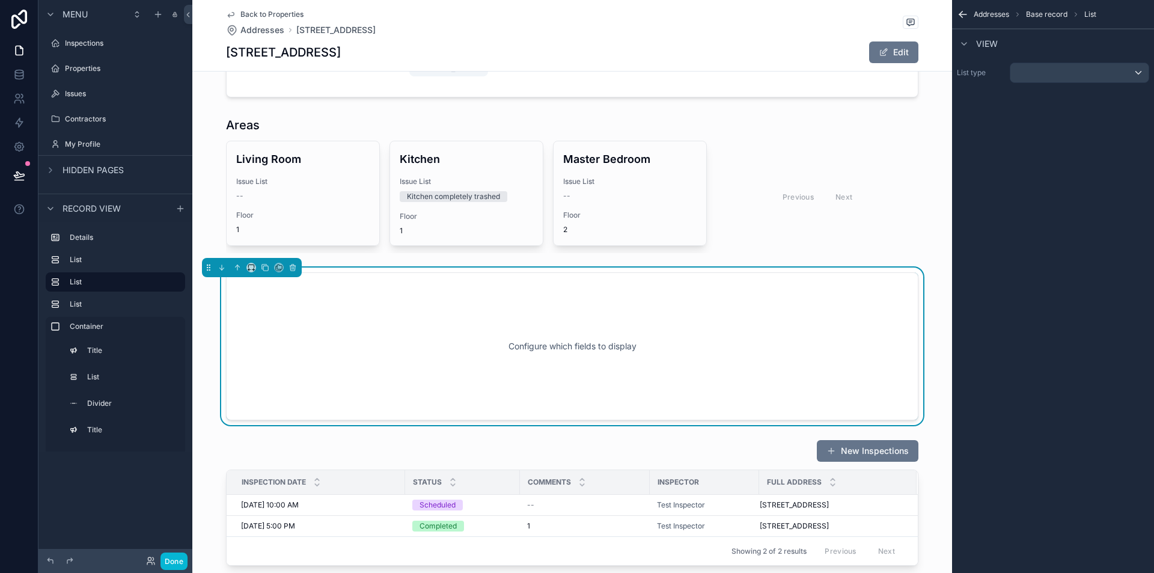
click at [563, 322] on div "Configure which fields to display" at bounding box center [572, 346] width 653 height 108
click at [1062, 64] on div "scrollable content" at bounding box center [1080, 72] width 138 height 19
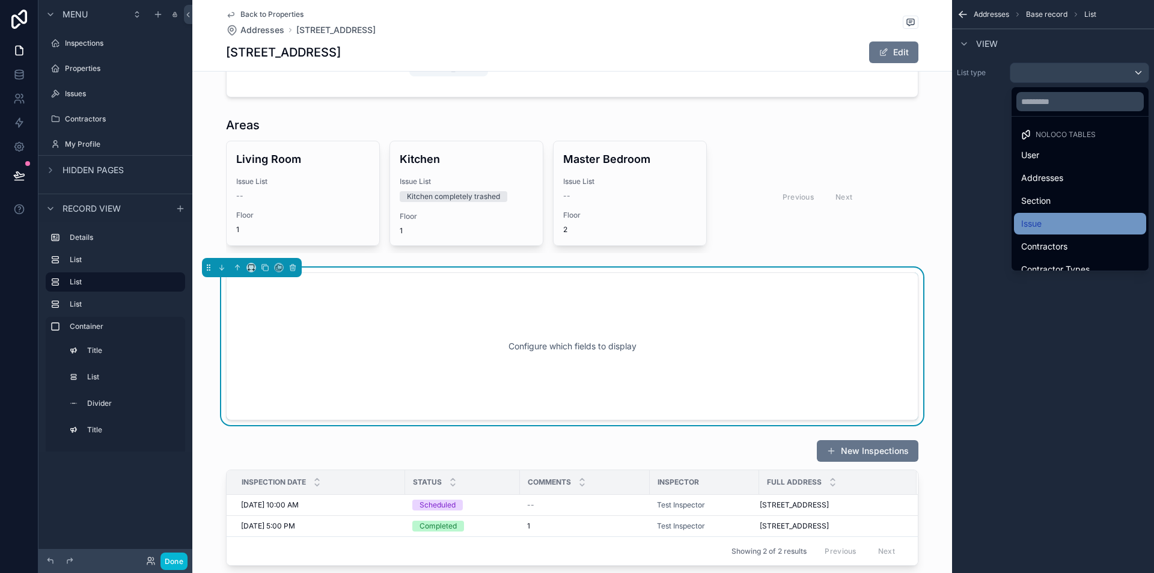
click at [1056, 222] on div "Issue" at bounding box center [1080, 223] width 118 height 14
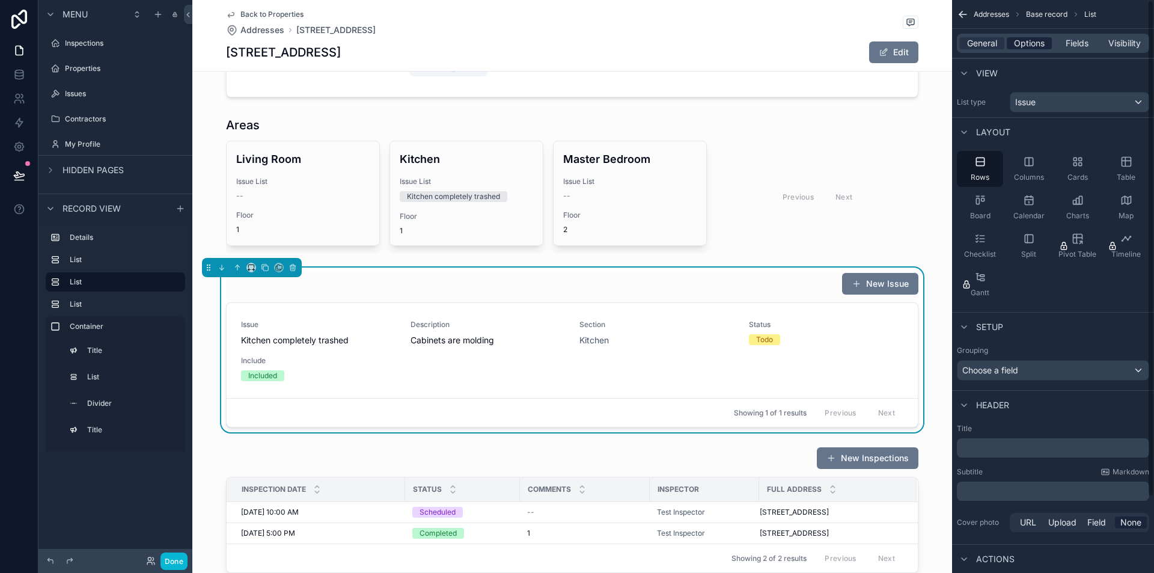
click at [1030, 46] on span "Options" at bounding box center [1029, 43] width 31 height 12
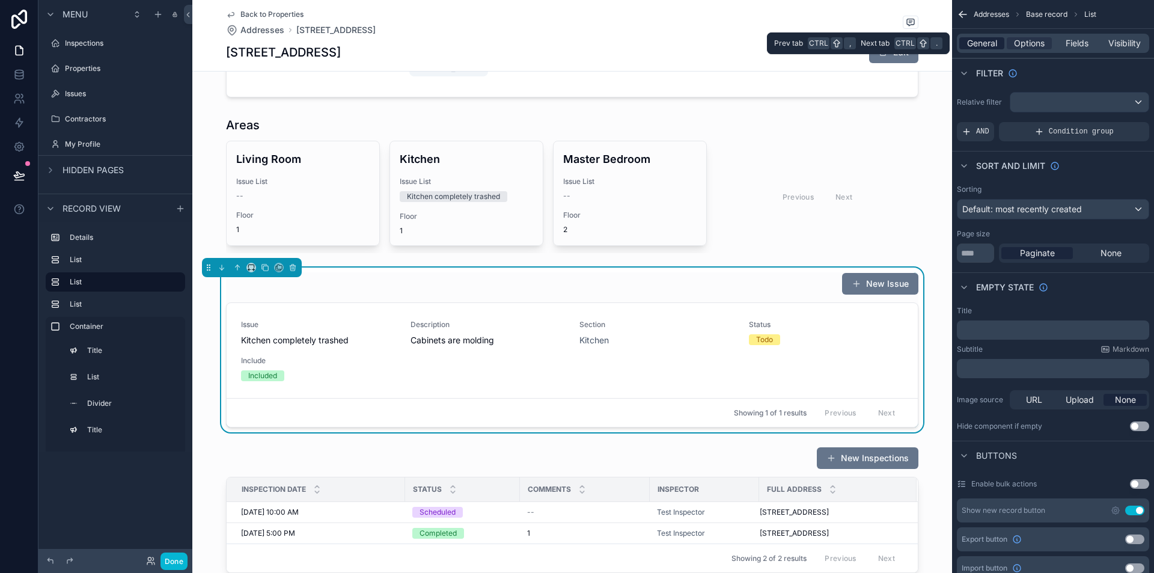
click at [984, 42] on span "General" at bounding box center [982, 43] width 30 height 12
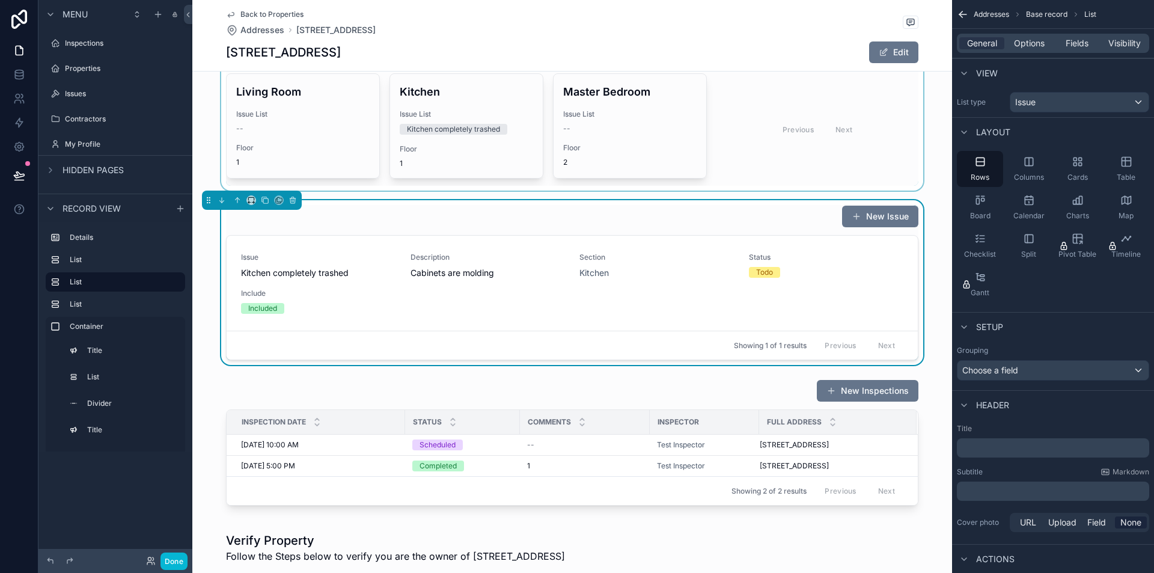
scroll to position [120, 0]
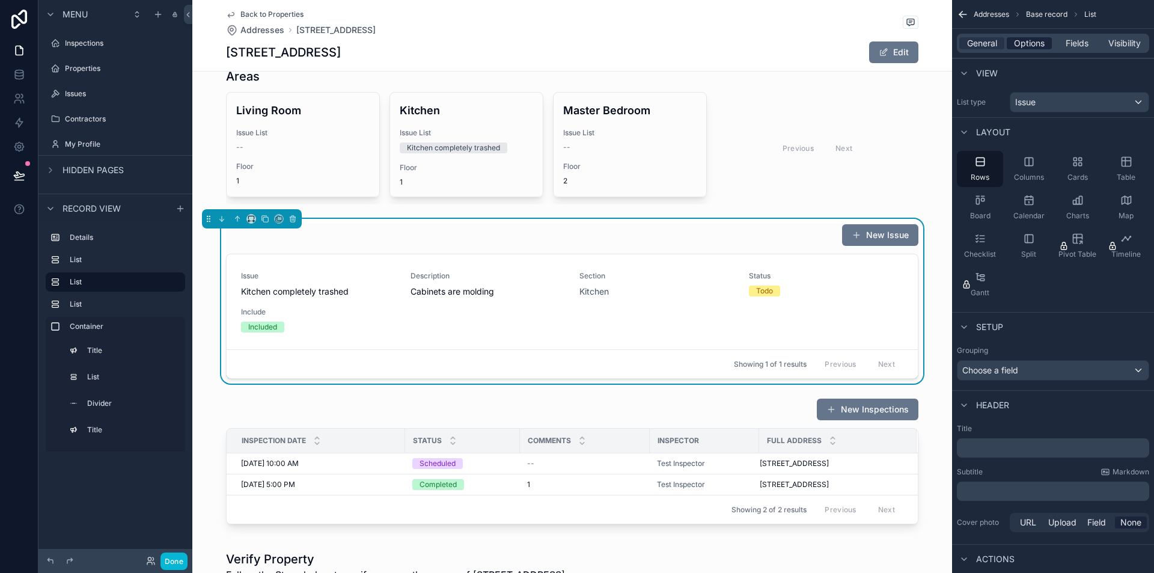
click at [1018, 43] on span "Options" at bounding box center [1029, 43] width 31 height 12
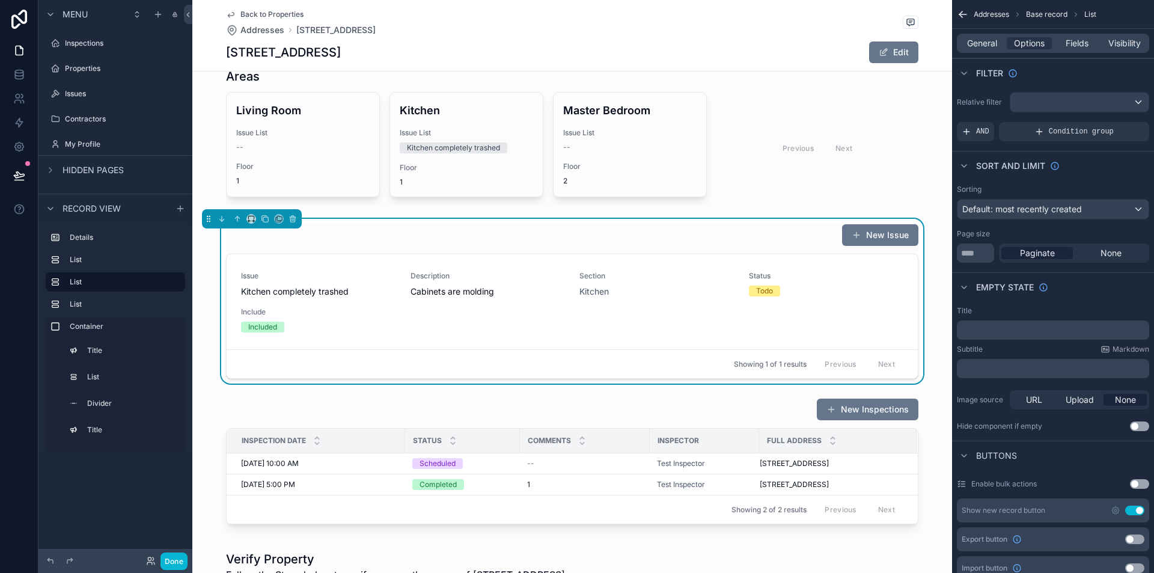
click at [1009, 335] on div "﻿" at bounding box center [1053, 329] width 192 height 19
click at [1008, 333] on p "﻿" at bounding box center [1054, 330] width 185 height 10
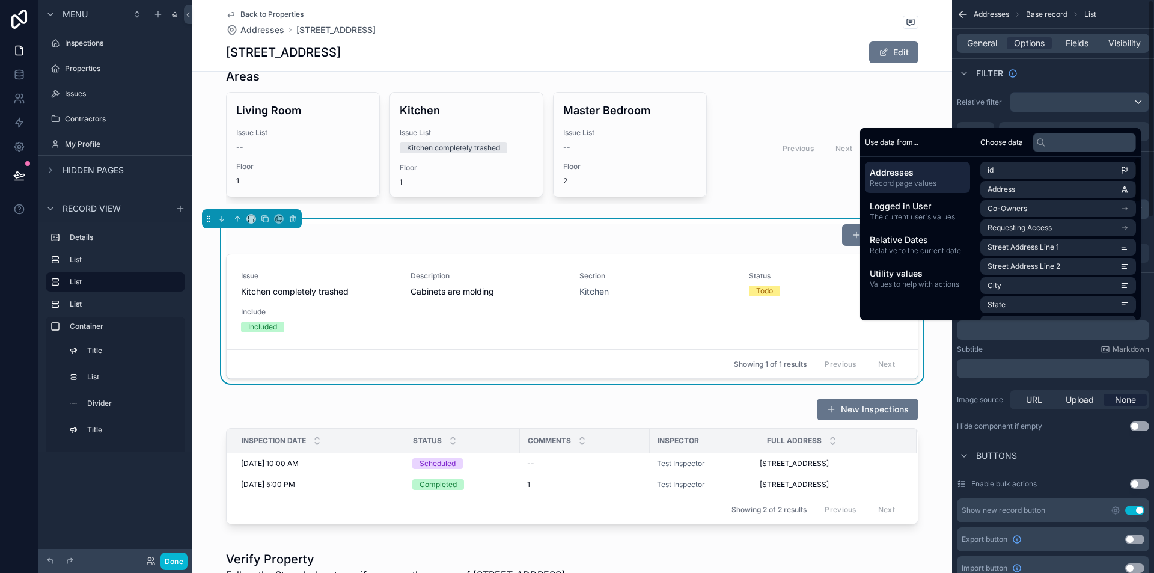
click at [1034, 356] on div "Subtitle Markdown ﻿" at bounding box center [1053, 361] width 192 height 34
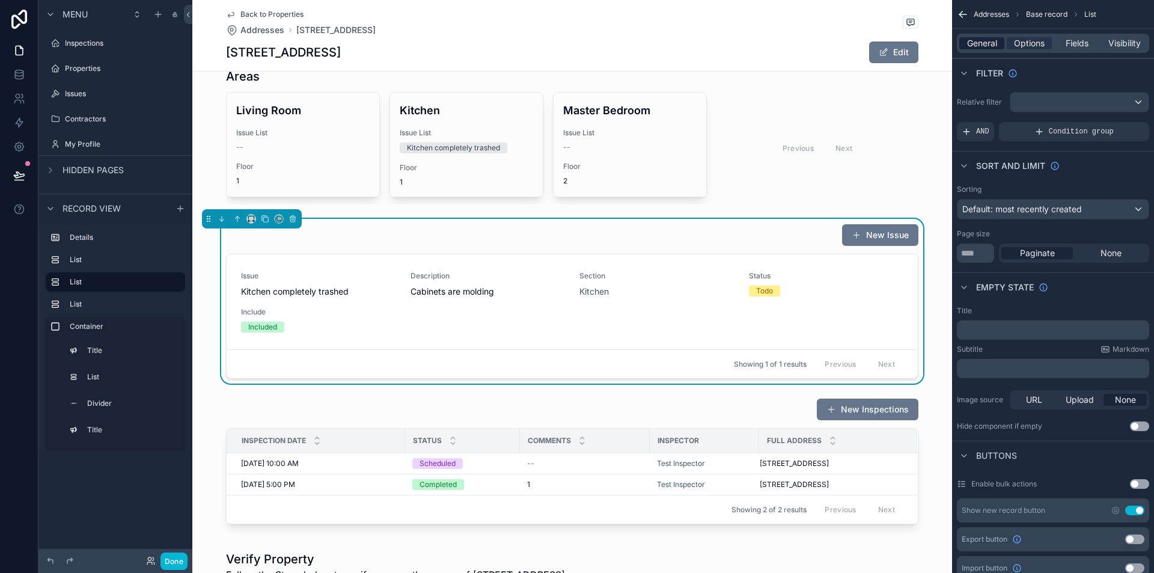
click at [968, 43] on span "General" at bounding box center [982, 43] width 30 height 12
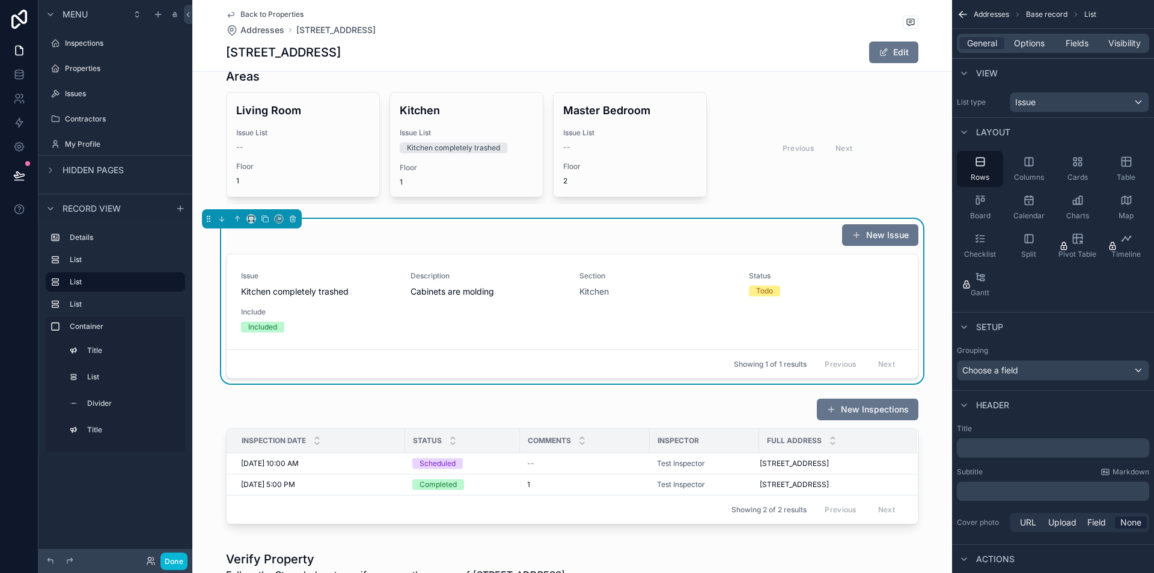
click at [993, 438] on div "﻿" at bounding box center [1053, 447] width 192 height 19
click at [1012, 447] on p "﻿" at bounding box center [1054, 448] width 185 height 12
click at [1033, 467] on div "Subtitle Markdown" at bounding box center [1053, 472] width 192 height 10
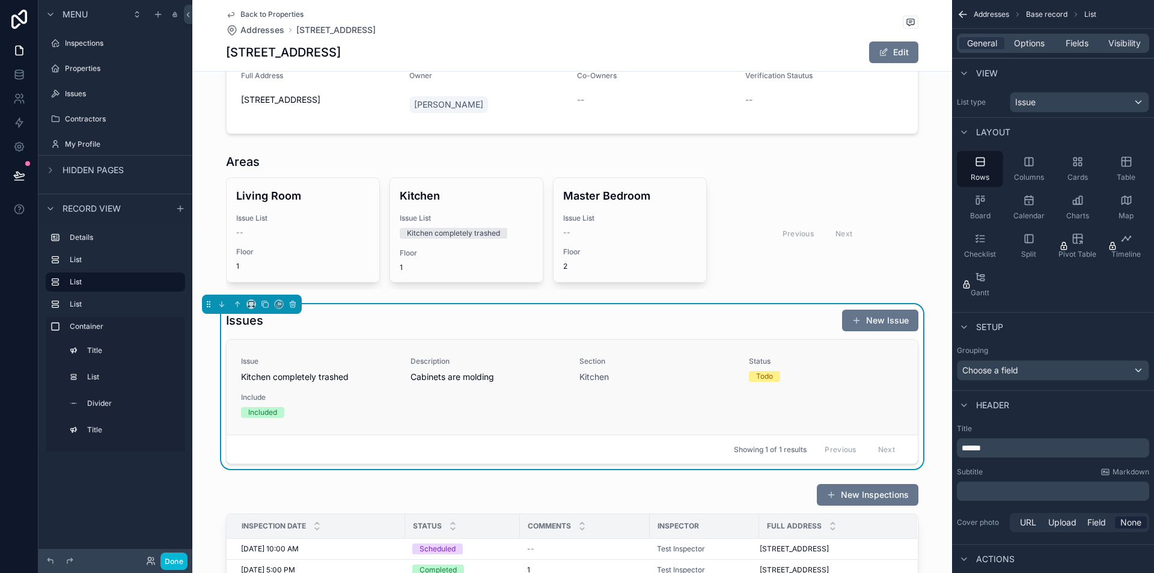
scroll to position [0, 0]
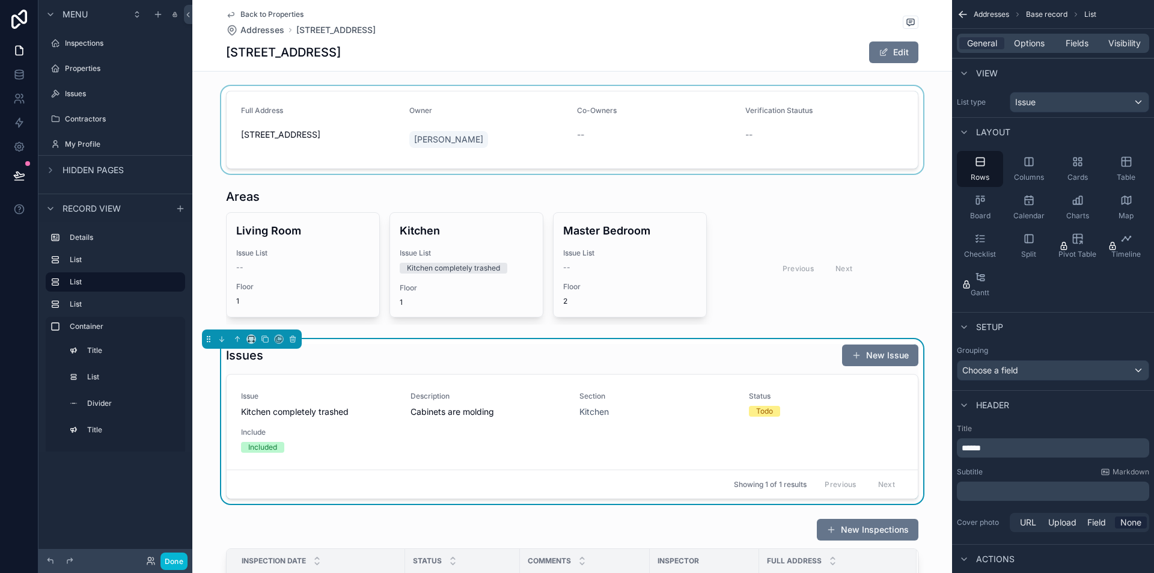
click at [504, 119] on div "scrollable content" at bounding box center [572, 130] width 760 height 88
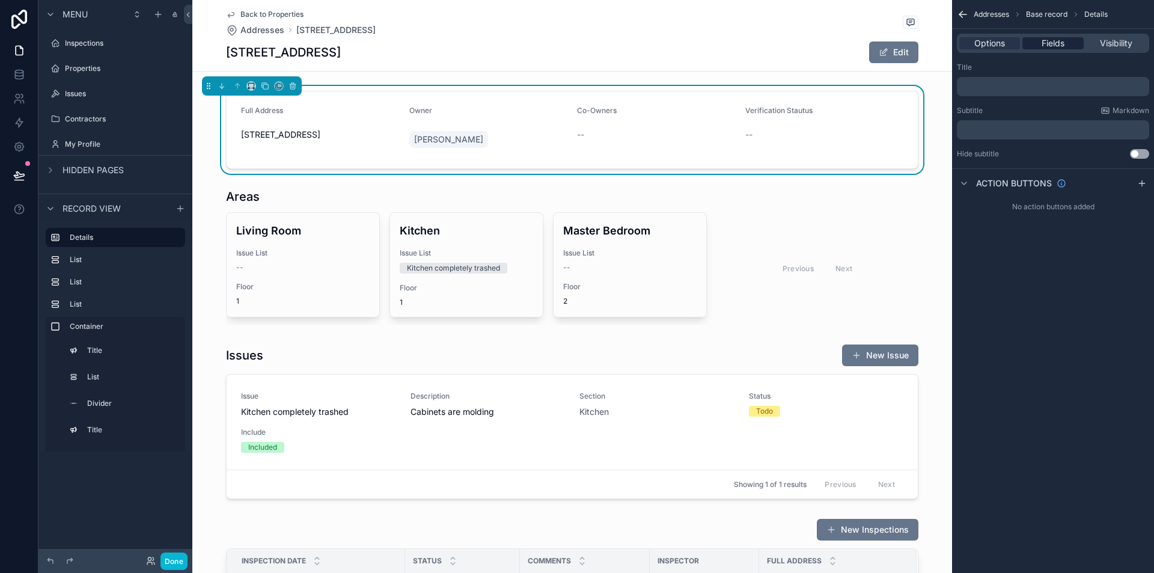
click at [1048, 45] on span "Fields" at bounding box center [1053, 43] width 23 height 12
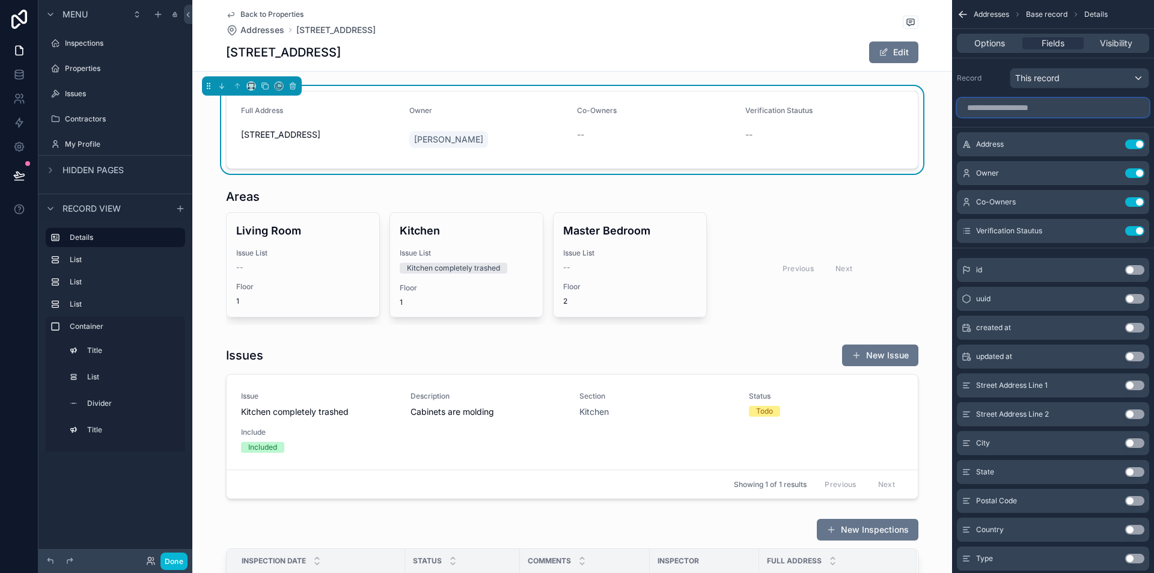
click at [1005, 108] on input "scrollable content" at bounding box center [1053, 107] width 192 height 19
click at [737, 280] on div "scrollable content" at bounding box center [572, 256] width 760 height 146
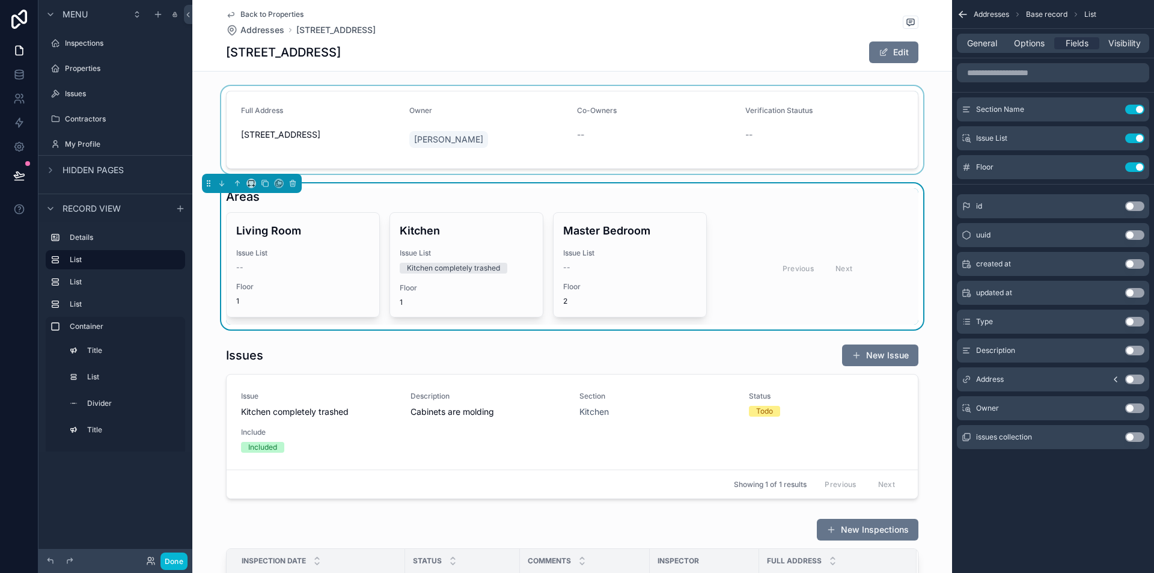
click at [722, 252] on div "Previous Next" at bounding box center [818, 268] width 202 height 112
click at [862, 134] on div "scrollable content" at bounding box center [572, 130] width 760 height 88
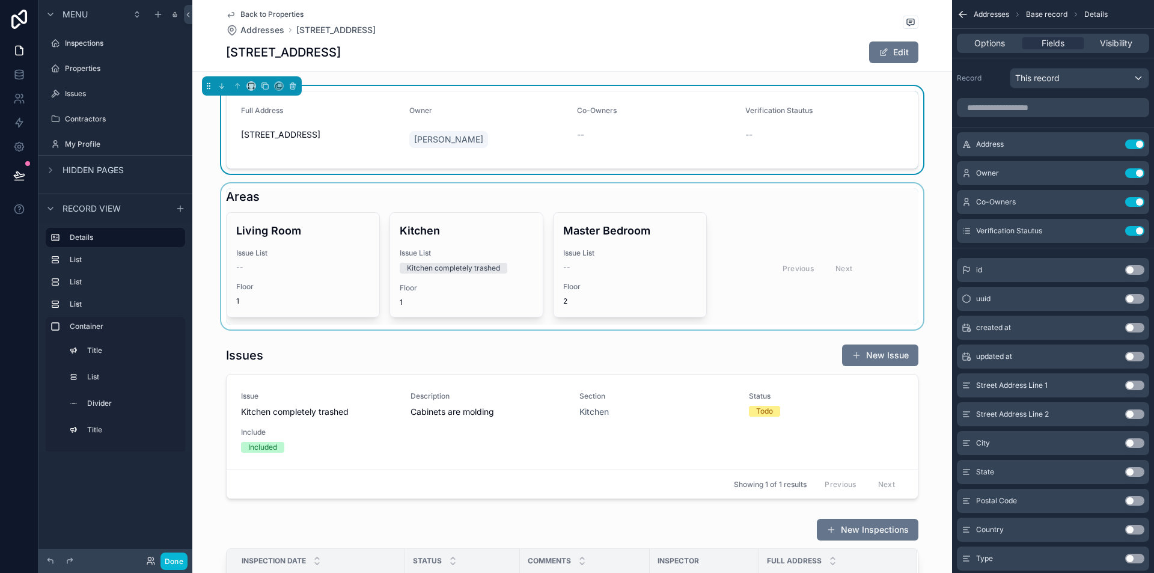
click at [850, 207] on div "scrollable content" at bounding box center [572, 256] width 760 height 146
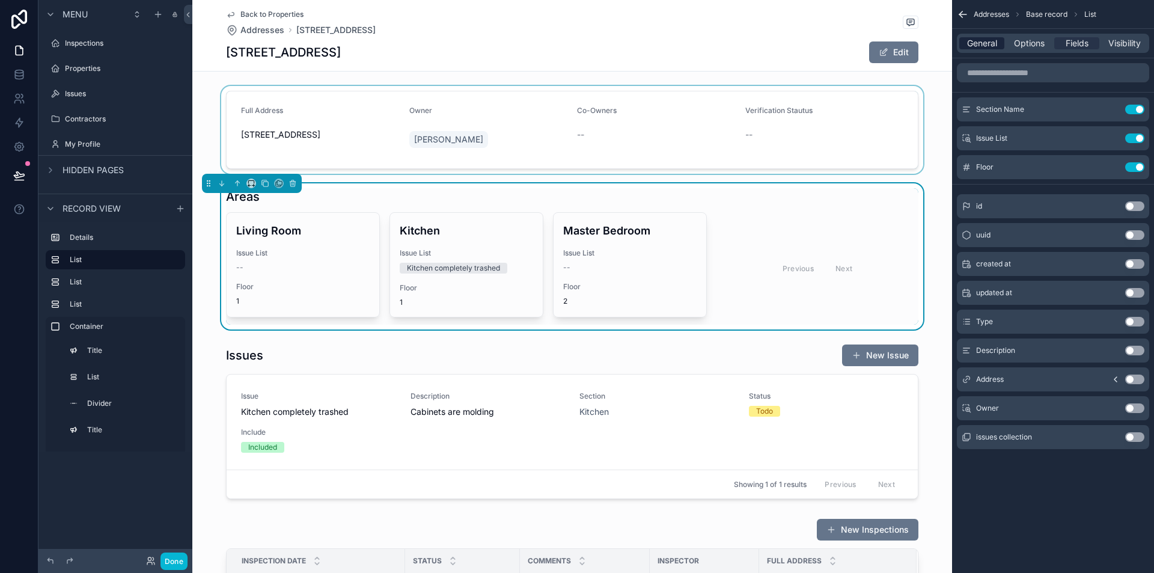
click at [973, 43] on span "General" at bounding box center [982, 43] width 30 height 12
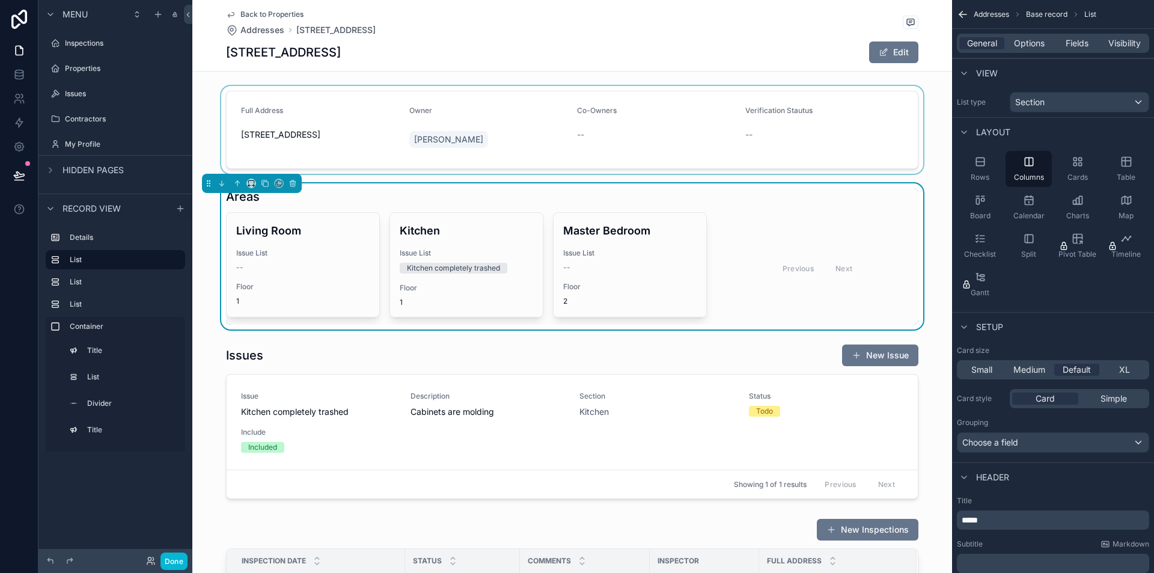
click at [744, 114] on div "scrollable content" at bounding box center [572, 130] width 760 height 88
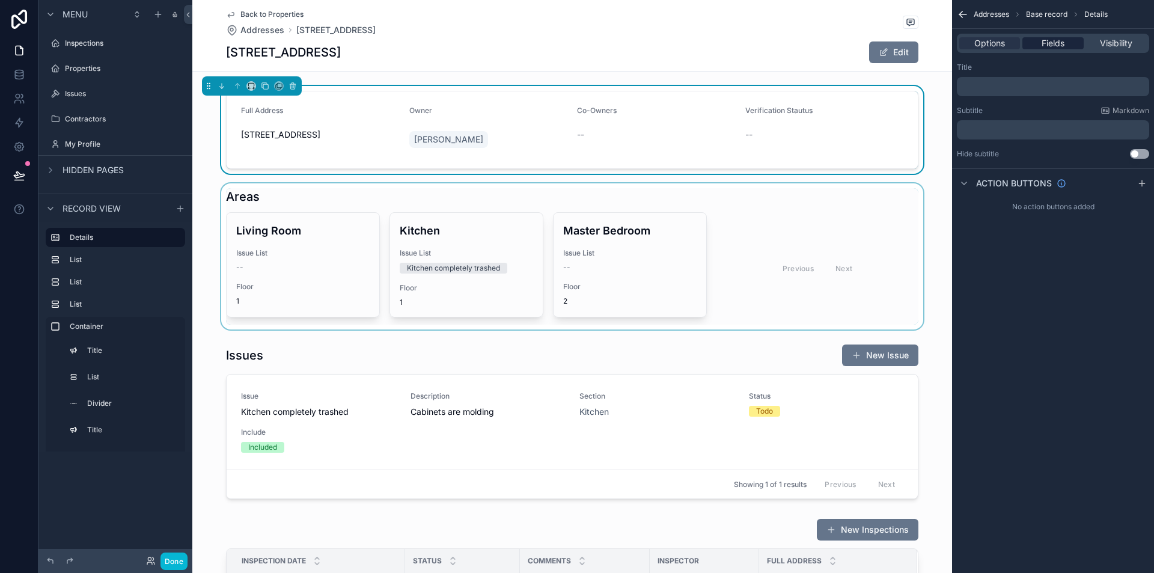
click at [1060, 41] on span "Fields" at bounding box center [1053, 43] width 23 height 12
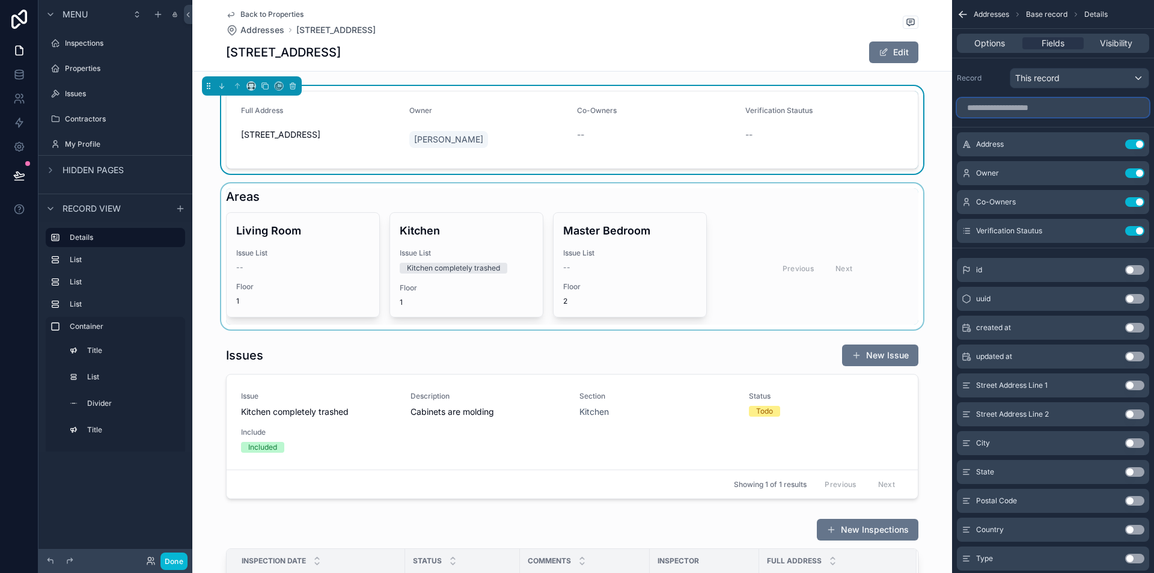
click at [1006, 114] on input "scrollable content" at bounding box center [1053, 107] width 192 height 19
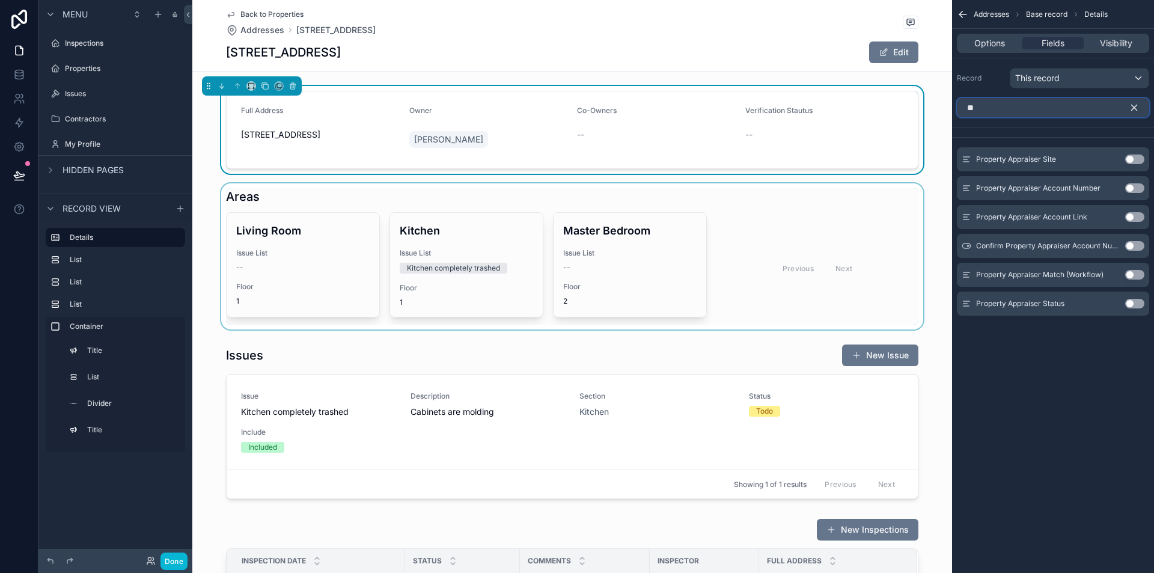
type input "*"
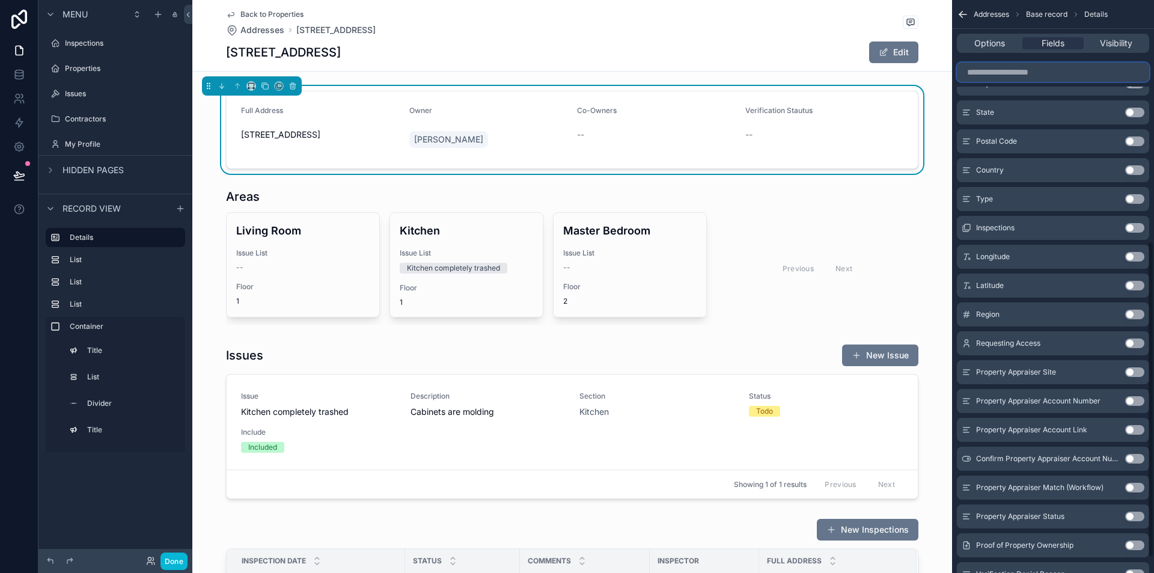
scroll to position [464, 0]
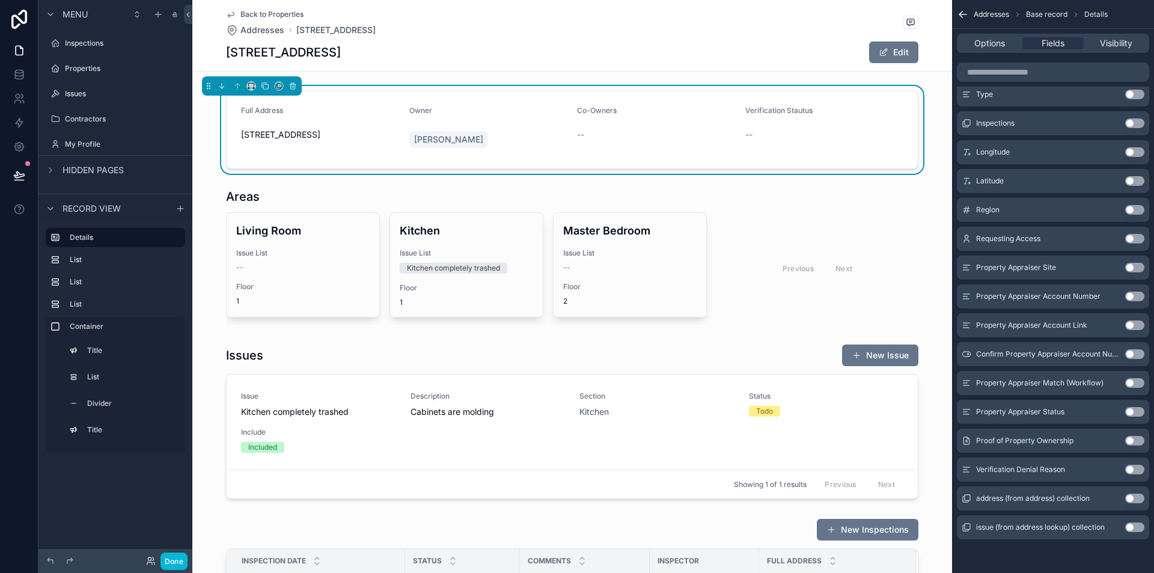
click at [1136, 494] on button "Use setting" at bounding box center [1134, 499] width 19 height 10
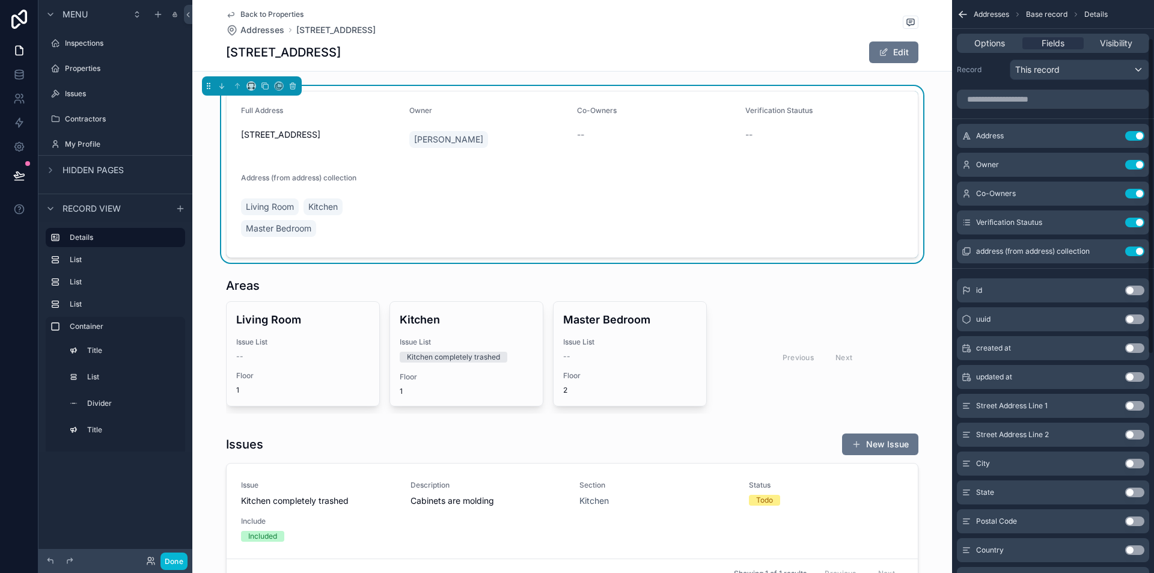
scroll to position [0, 0]
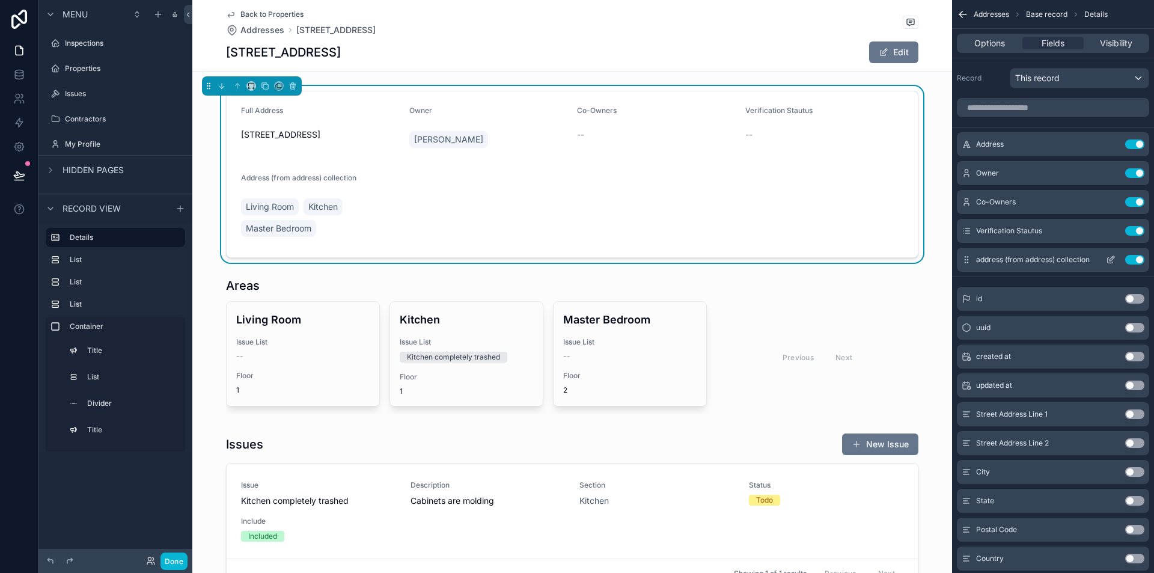
click at [1107, 257] on icon "scrollable content" at bounding box center [1111, 260] width 10 height 10
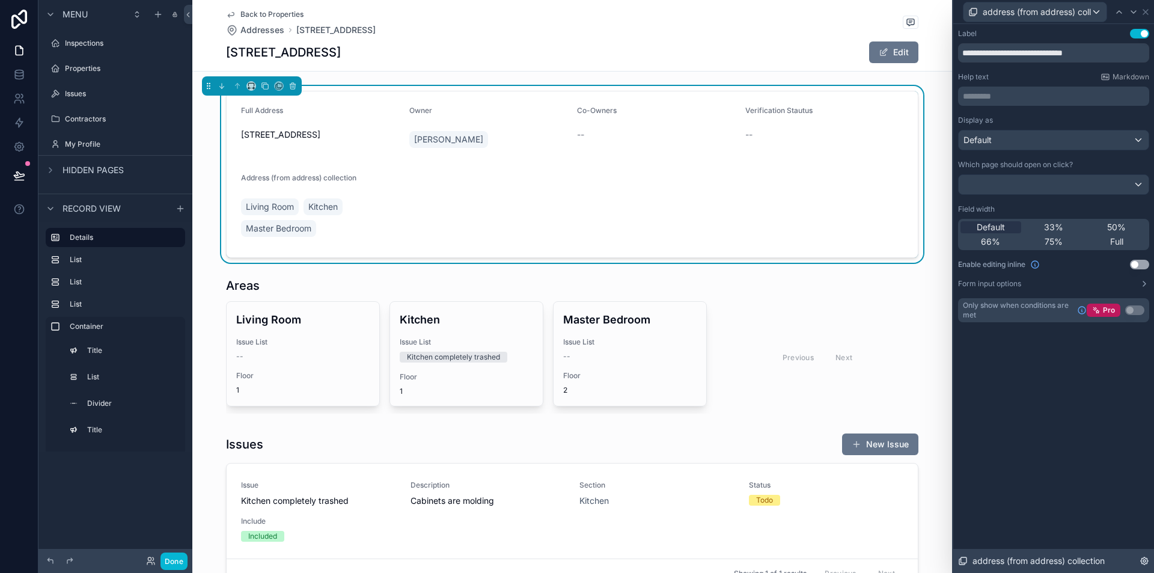
click at [1149, 560] on div "address (from address) collection" at bounding box center [1053, 561] width 201 height 24
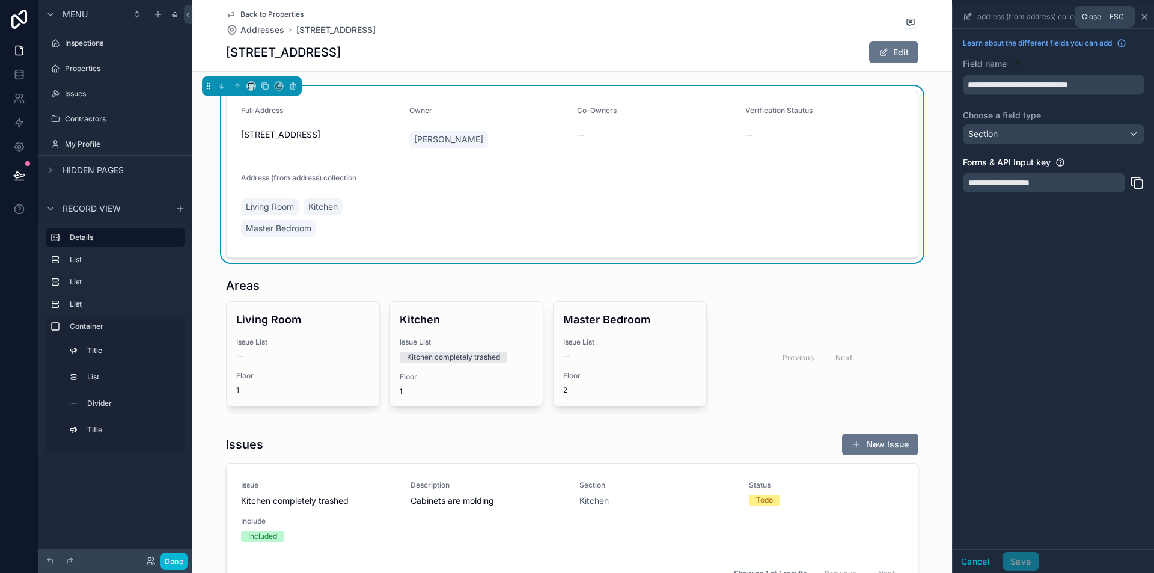
click at [1143, 19] on icon "scrollable content" at bounding box center [1145, 17] width 10 height 10
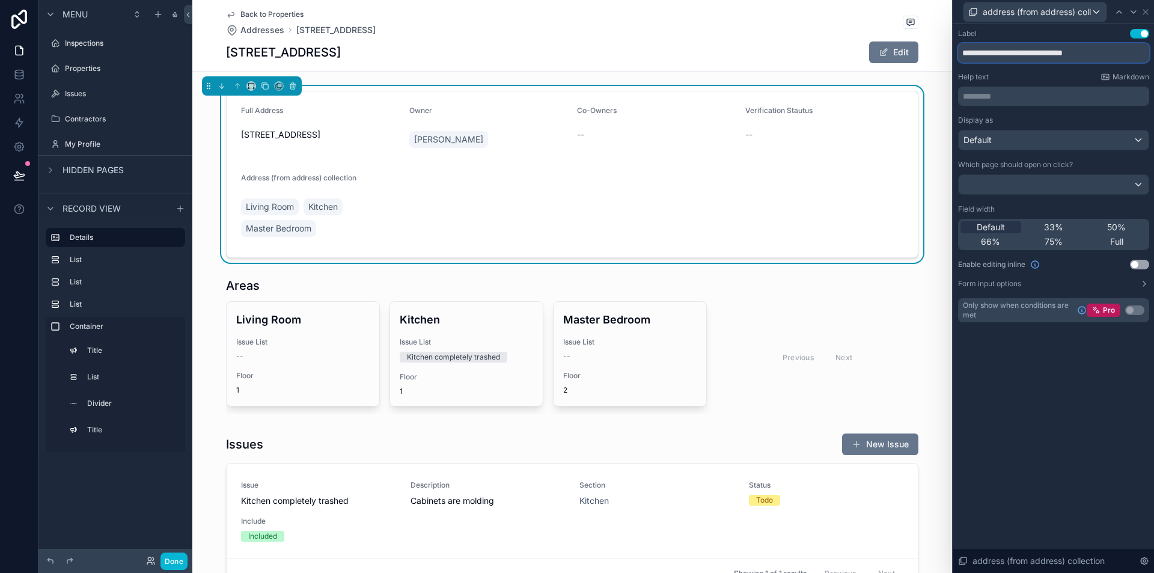
click at [1024, 55] on input "**********" at bounding box center [1053, 52] width 191 height 19
type input "*****"
click at [1065, 400] on div "Label Use setting ***** Help text Markdown ********* ﻿ Display as Default Which…" at bounding box center [1053, 298] width 201 height 549
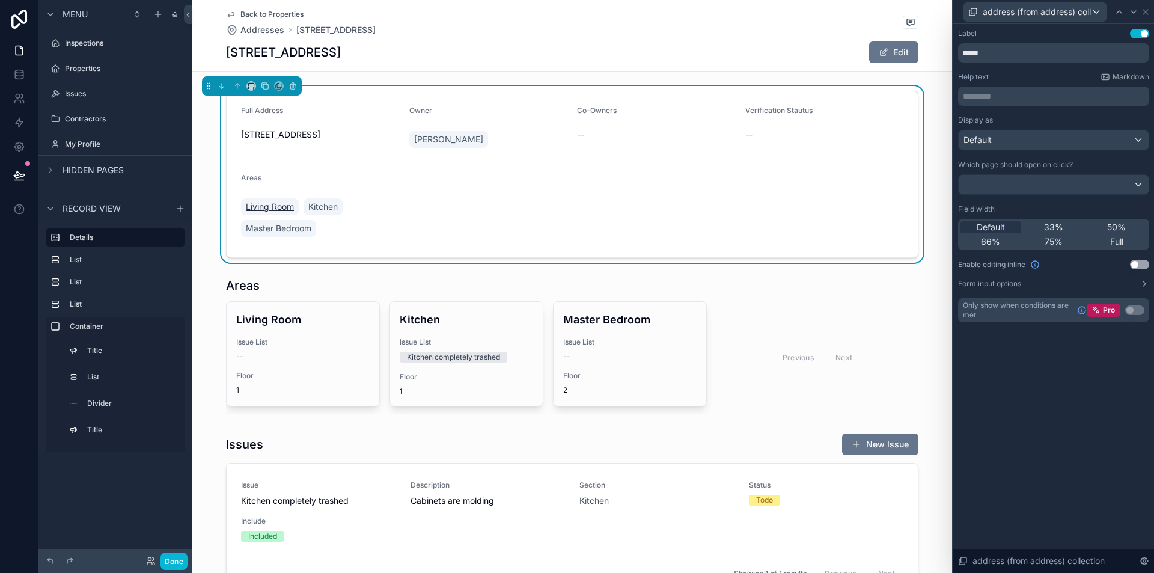
click at [259, 203] on span "Living Room" at bounding box center [270, 207] width 48 height 12
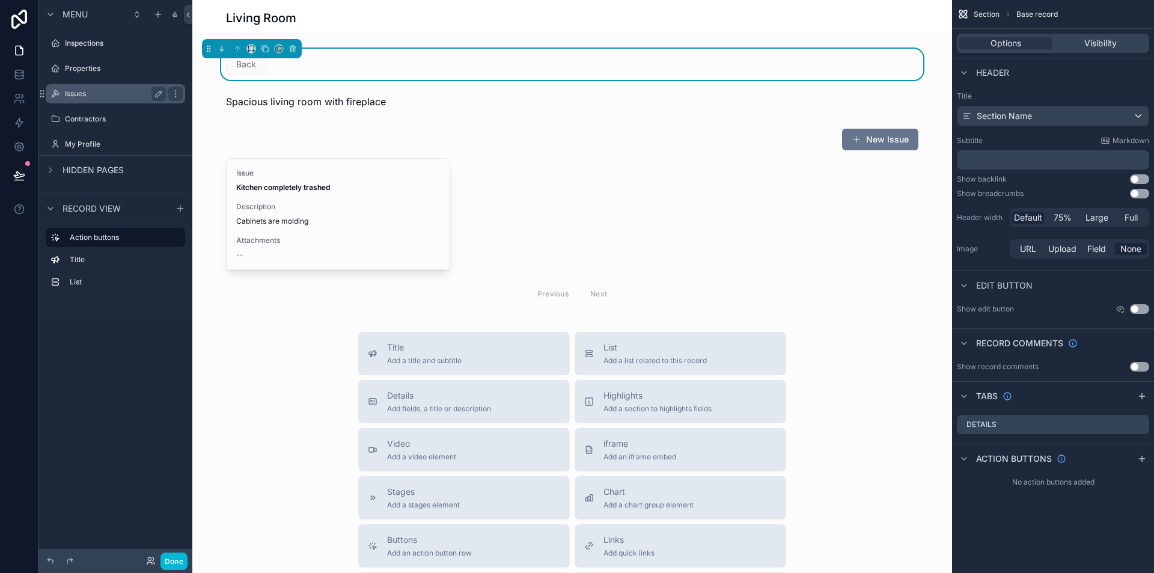
click at [90, 94] on label "Issues" at bounding box center [113, 94] width 96 height 10
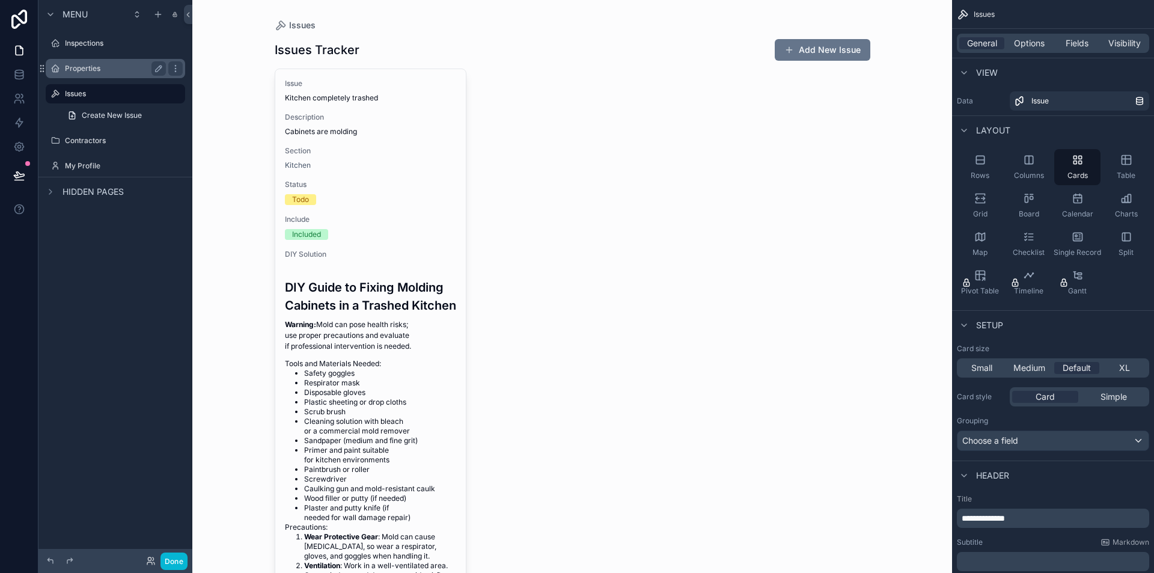
click at [96, 72] on label "Properties" at bounding box center [113, 69] width 96 height 10
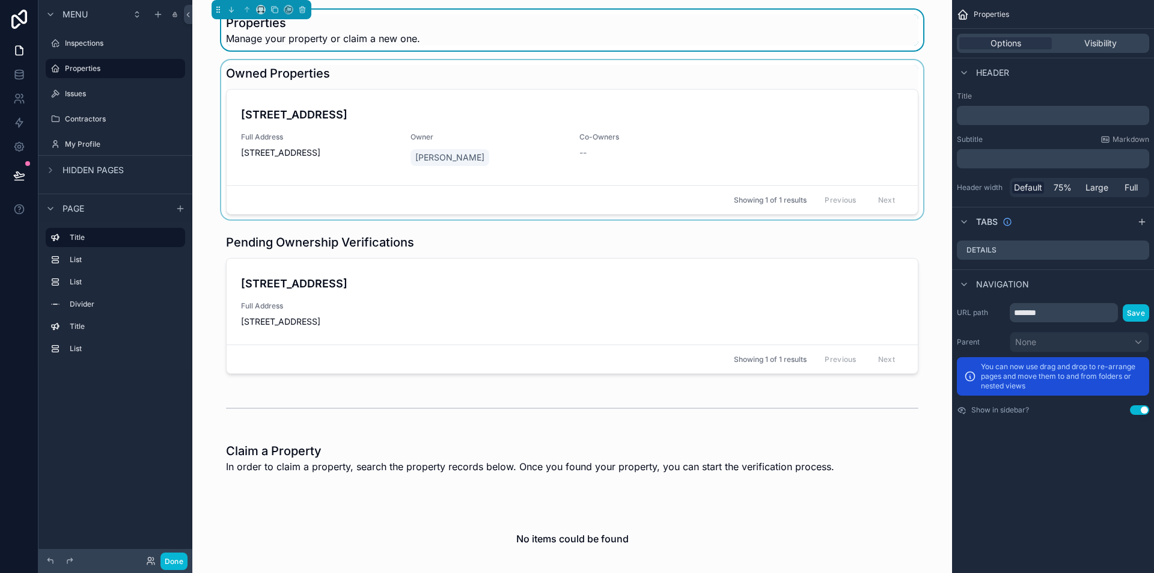
click at [375, 114] on div "scrollable content" at bounding box center [572, 139] width 741 height 159
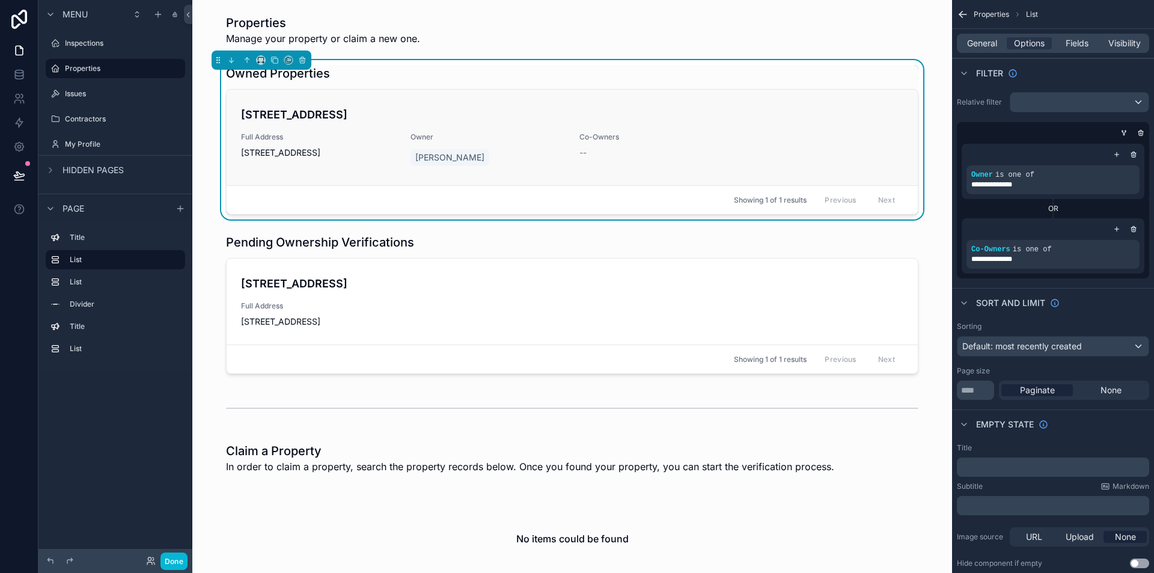
click at [361, 139] on span "Full Address" at bounding box center [318, 137] width 155 height 10
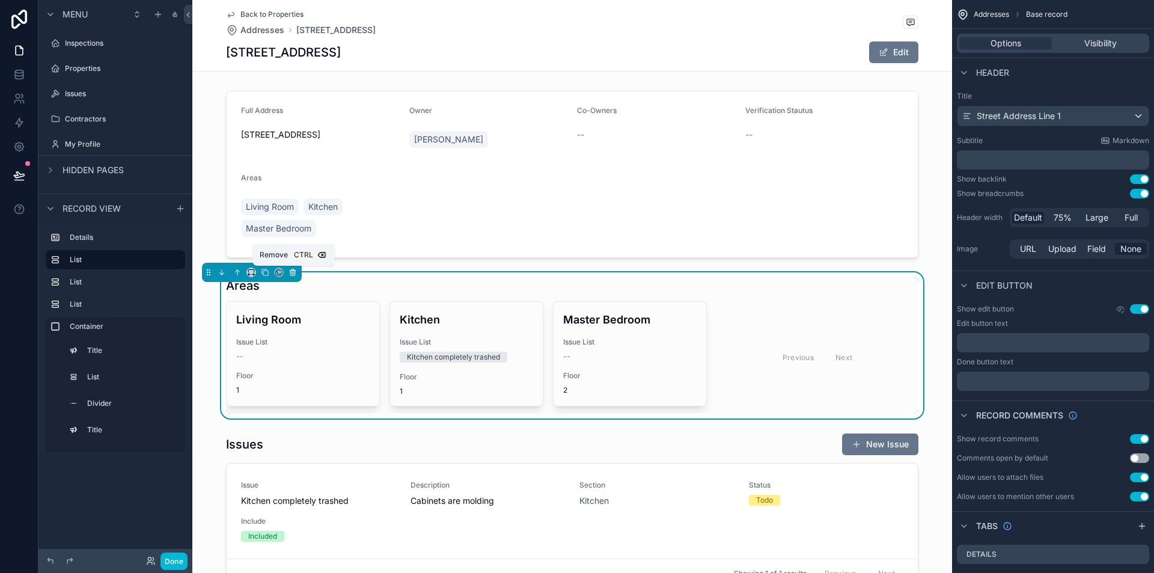
click at [295, 272] on icon "scrollable content" at bounding box center [293, 272] width 8 height 8
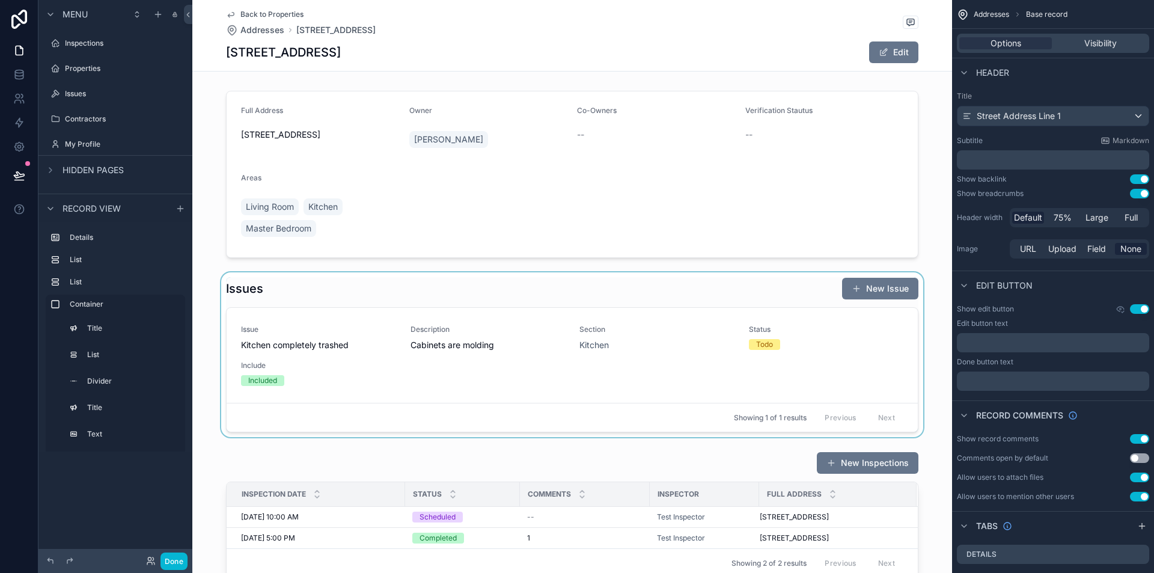
click at [555, 292] on div "scrollable content" at bounding box center [572, 354] width 760 height 165
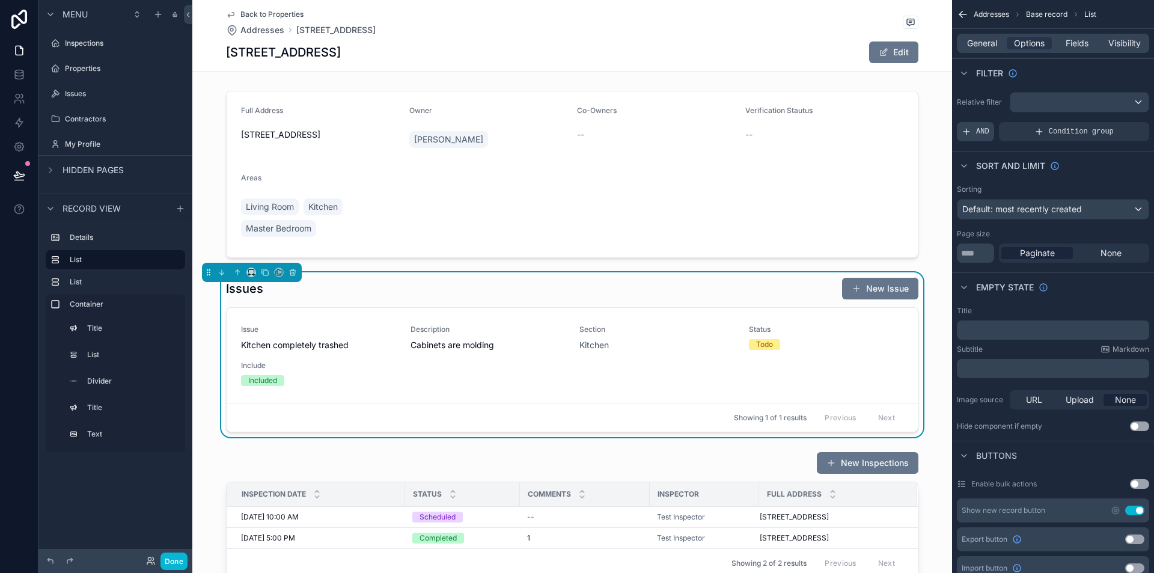
click at [981, 132] on span "AND" at bounding box center [982, 132] width 13 height 10
click at [1117, 124] on icon "scrollable content" at bounding box center [1119, 124] width 4 height 4
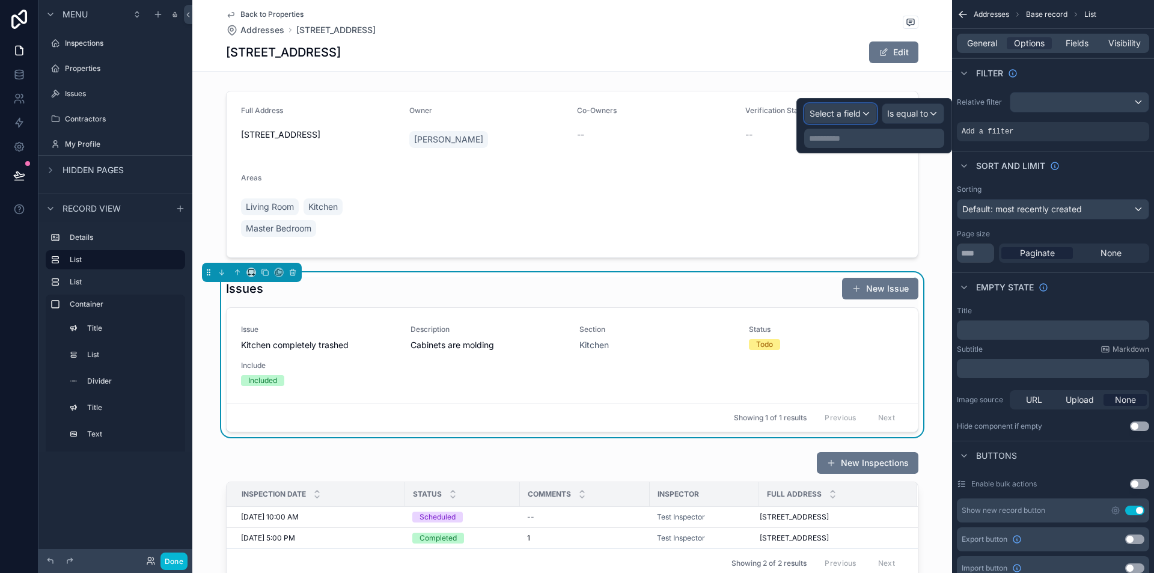
click at [831, 115] on span "Select a field" at bounding box center [835, 113] width 51 height 10
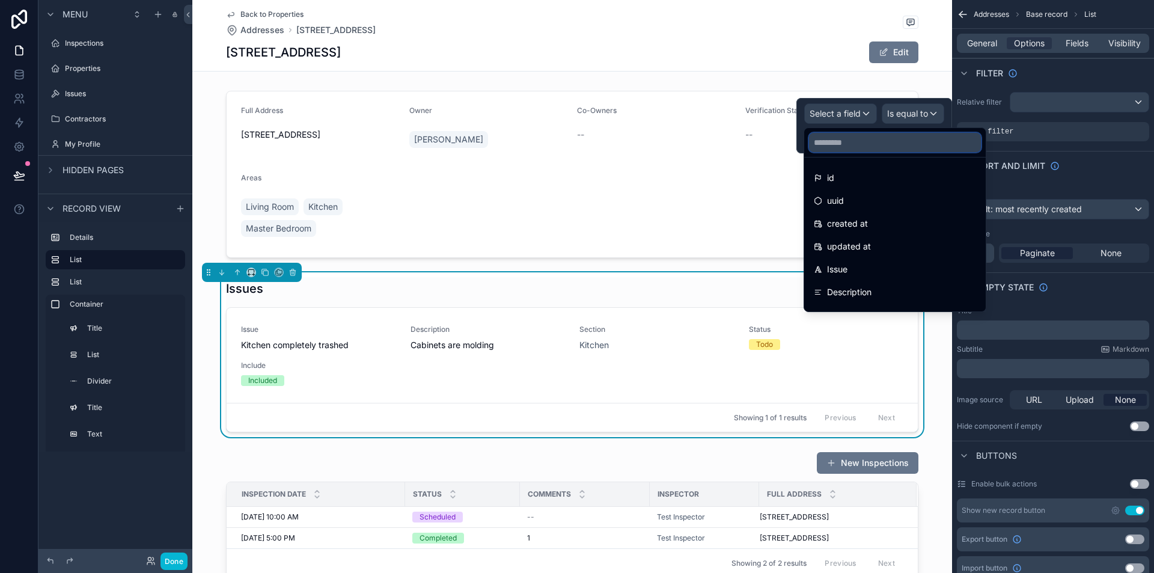
click at [861, 136] on input "text" at bounding box center [895, 142] width 172 height 19
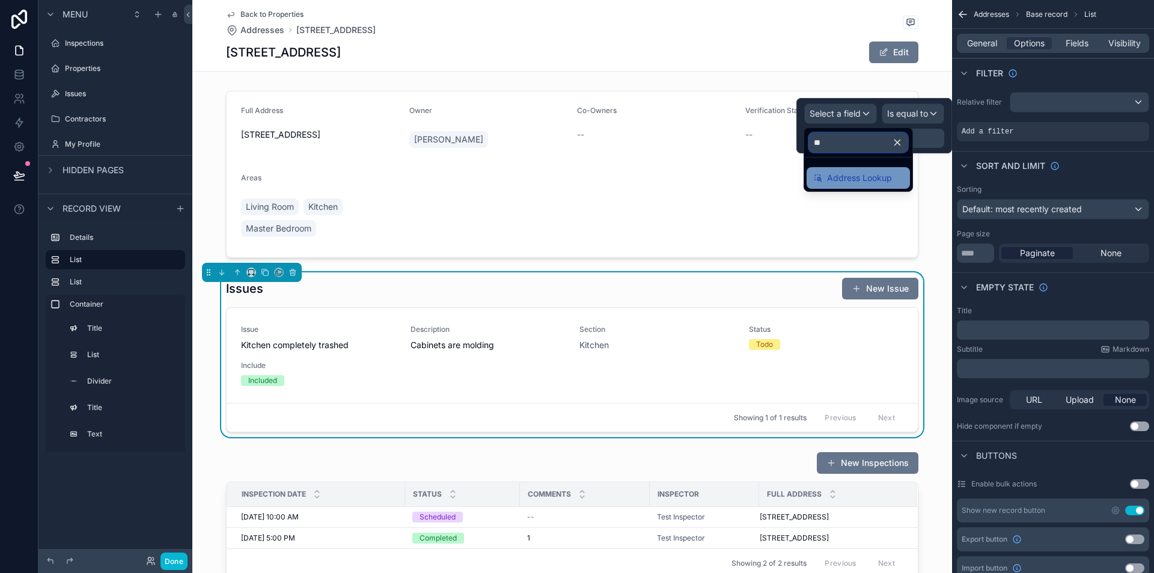
type input "**"
click at [869, 180] on span "Address Lookup" at bounding box center [859, 178] width 65 height 14
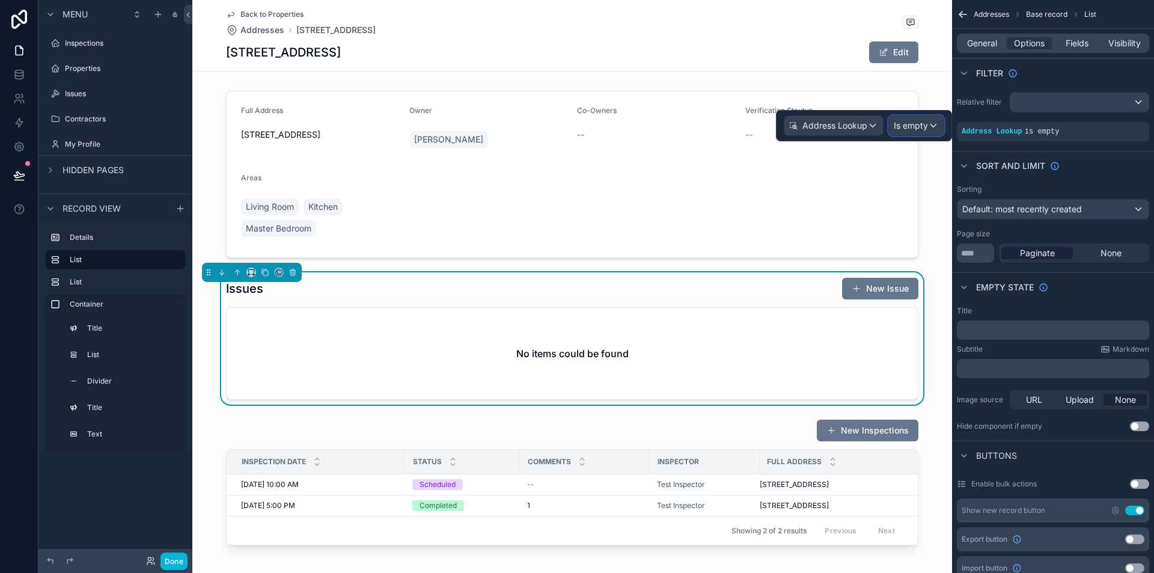
click at [917, 127] on span "Is empty" at bounding box center [911, 126] width 34 height 12
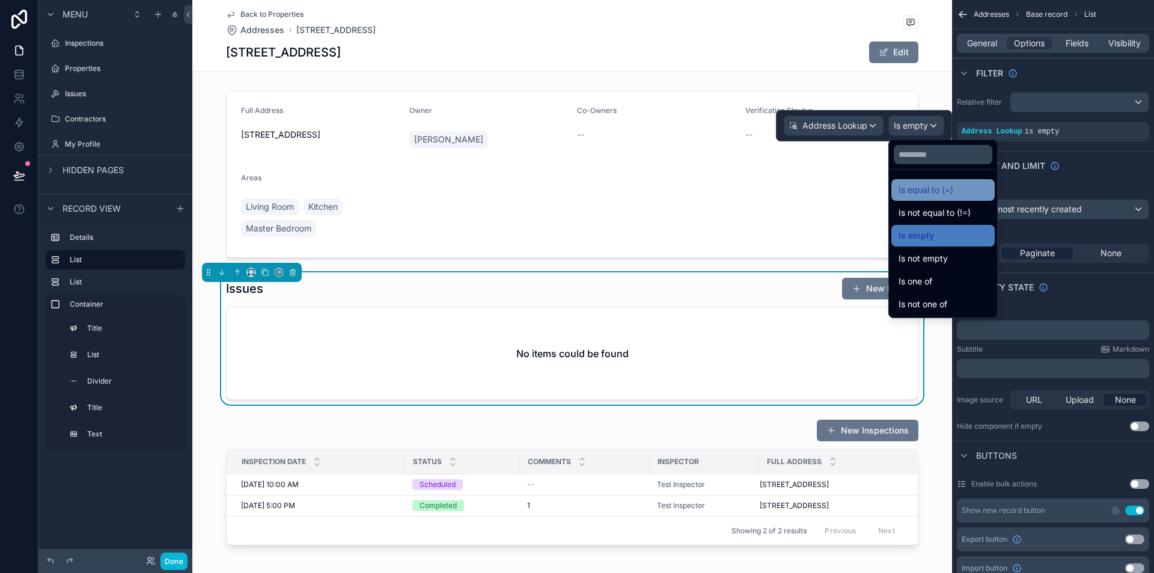
click at [940, 189] on span "Is equal to (=)" at bounding box center [926, 190] width 55 height 14
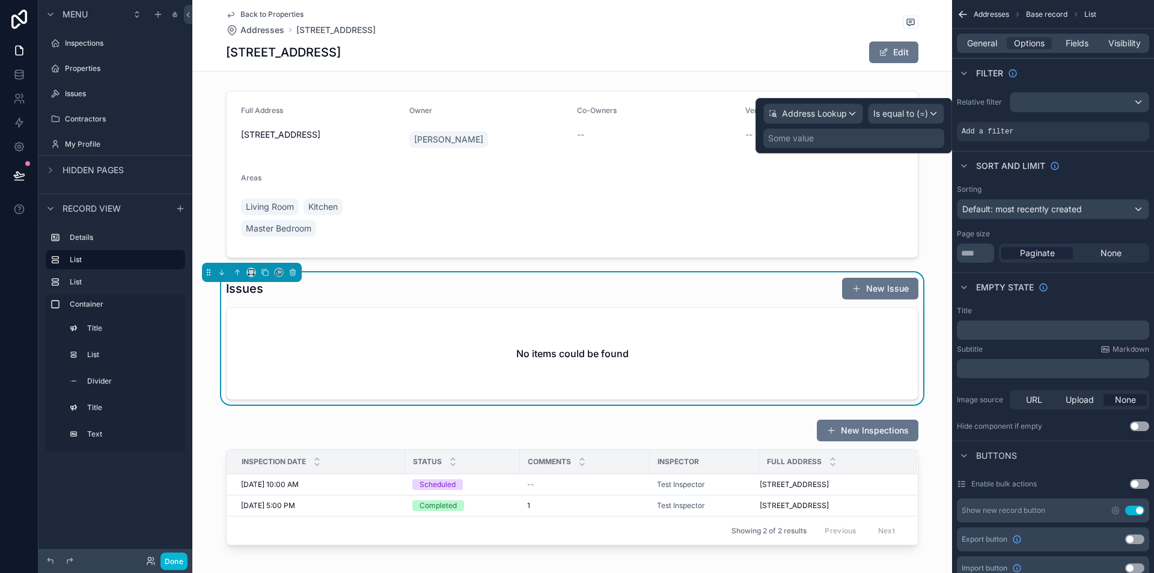
click at [896, 138] on div "Some value" at bounding box center [853, 138] width 181 height 19
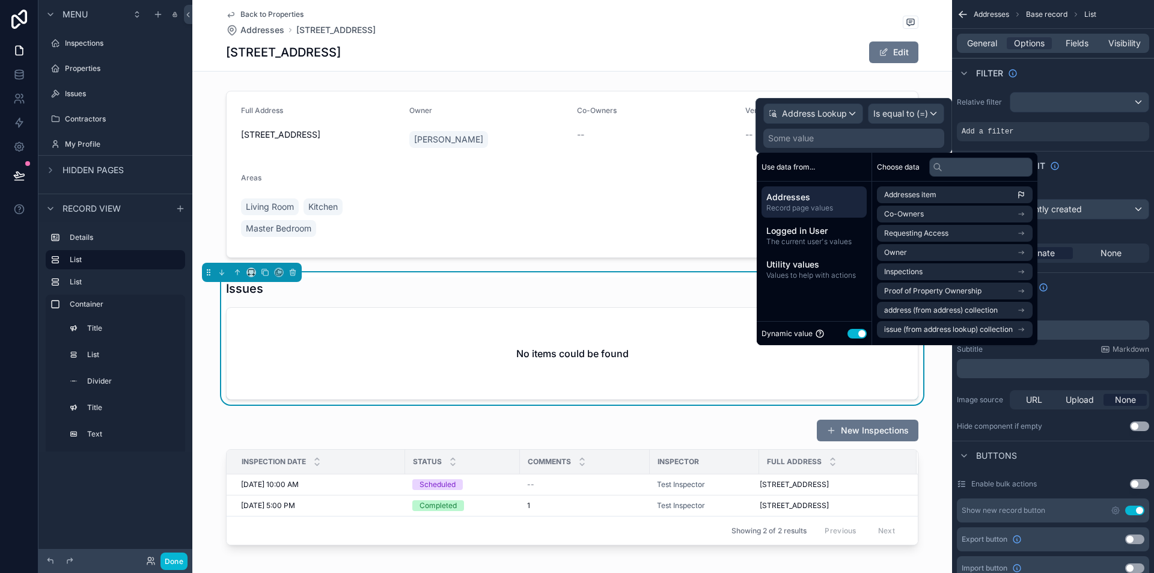
click at [816, 197] on span "Addresses" at bounding box center [814, 197] width 96 height 12
click at [943, 192] on li "Addresses item" at bounding box center [955, 194] width 156 height 17
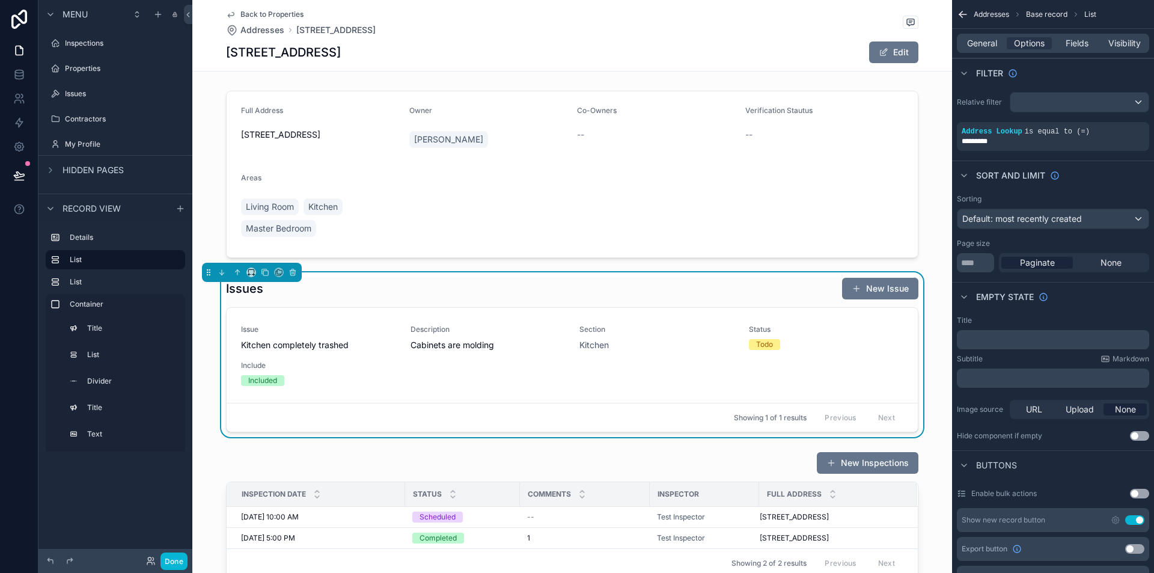
click at [930, 399] on div "Issues New Issue Issue Kitchen completely trashed Description Cabinets are mold…" at bounding box center [572, 354] width 760 height 165
